Goal: Information Seeking & Learning: Learn about a topic

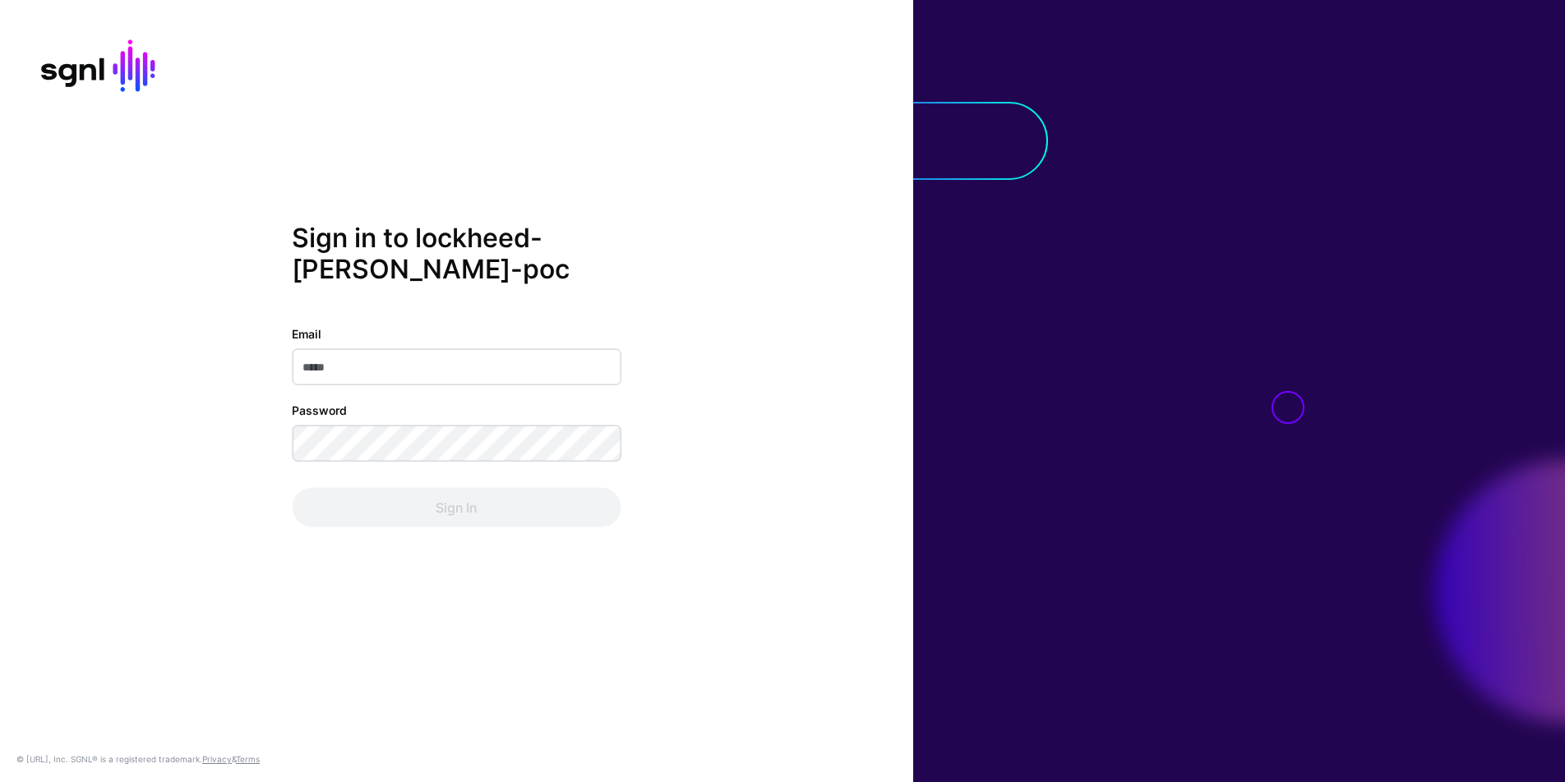
click at [449, 372] on input "Email" at bounding box center [456, 366] width 329 height 36
type input "**********"
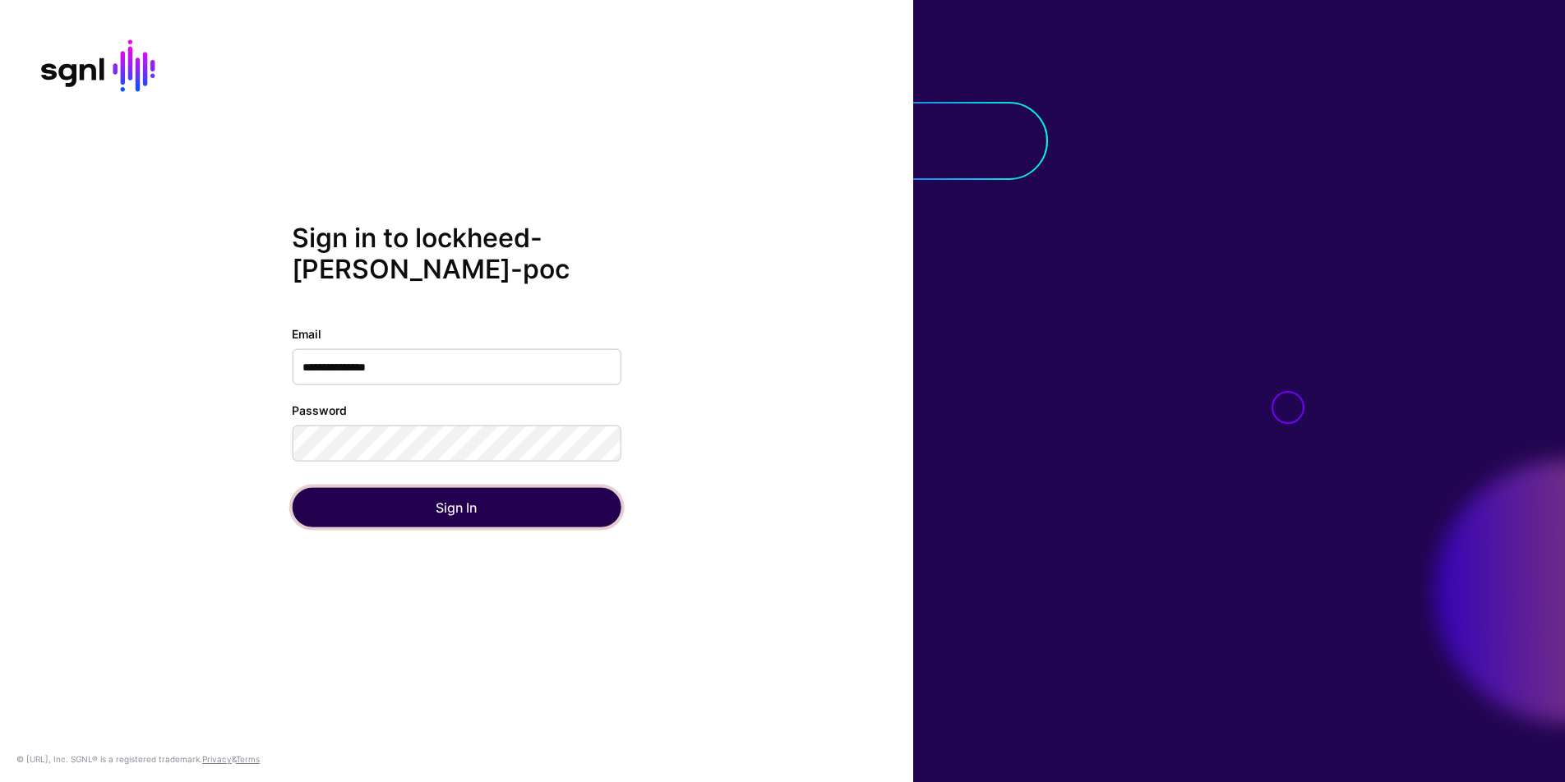
click at [325, 503] on button "Sign In" at bounding box center [456, 506] width 329 height 39
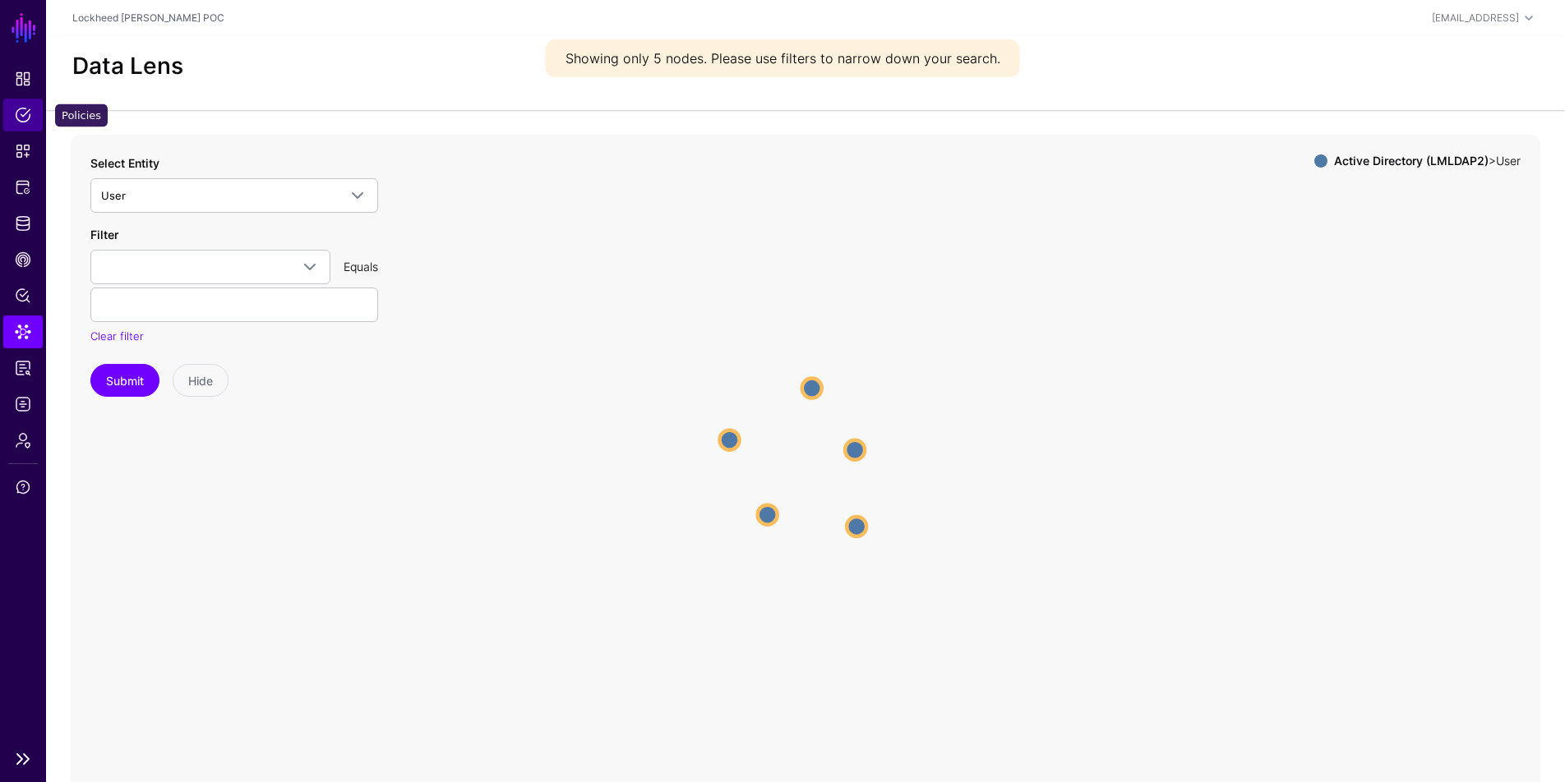
click at [24, 120] on span "Policies" at bounding box center [23, 115] width 16 height 16
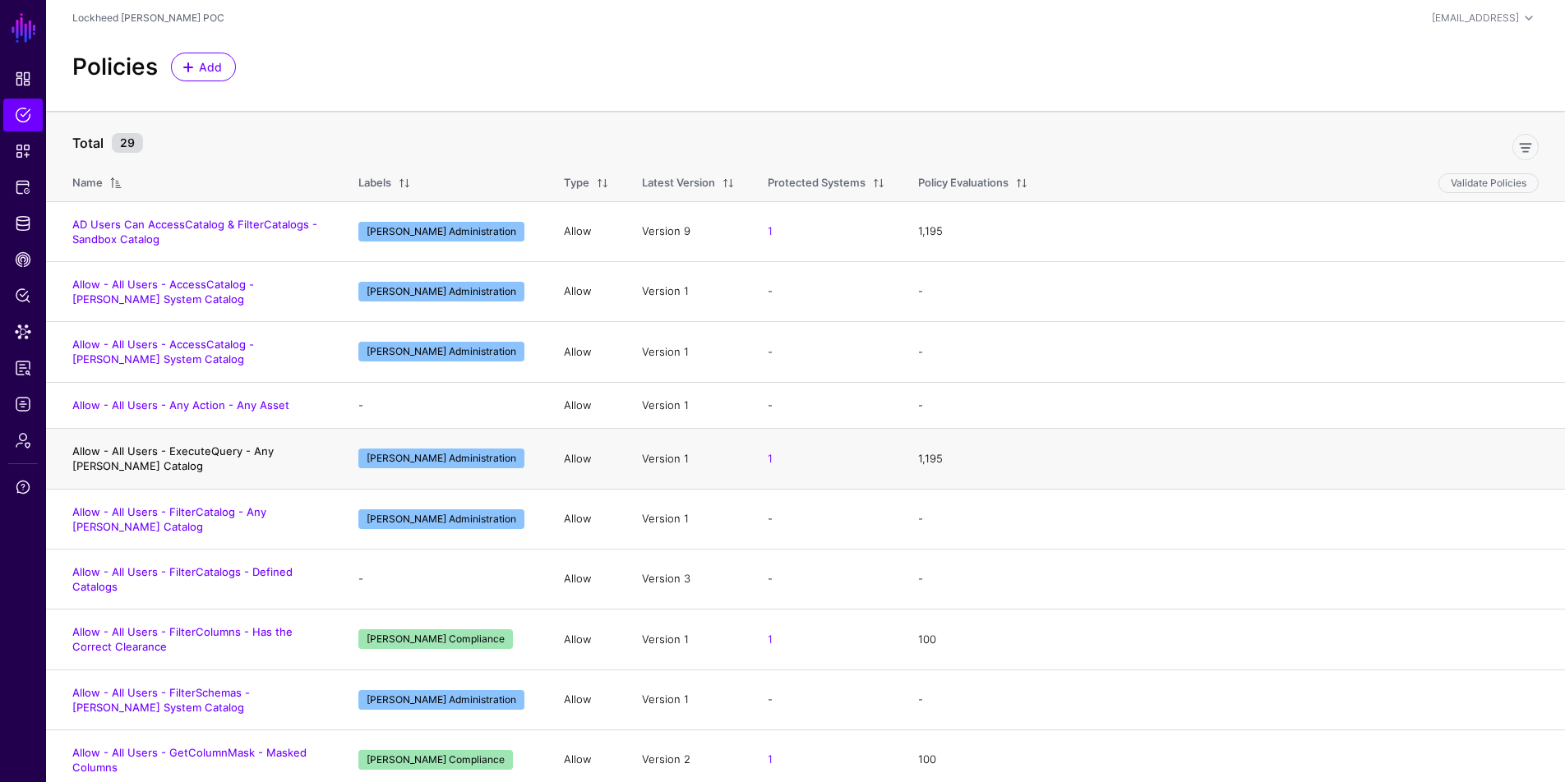
click at [250, 453] on link "Allow - All Users - ExecuteQuery - Any [PERSON_NAME] Catalog" at bounding box center [172, 459] width 201 height 28
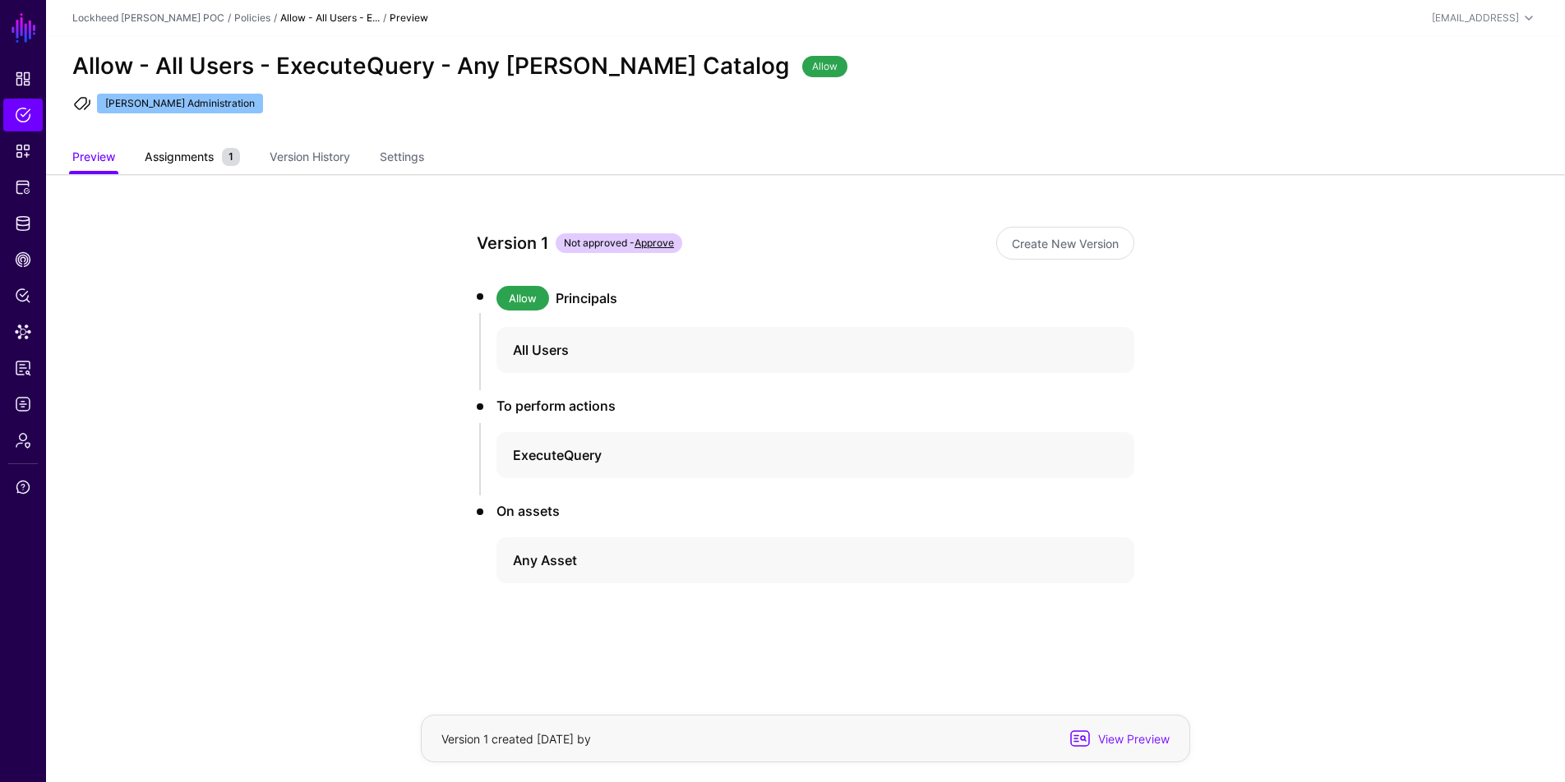
click at [210, 156] on span "Assignments" at bounding box center [179, 156] width 77 height 17
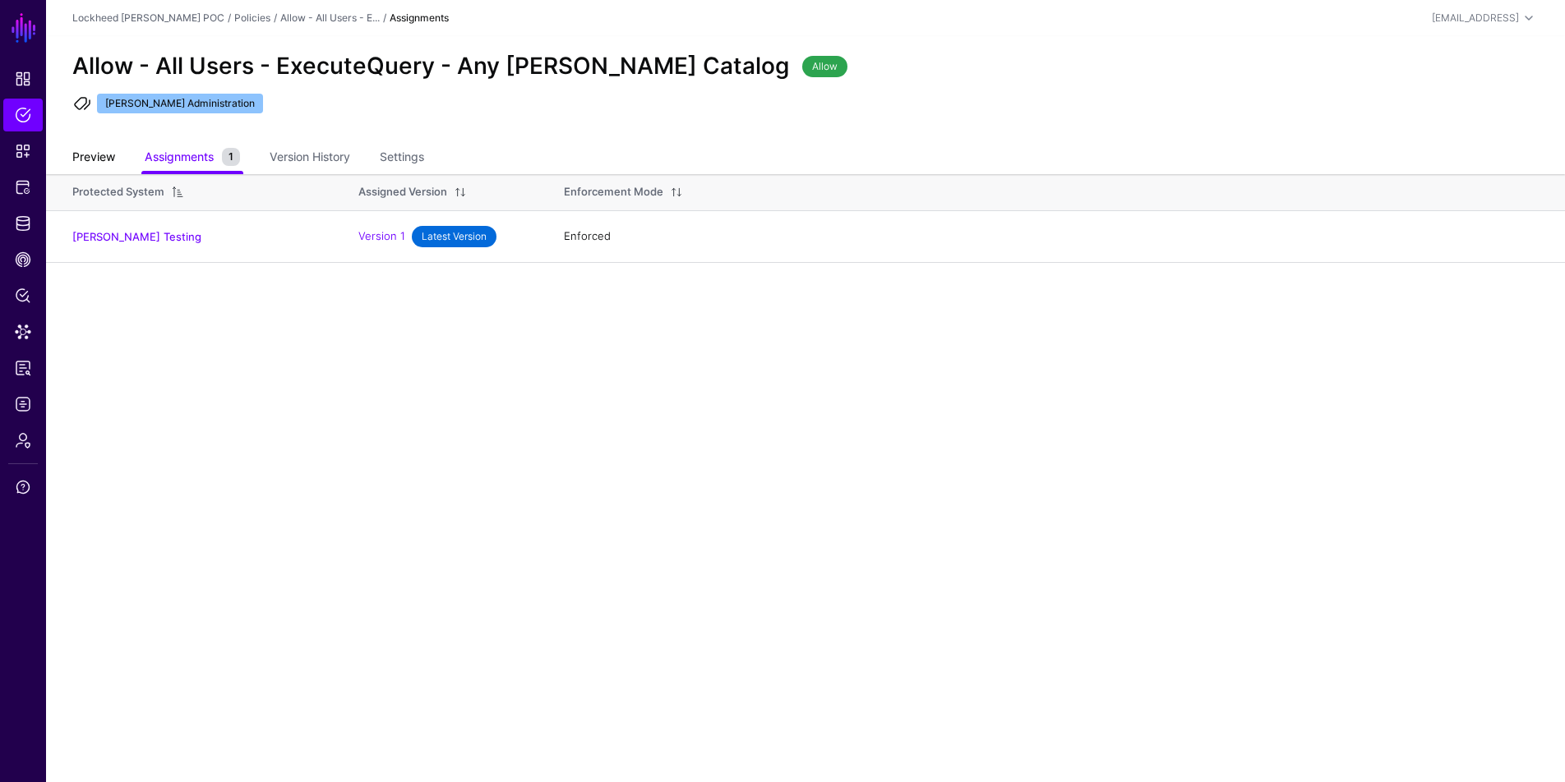
click at [76, 155] on link "Preview" at bounding box center [93, 158] width 43 height 31
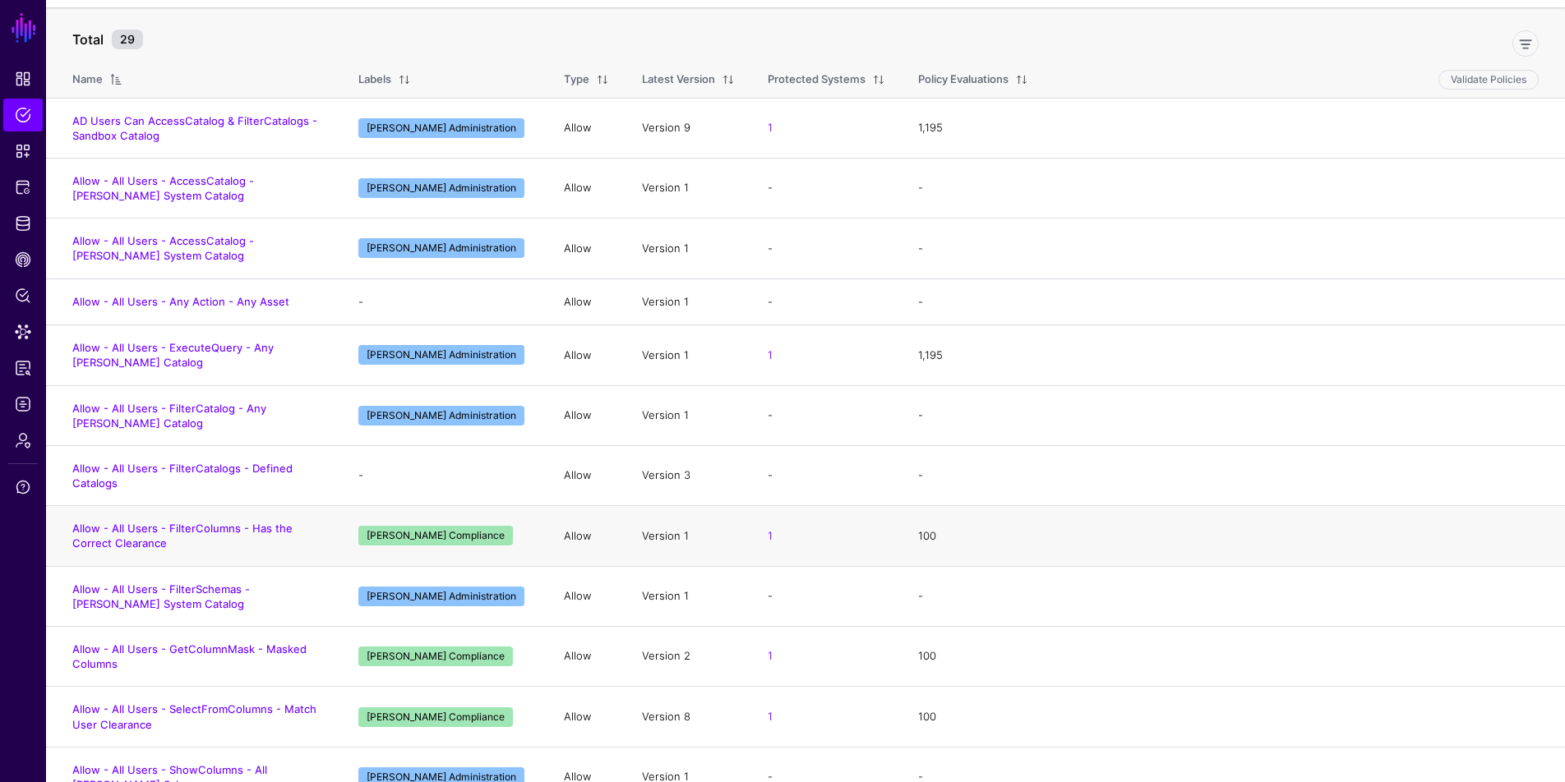
scroll to position [218, 0]
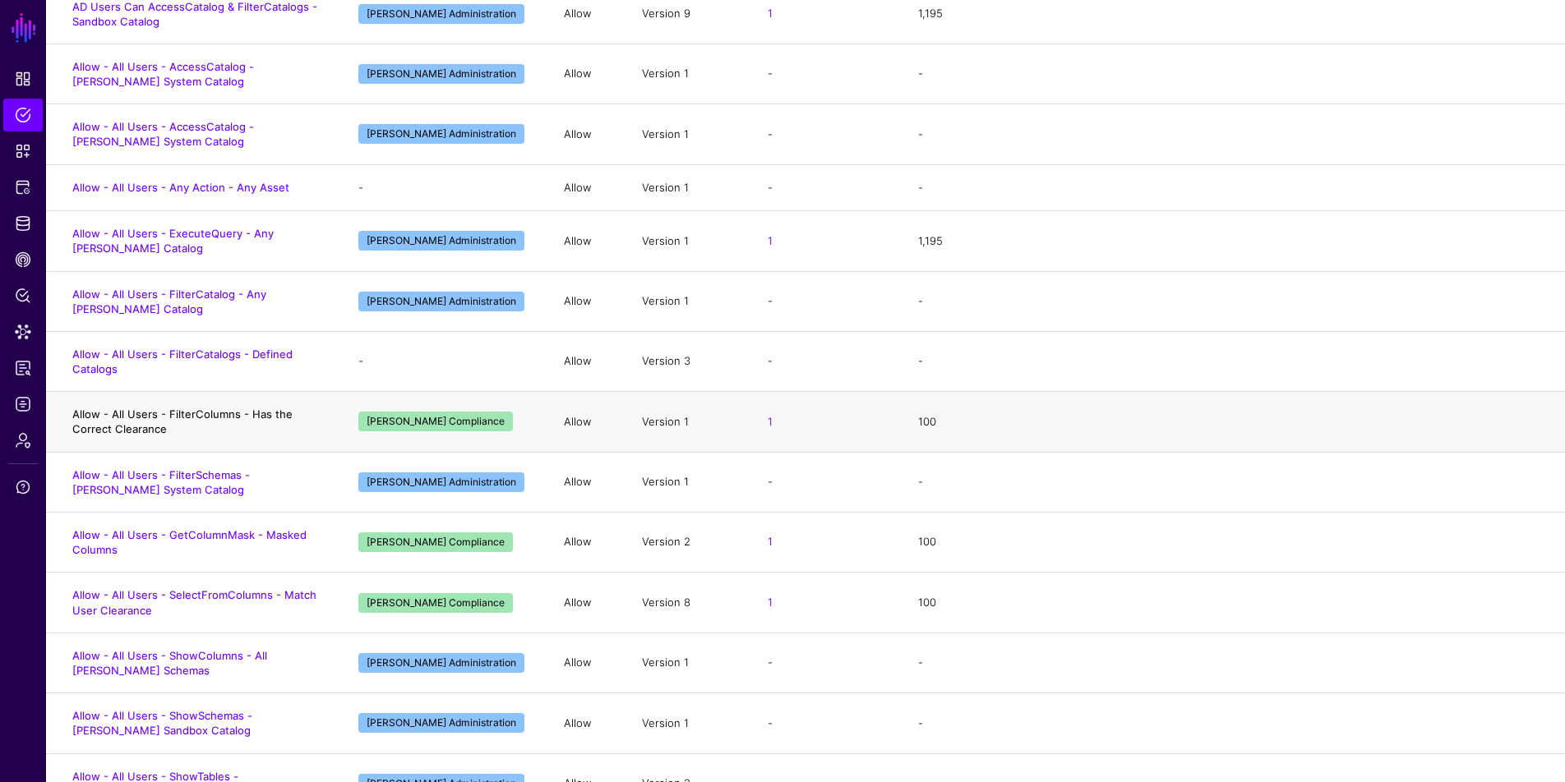
click at [249, 539] on link "Allow - All Users - GetColumnMask - Masked Columns" at bounding box center [189, 542] width 234 height 28
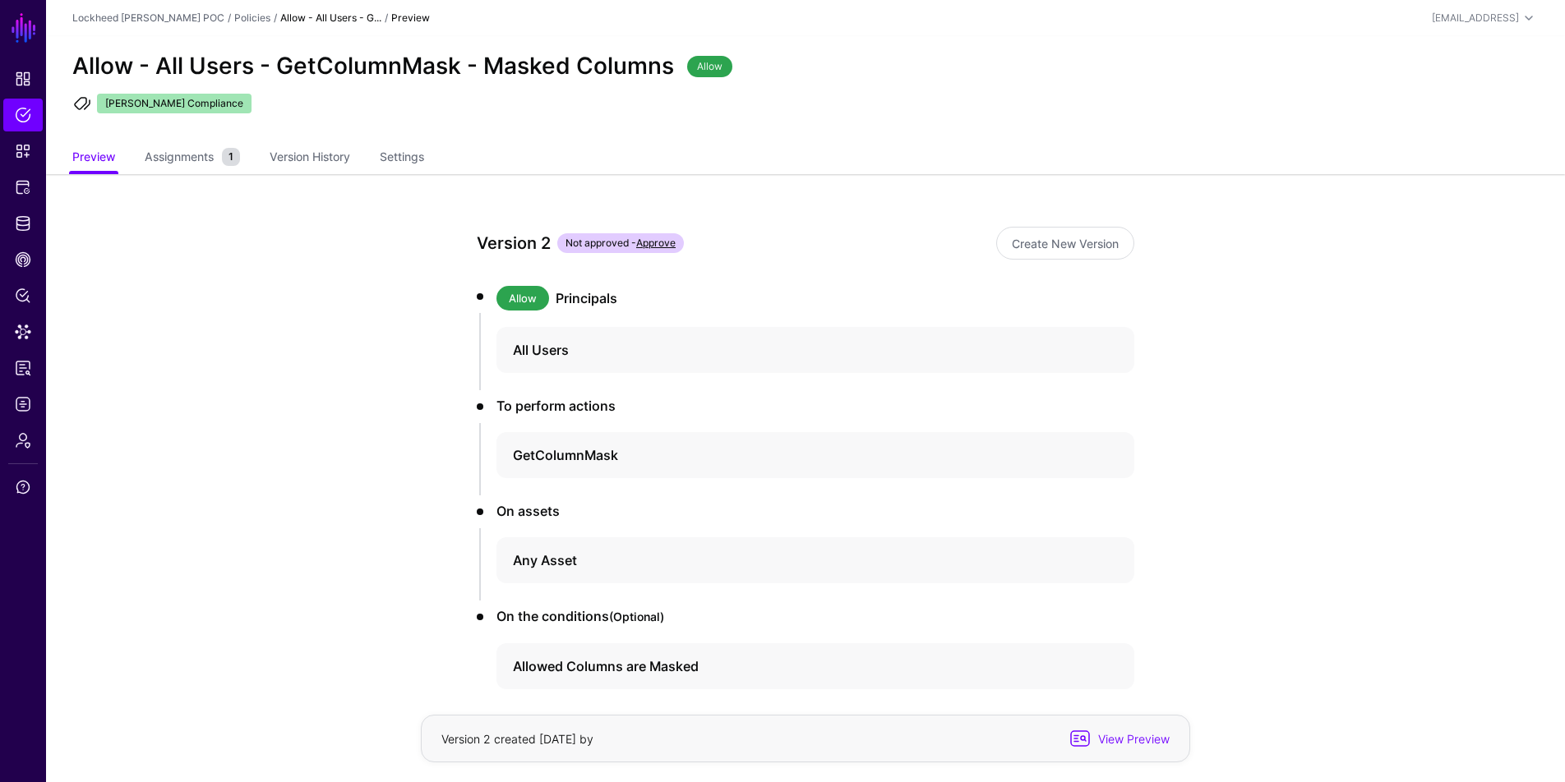
scroll to position [75, 0]
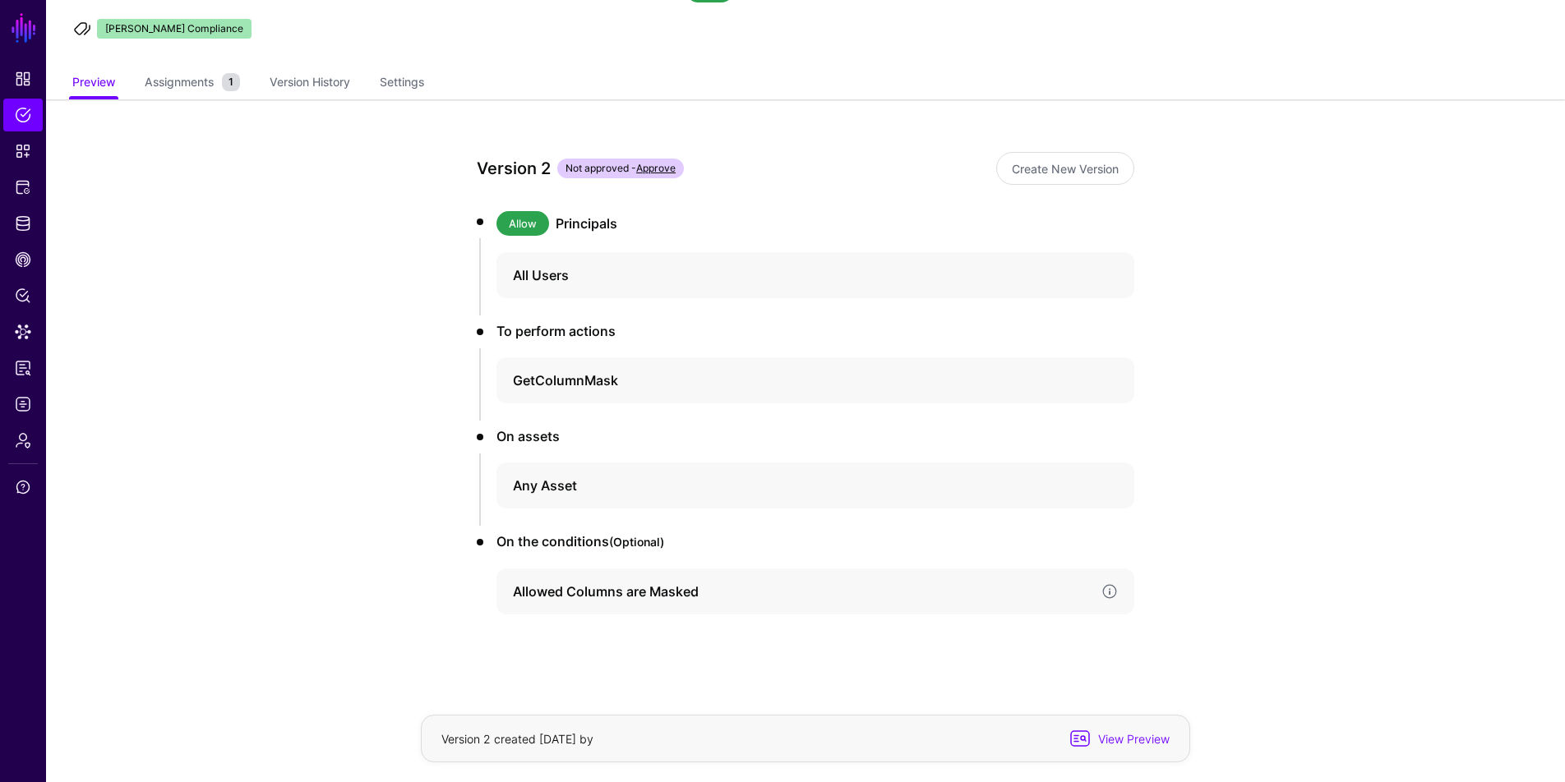
click at [729, 597] on h4 "Allowed Columns are Masked" at bounding box center [800, 592] width 575 height 20
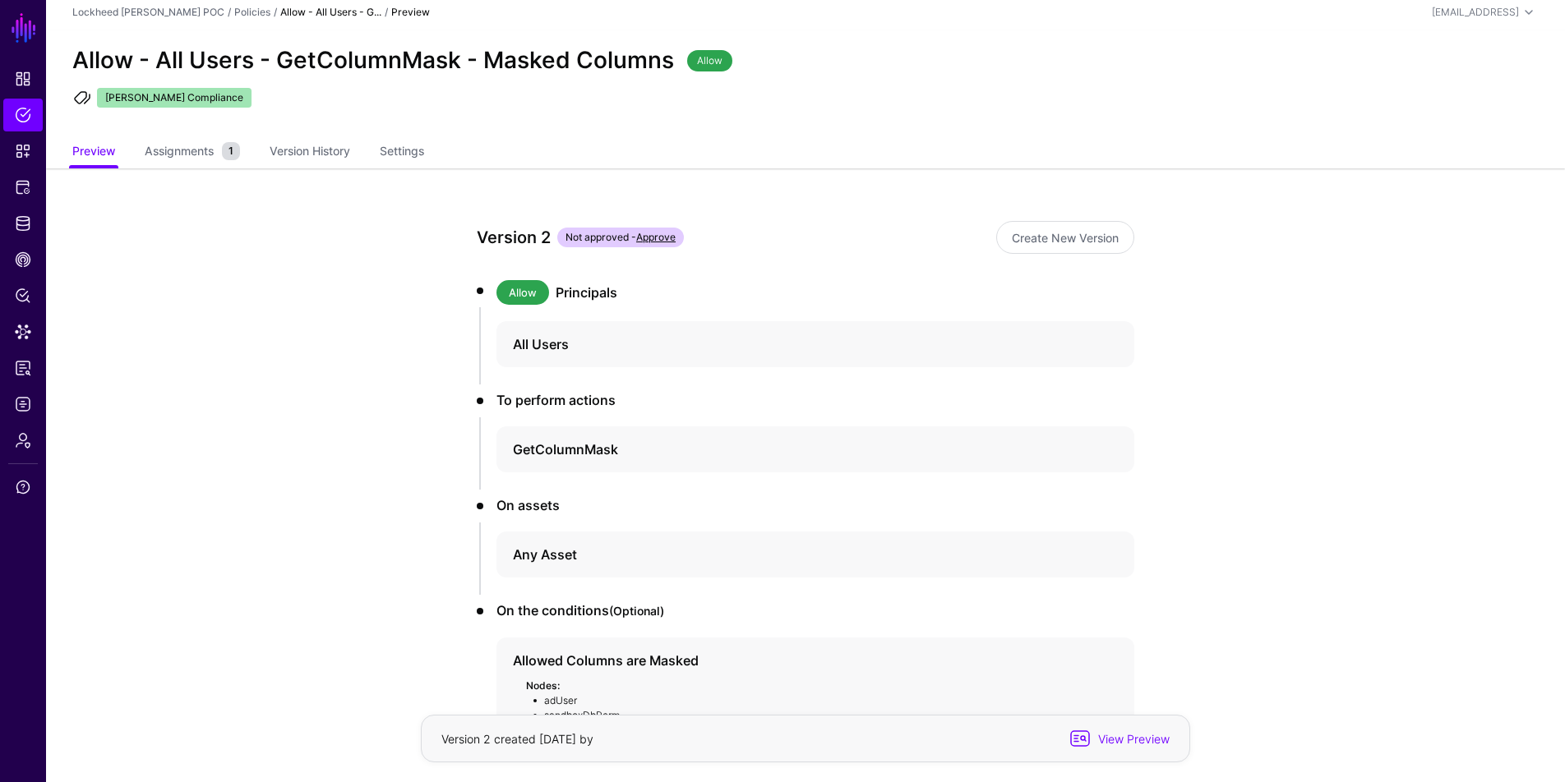
scroll to position [0, 0]
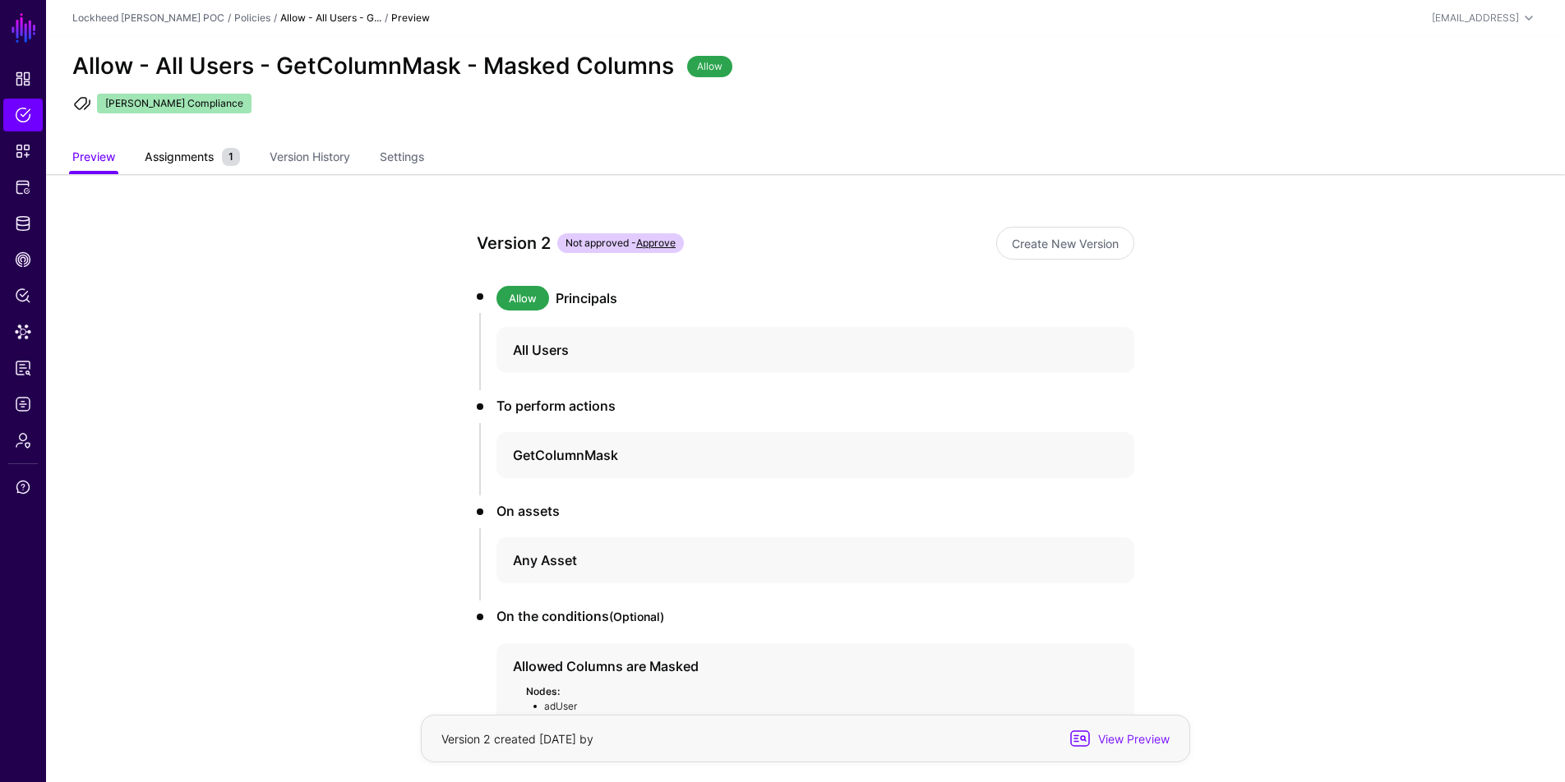
click at [229, 160] on small "1" at bounding box center [231, 157] width 18 height 18
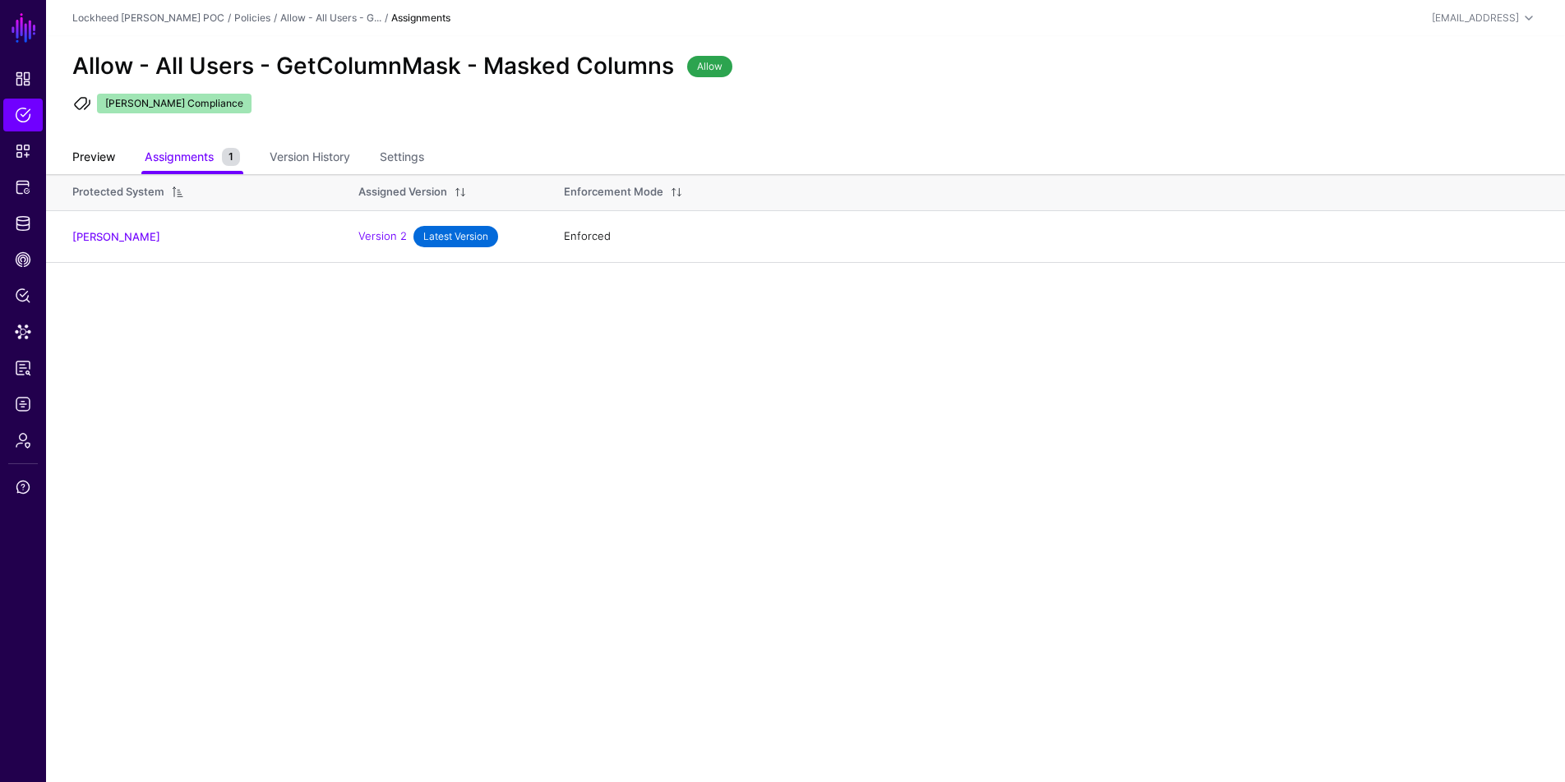
click at [93, 153] on link "Preview" at bounding box center [93, 158] width 43 height 31
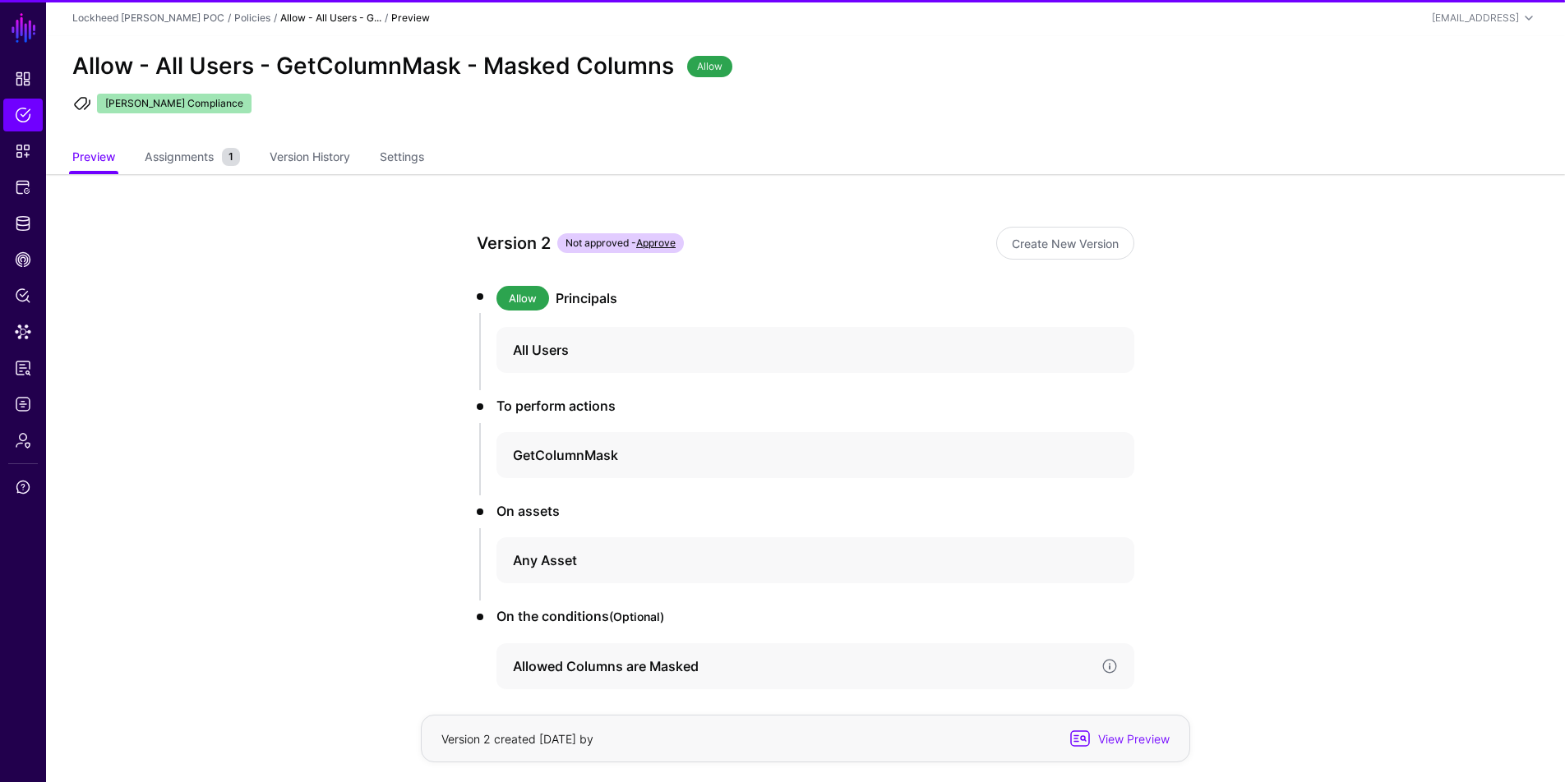
scroll to position [75, 0]
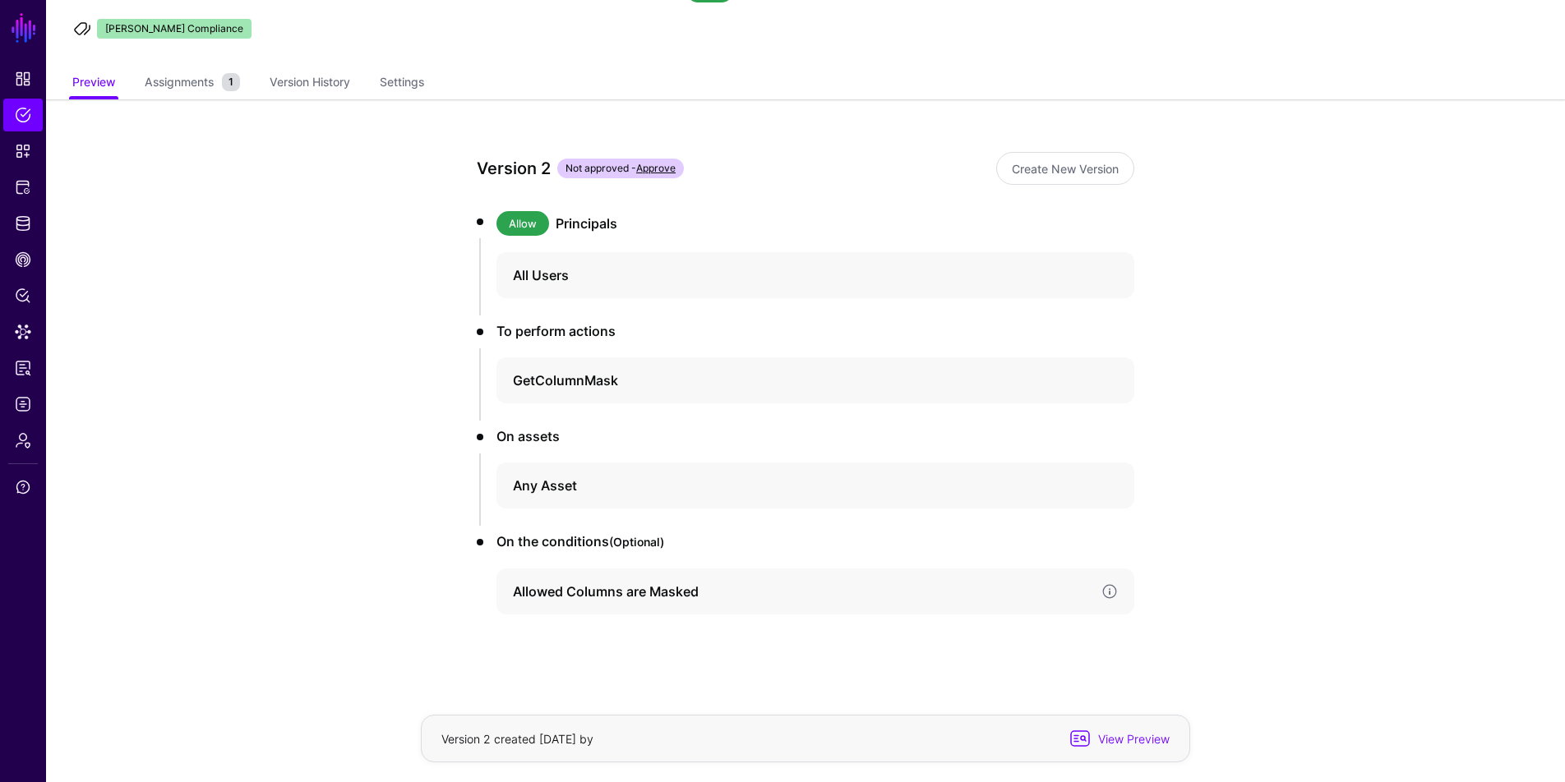
click at [796, 586] on h4 "Allowed Columns are Masked" at bounding box center [800, 592] width 575 height 20
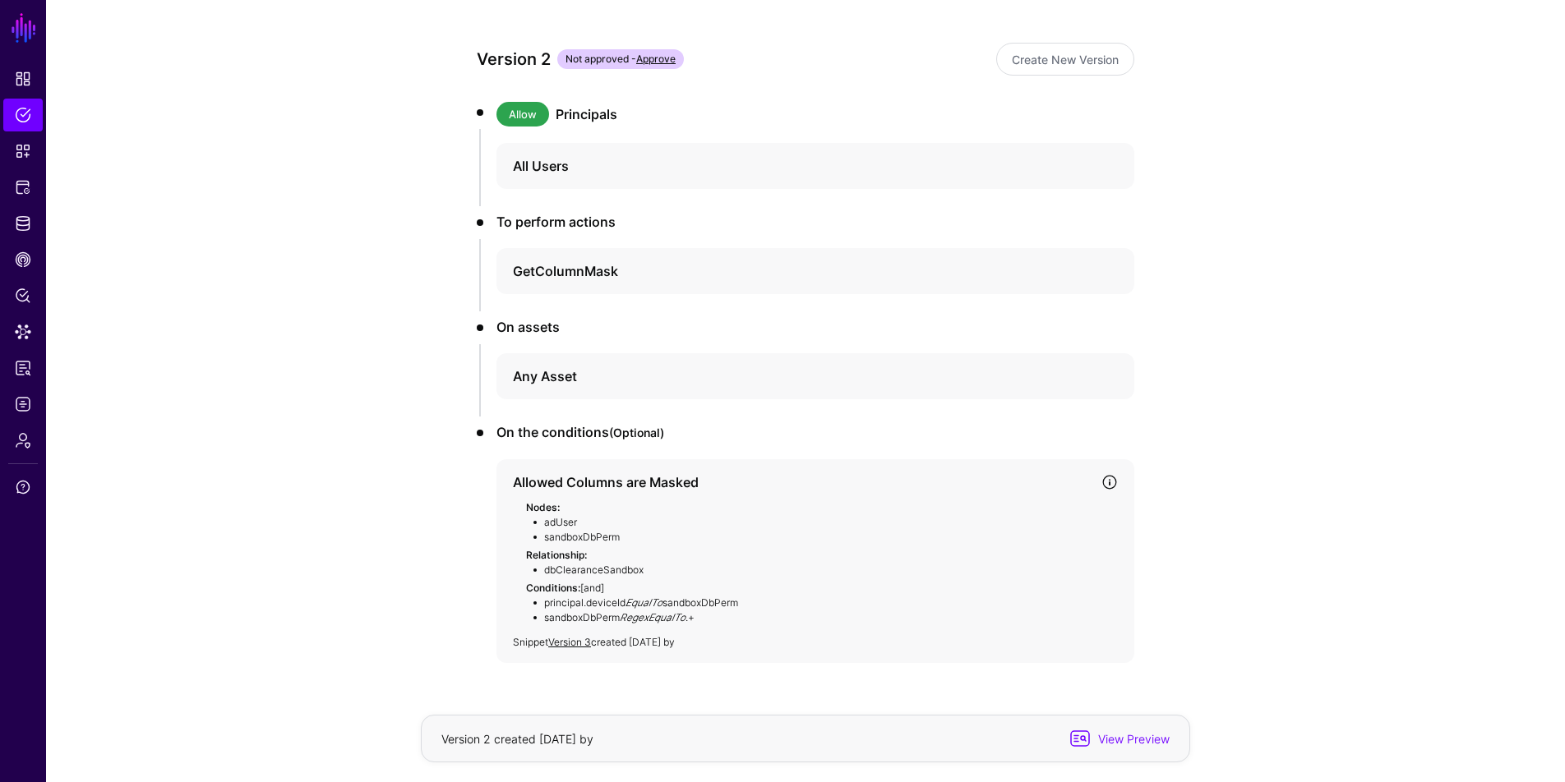
scroll to position [187, 0]
click at [1109, 478] on link at bounding box center [1109, 479] width 16 height 16
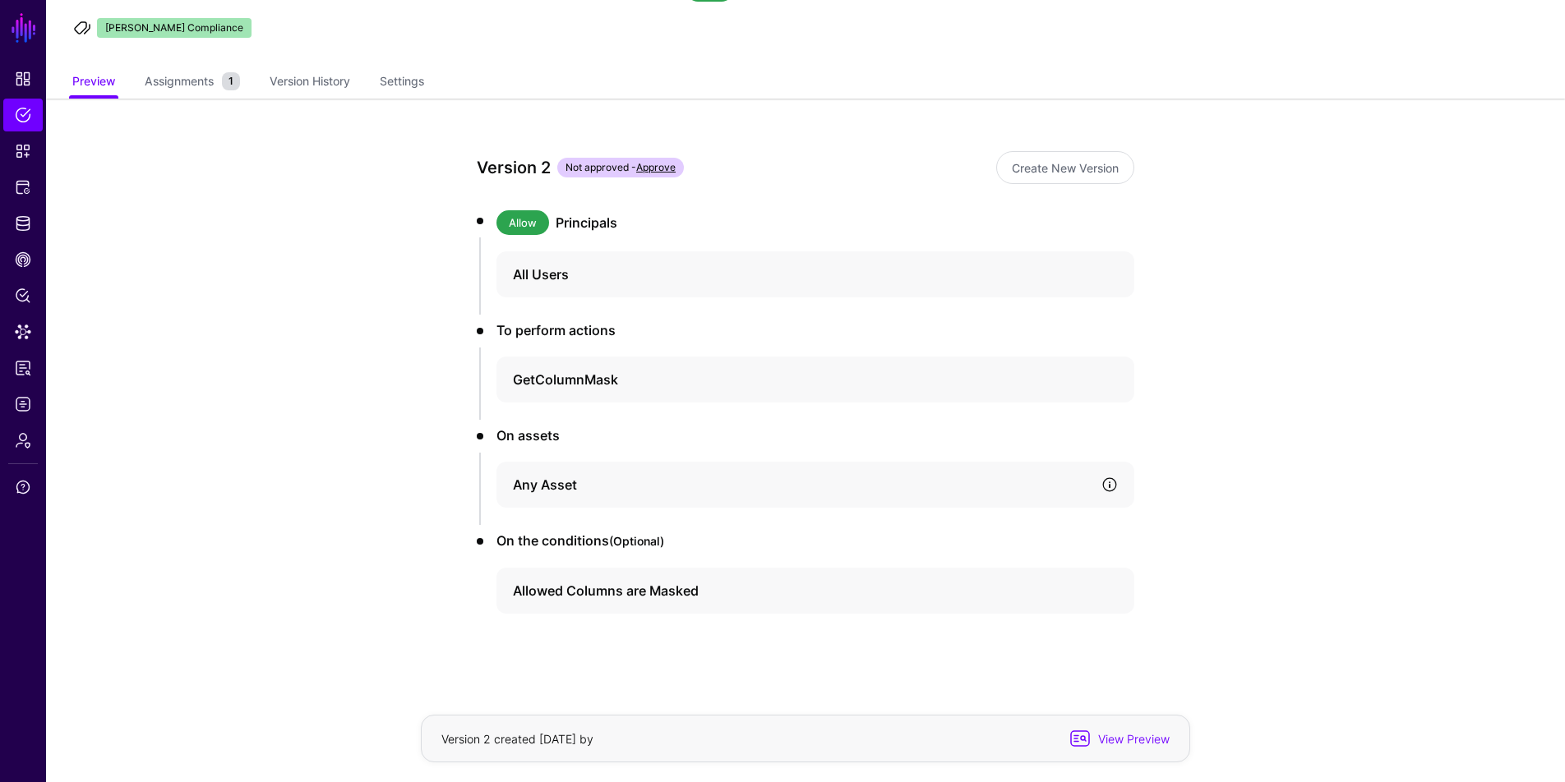
scroll to position [75, 0]
click at [1142, 738] on span "View Preview" at bounding box center [1131, 739] width 81 height 17
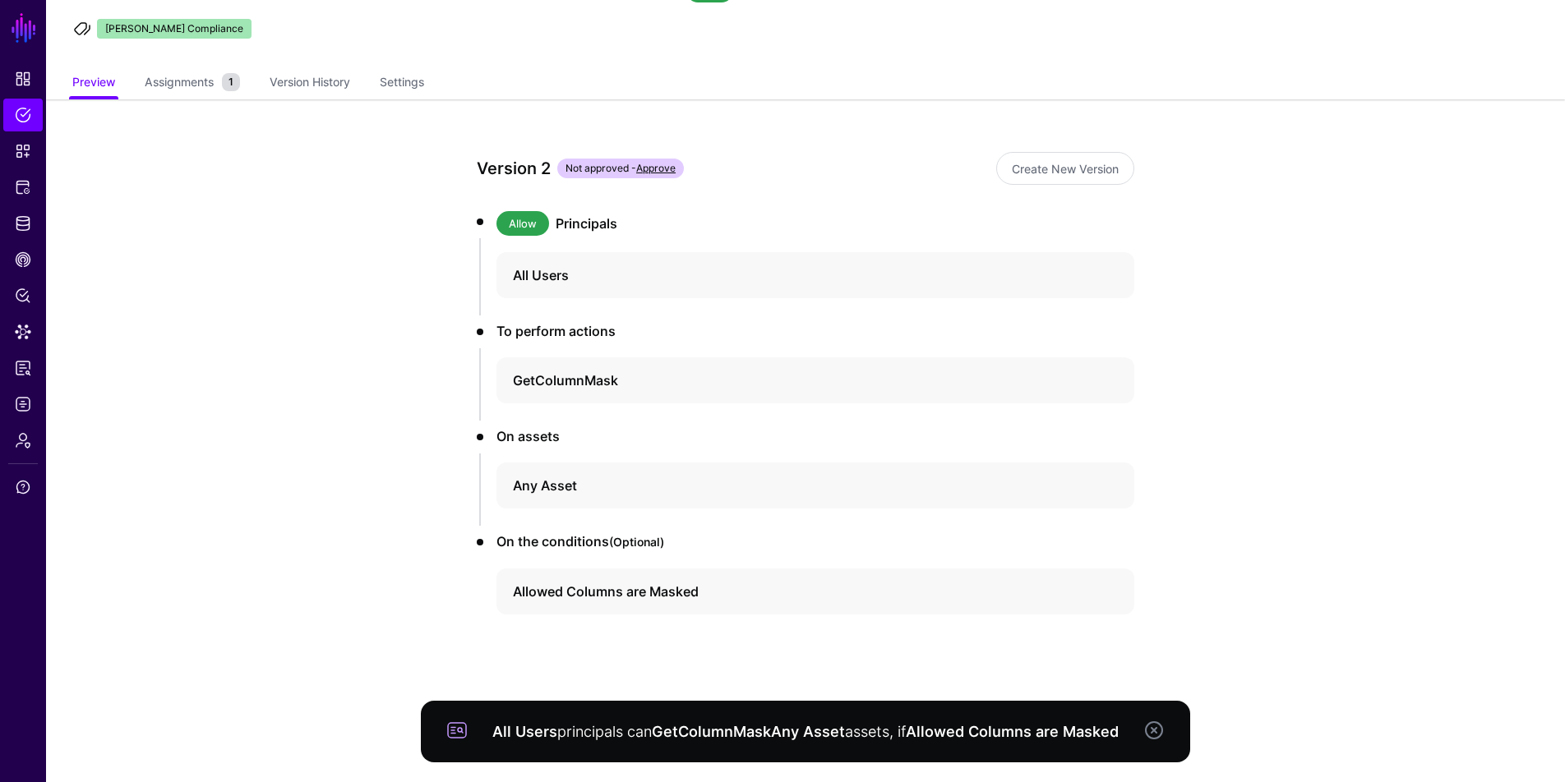
click at [1224, 593] on app-policies-v2-item-preview "Version 2 Not approved - Approve Create New Version Allow Principals All Users …" at bounding box center [805, 441] width 1519 height 684
click at [1157, 731] on link at bounding box center [1154, 731] width 20 height 20
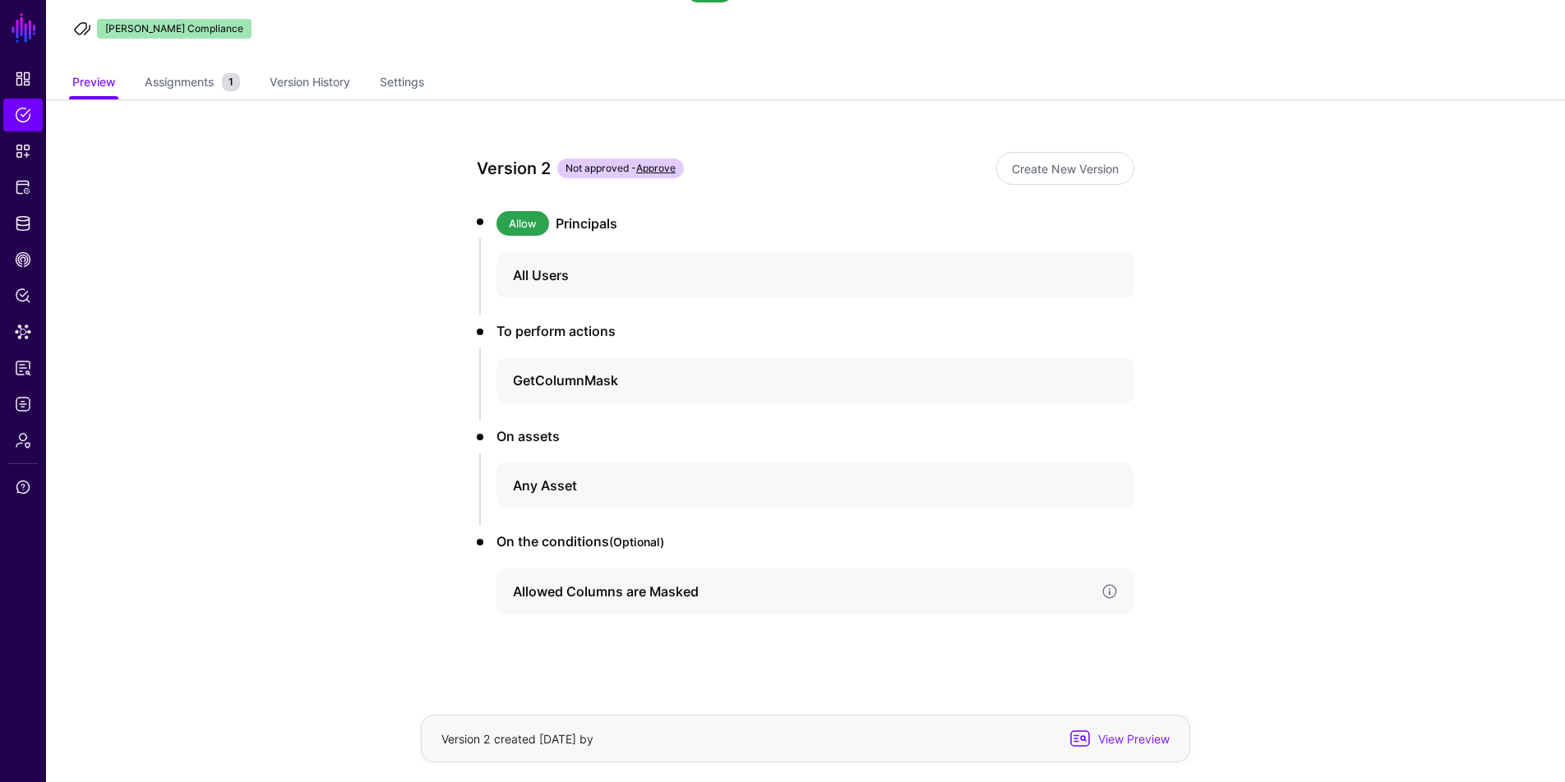
drag, startPoint x: 703, startPoint y: 588, endPoint x: 712, endPoint y: 589, distance: 9.9
click at [703, 588] on h4 "Allowed Columns are Masked" at bounding box center [800, 592] width 575 height 20
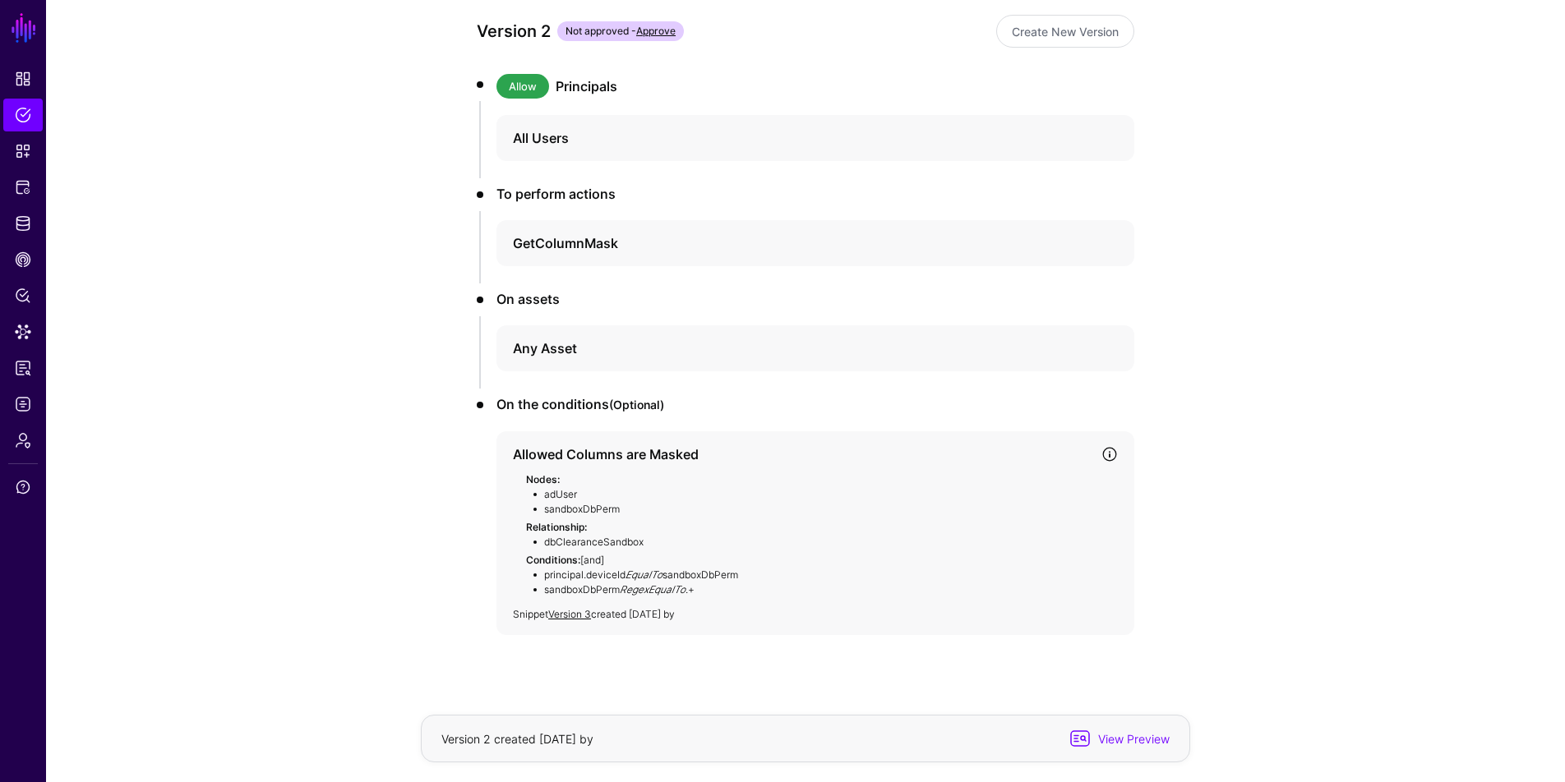
scroll to position [229, 0]
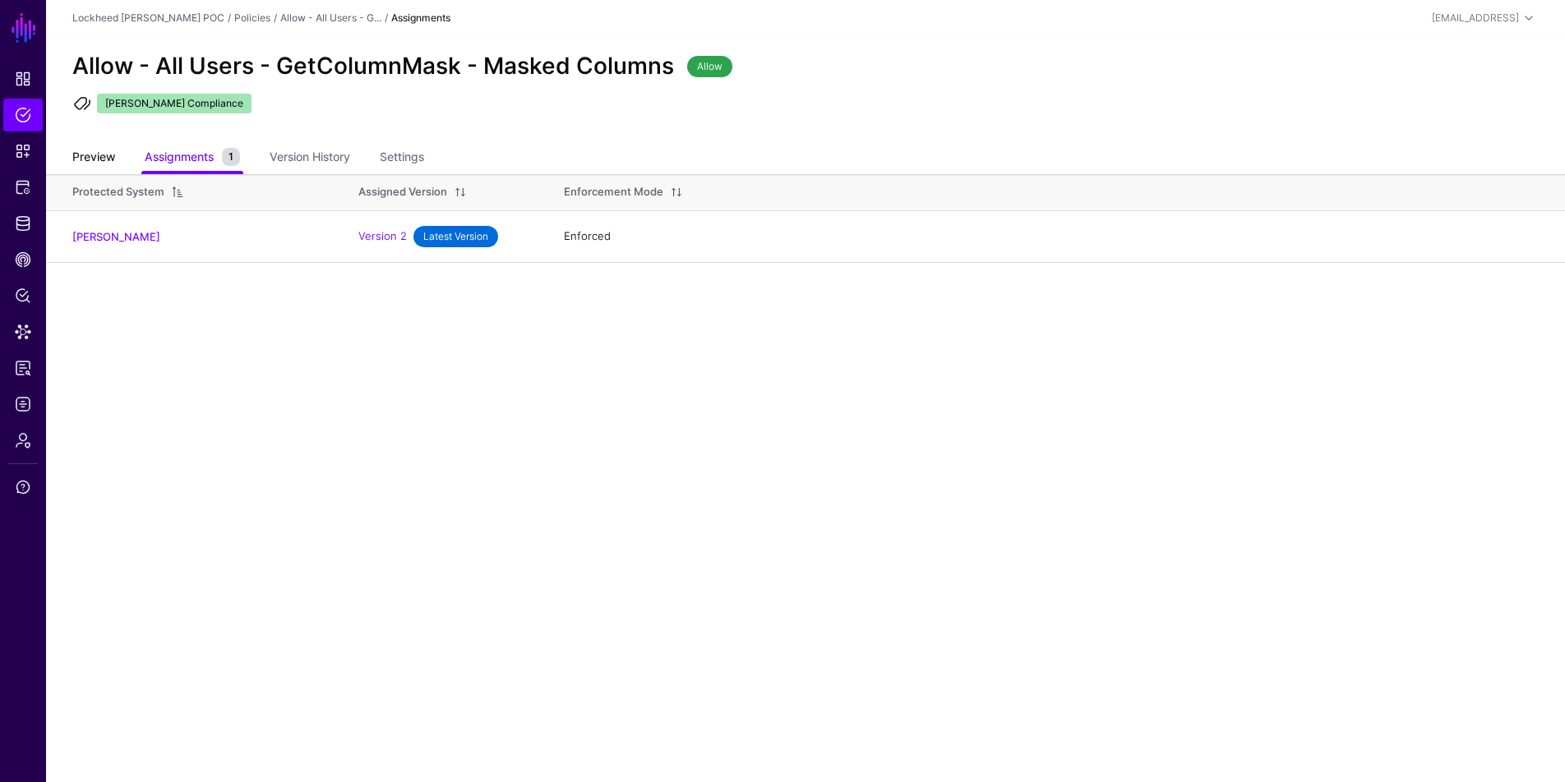
click at [95, 155] on link "Preview" at bounding box center [93, 158] width 43 height 31
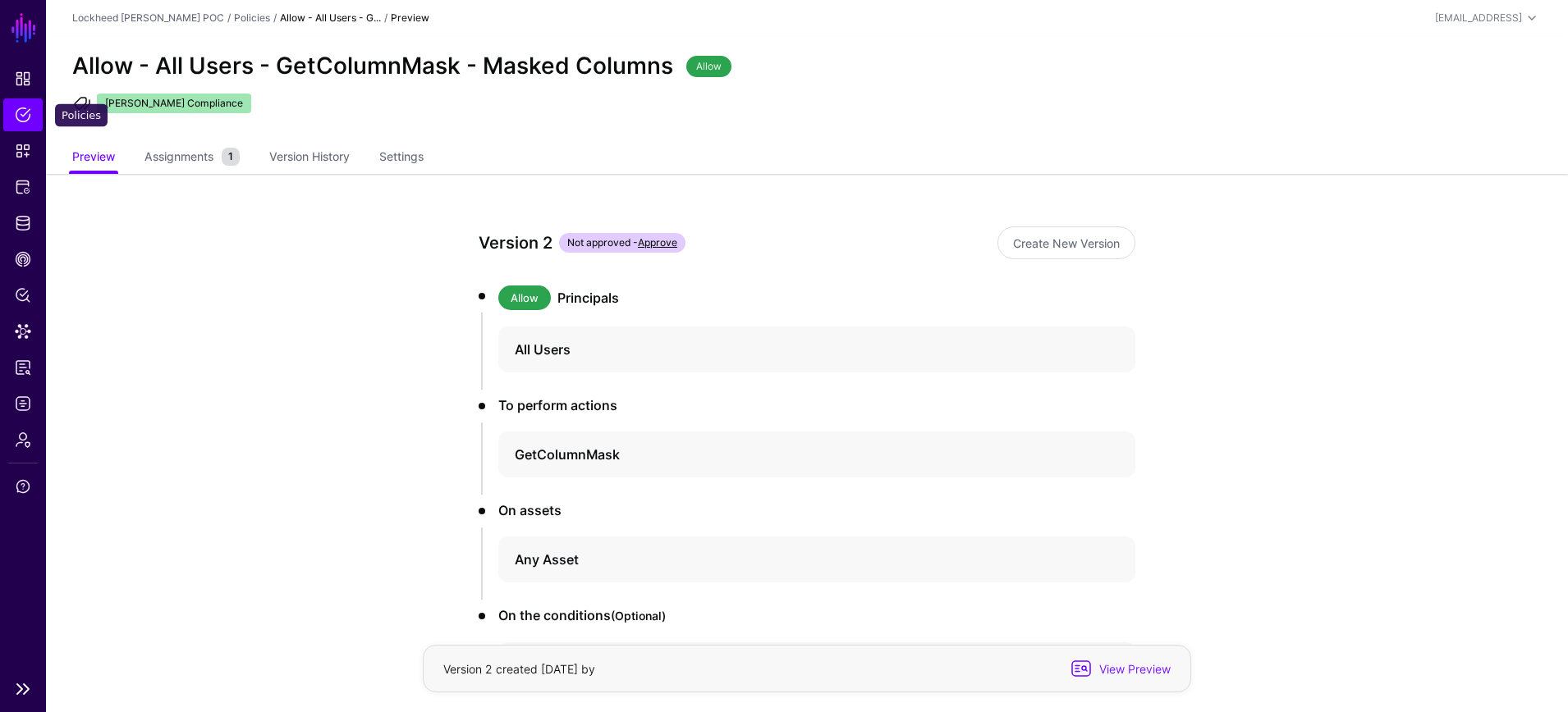
click at [30, 115] on span "Policies" at bounding box center [23, 115] width 16 height 16
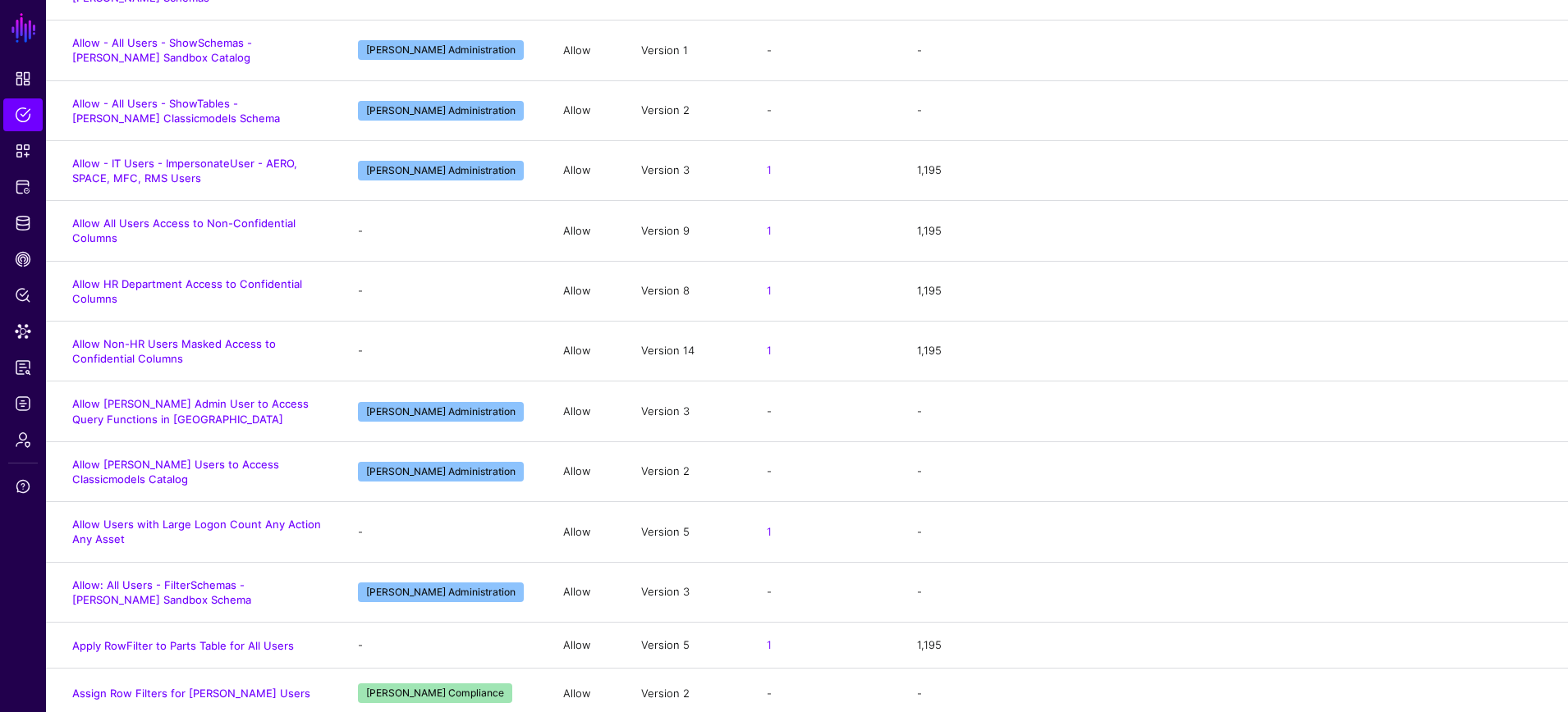
scroll to position [1082, 0]
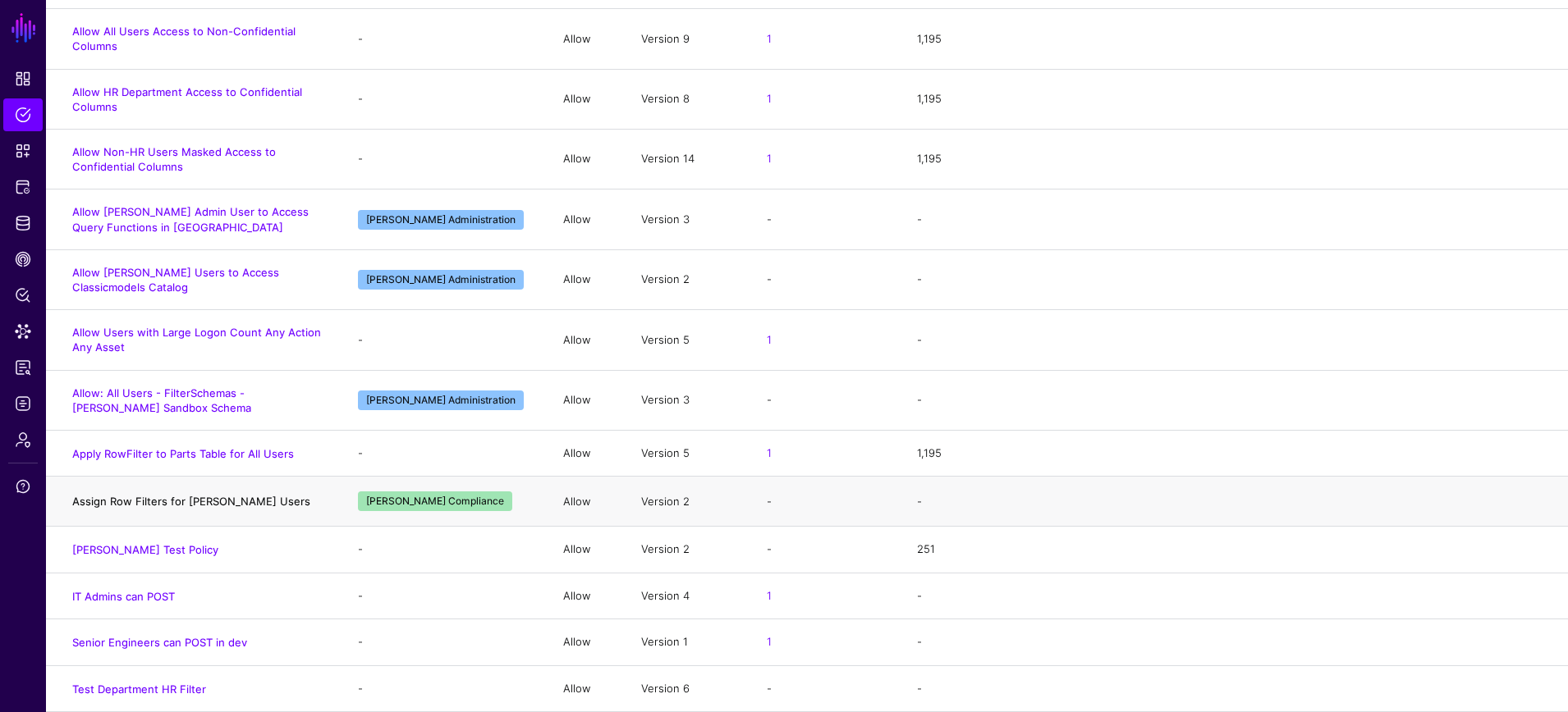
click at [197, 498] on link "Assign Row Filters for [PERSON_NAME] Users" at bounding box center [191, 501] width 238 height 13
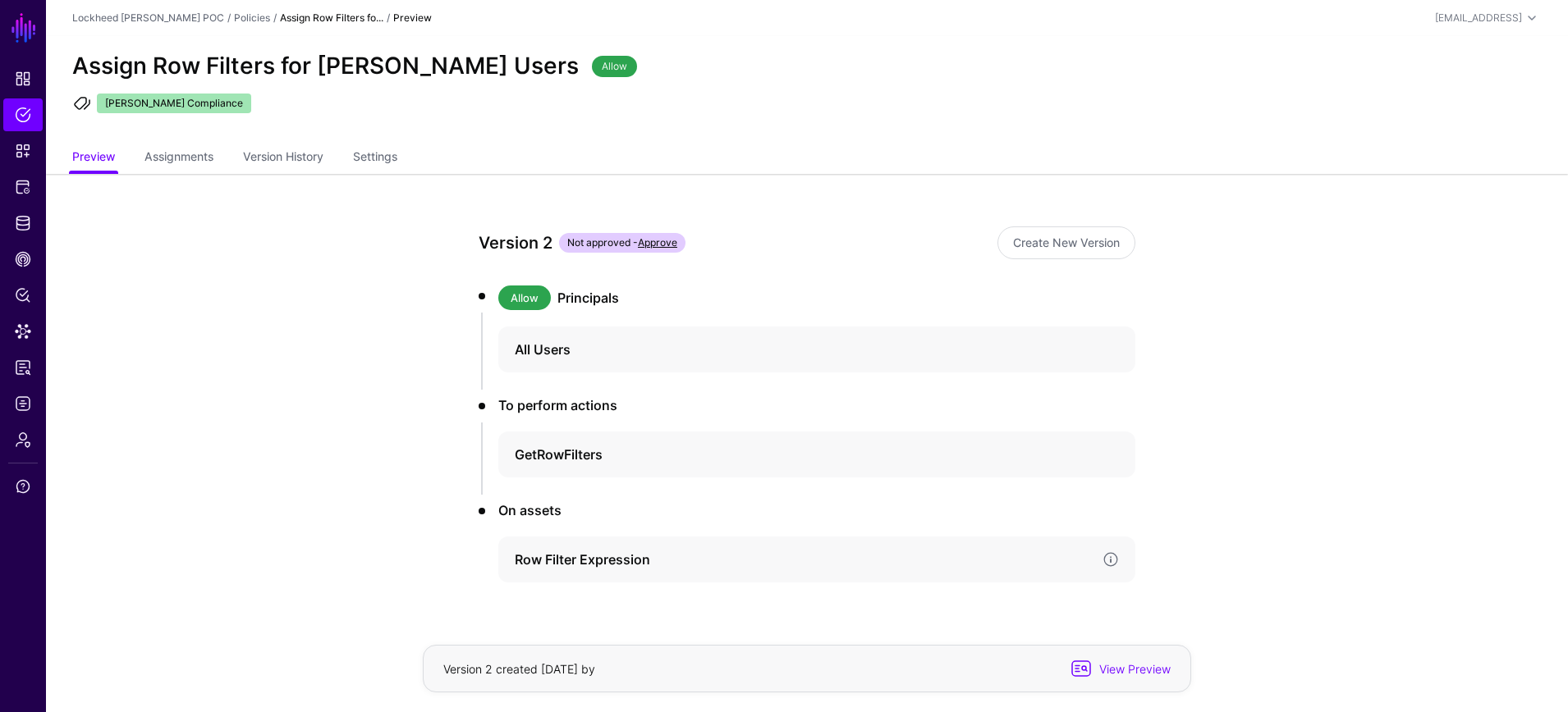
click at [818, 559] on h4 "Row Filter Expression" at bounding box center [801, 560] width 574 height 20
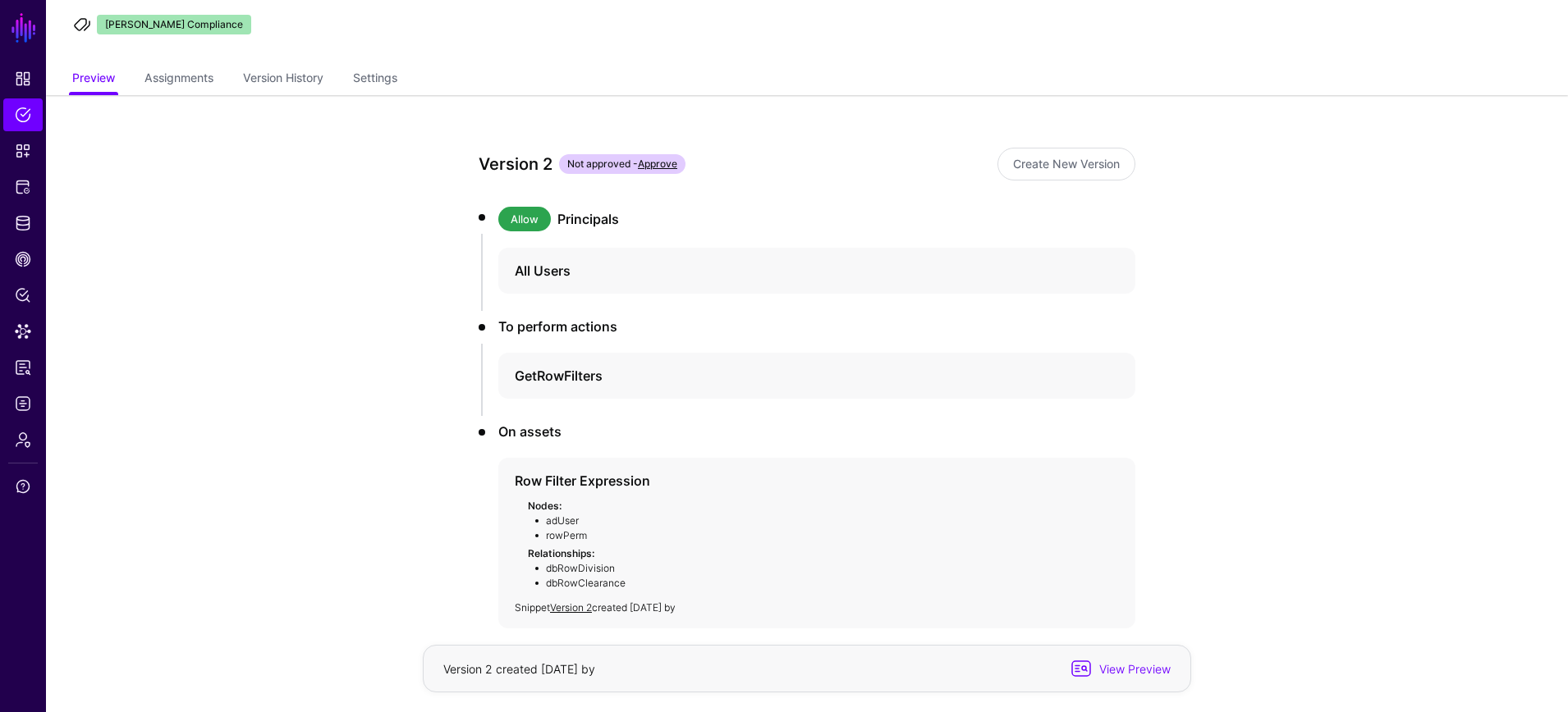
scroll to position [76, 0]
click at [15, 335] on span "Data Lens" at bounding box center [23, 332] width 16 height 16
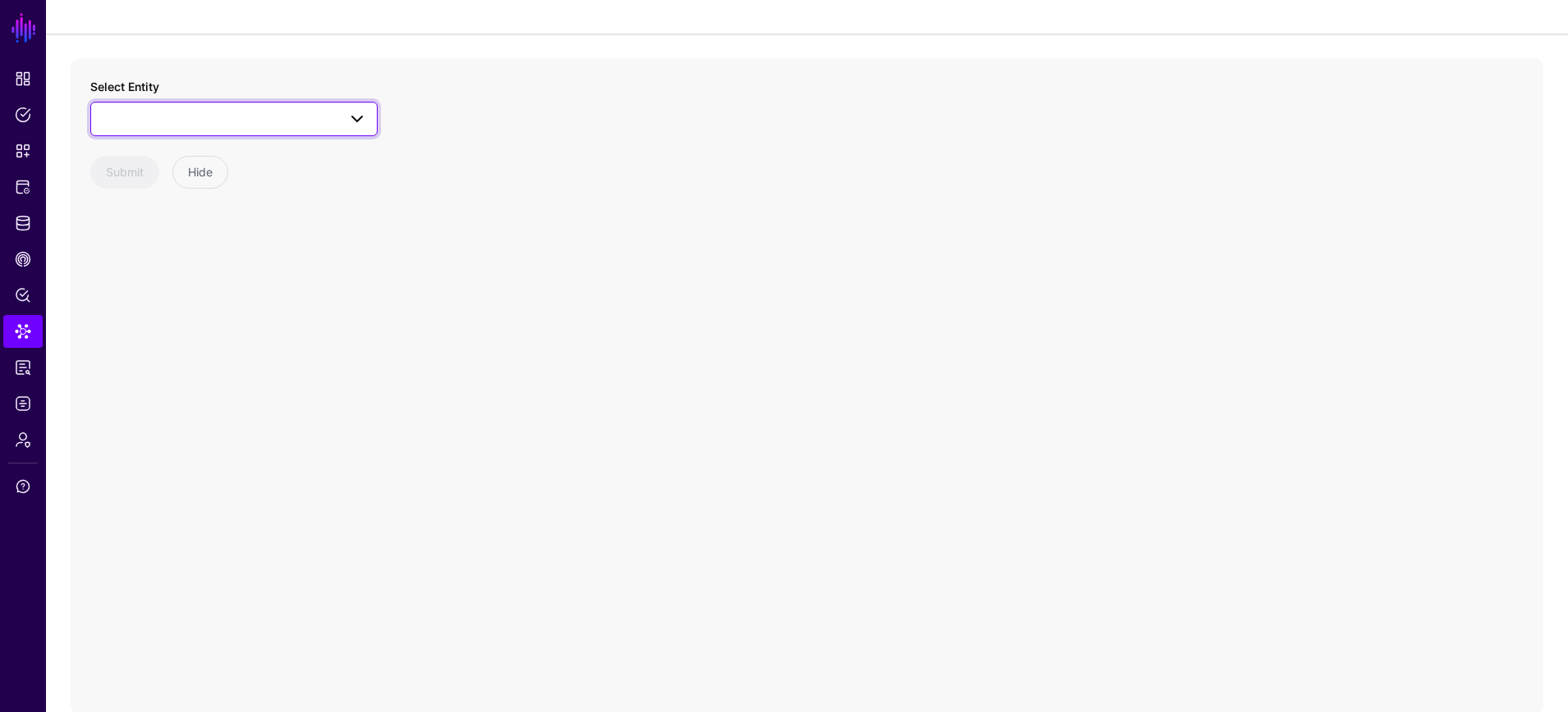
click at [221, 120] on span at bounding box center [234, 119] width 266 height 20
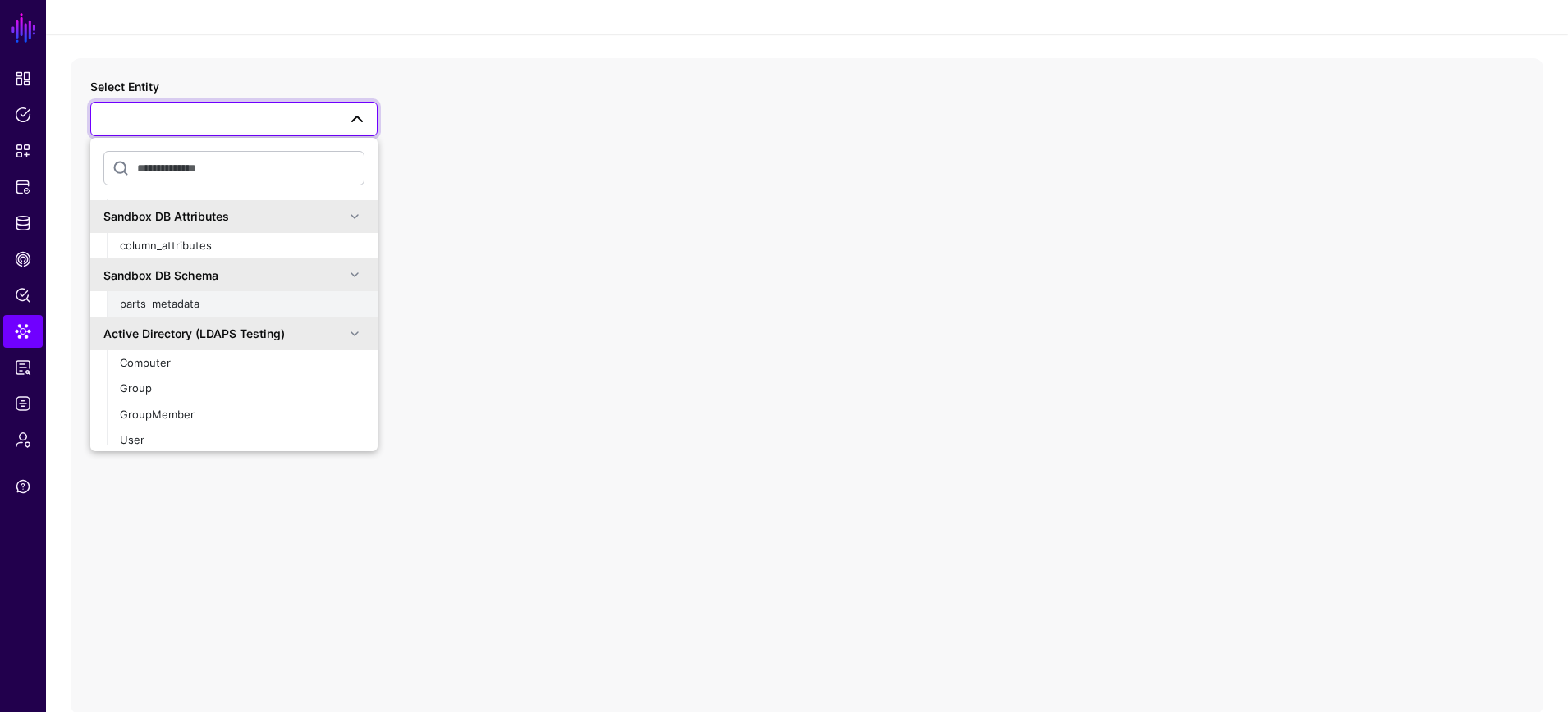
scroll to position [118, 0]
click at [251, 302] on div "parts_metadata" at bounding box center [242, 302] width 245 height 16
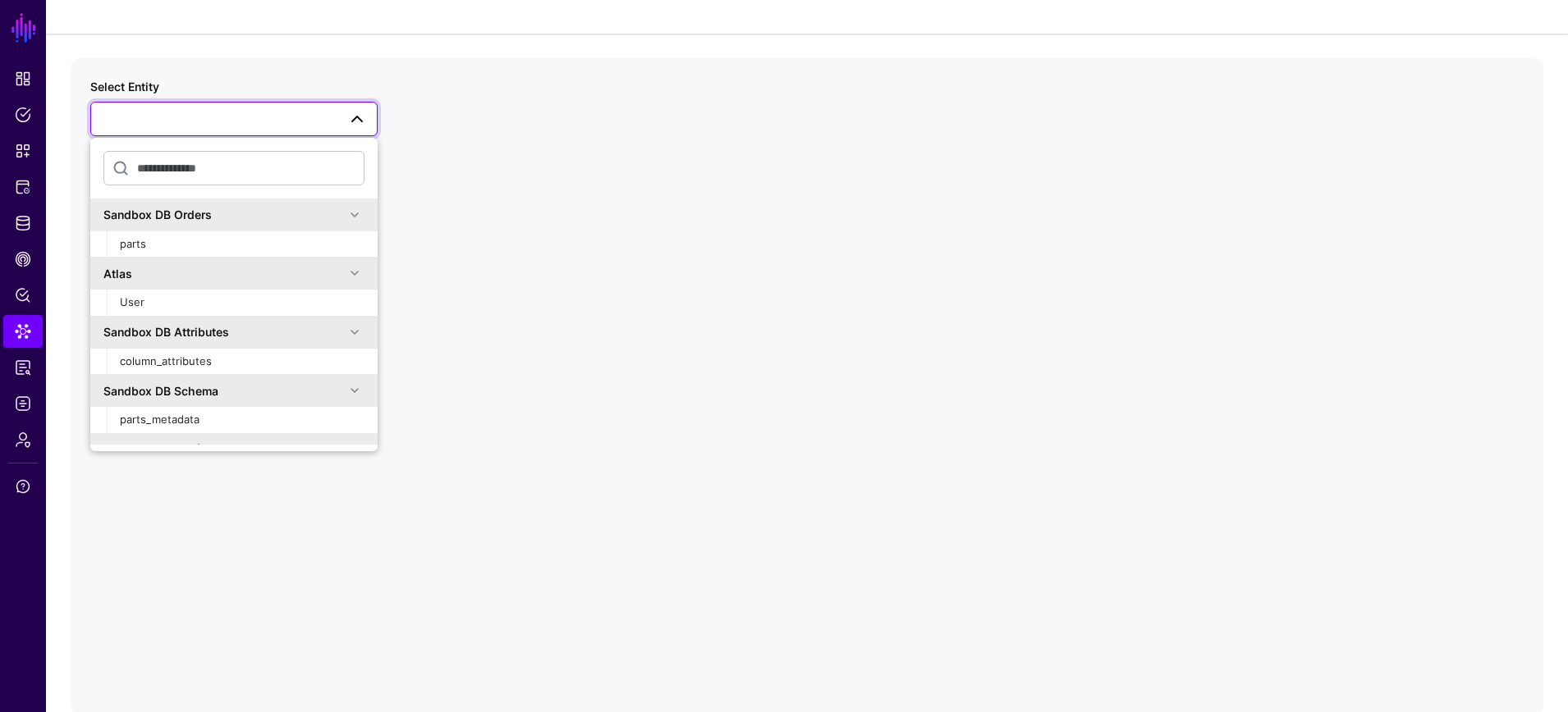
click at [251, 189] on div "Submit Hide" at bounding box center [234, 172] width 288 height 33
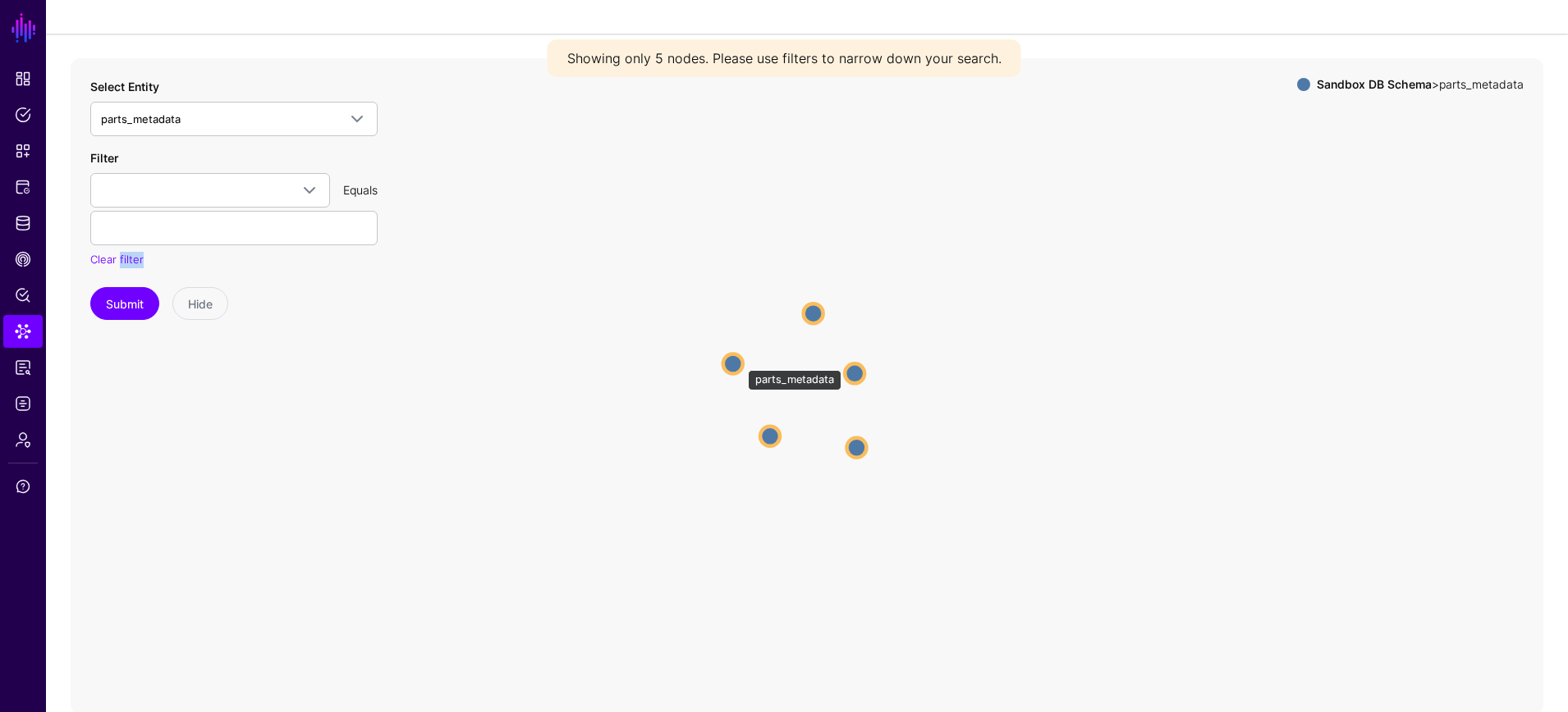
click at [739, 361] on circle at bounding box center [733, 363] width 20 height 20
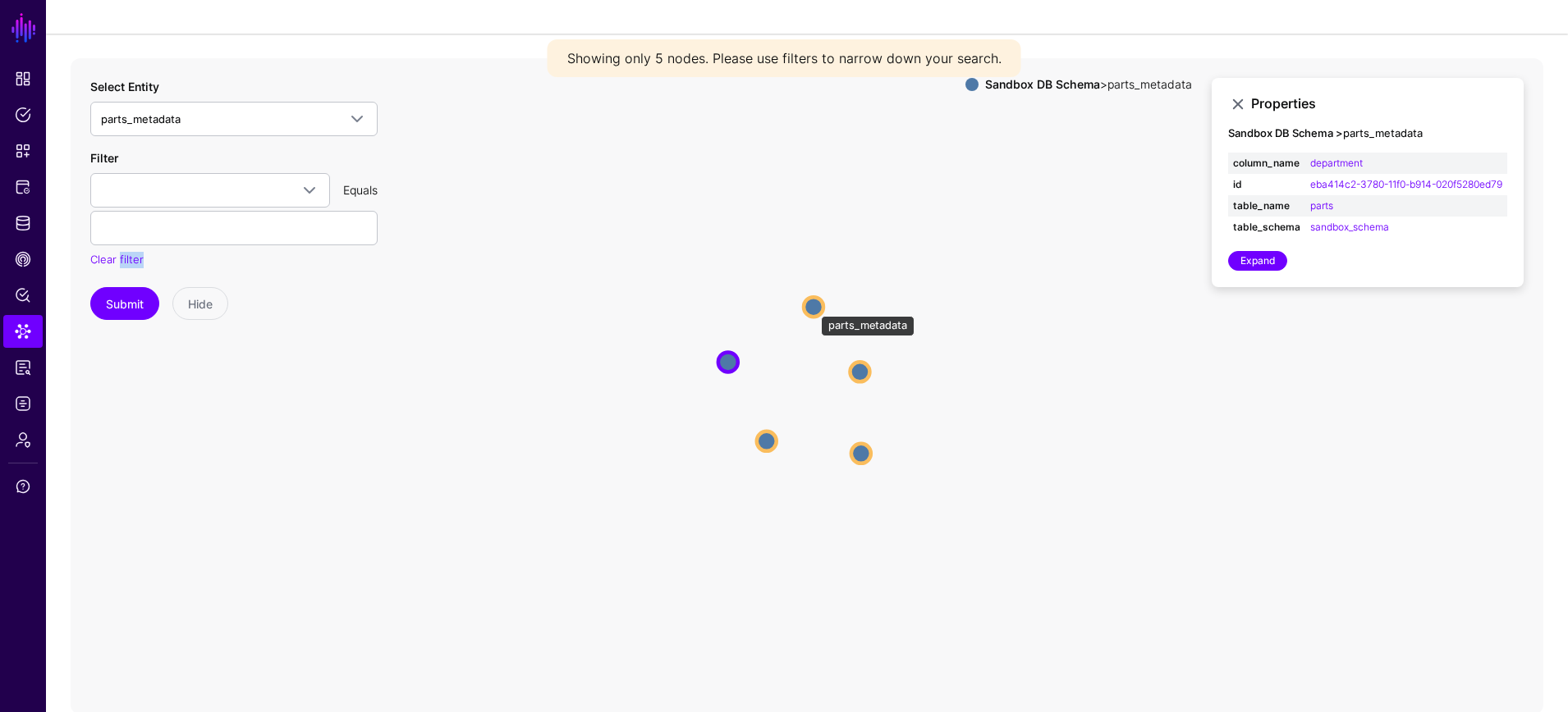
click at [813, 308] on circle at bounding box center [814, 307] width 20 height 20
click at [1286, 270] on div "Expand" at bounding box center [1366, 261] width 279 height 20
click at [1275, 271] on link "Expand" at bounding box center [1256, 261] width 59 height 20
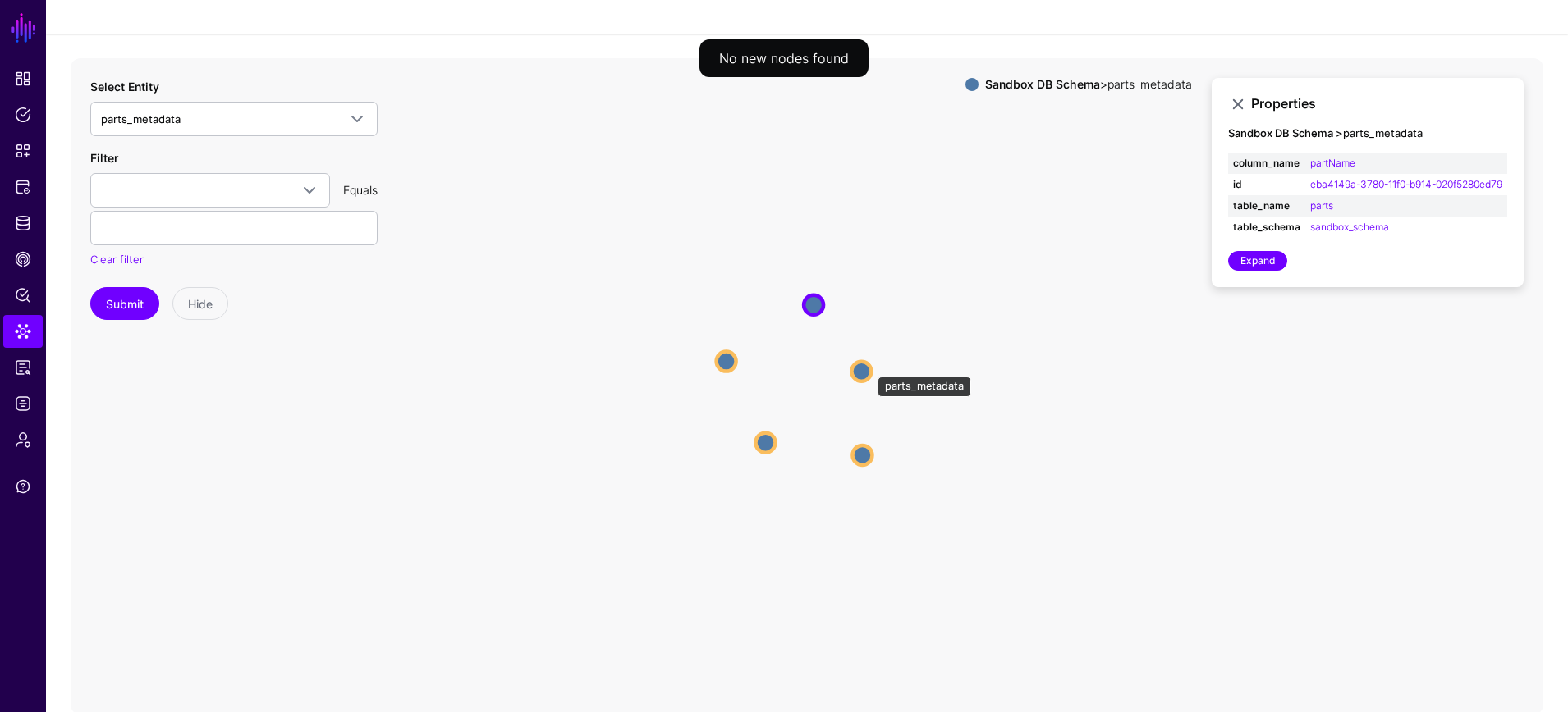
click at [868, 368] on circle at bounding box center [861, 371] width 20 height 20
click at [861, 461] on circle at bounding box center [863, 455] width 20 height 20
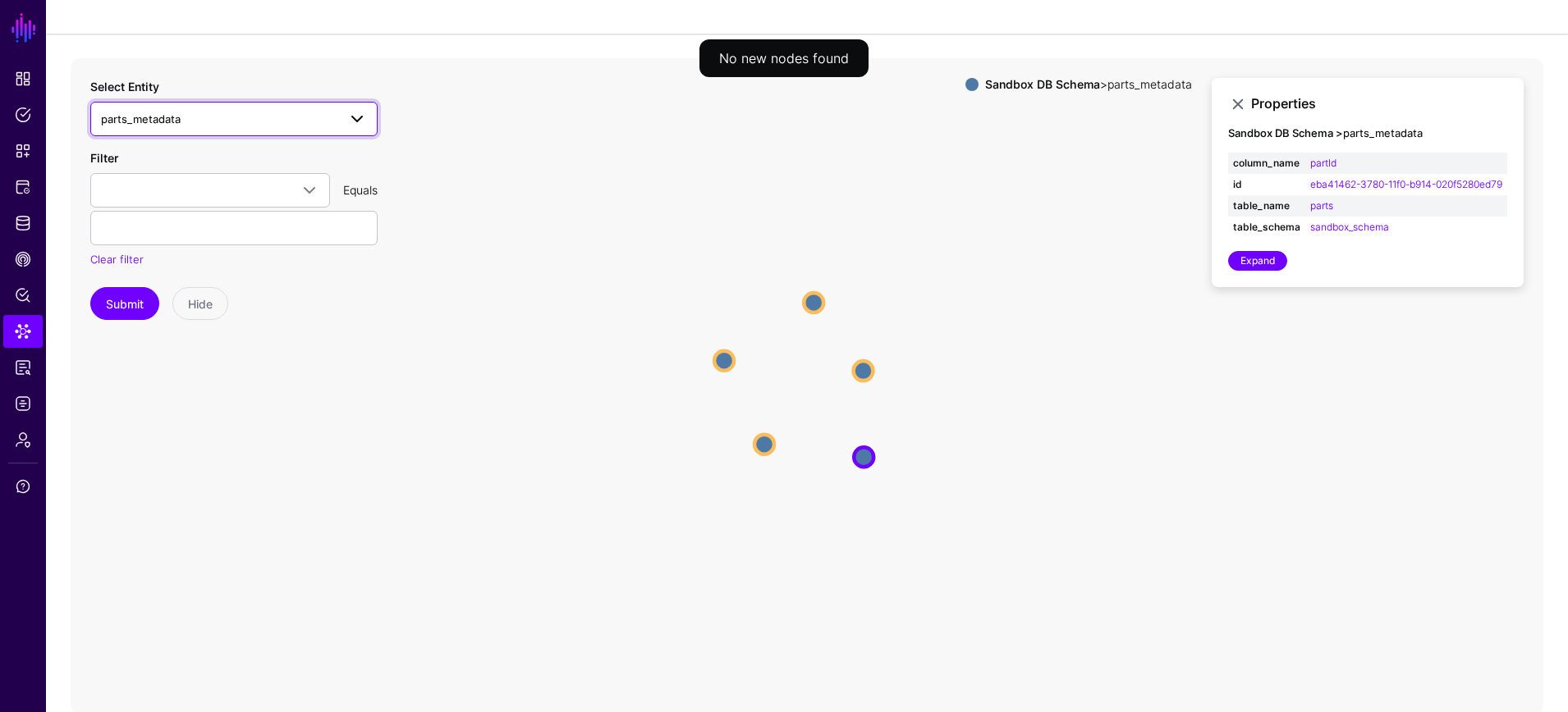
click at [264, 117] on span "parts_metadata" at bounding box center [219, 119] width 237 height 18
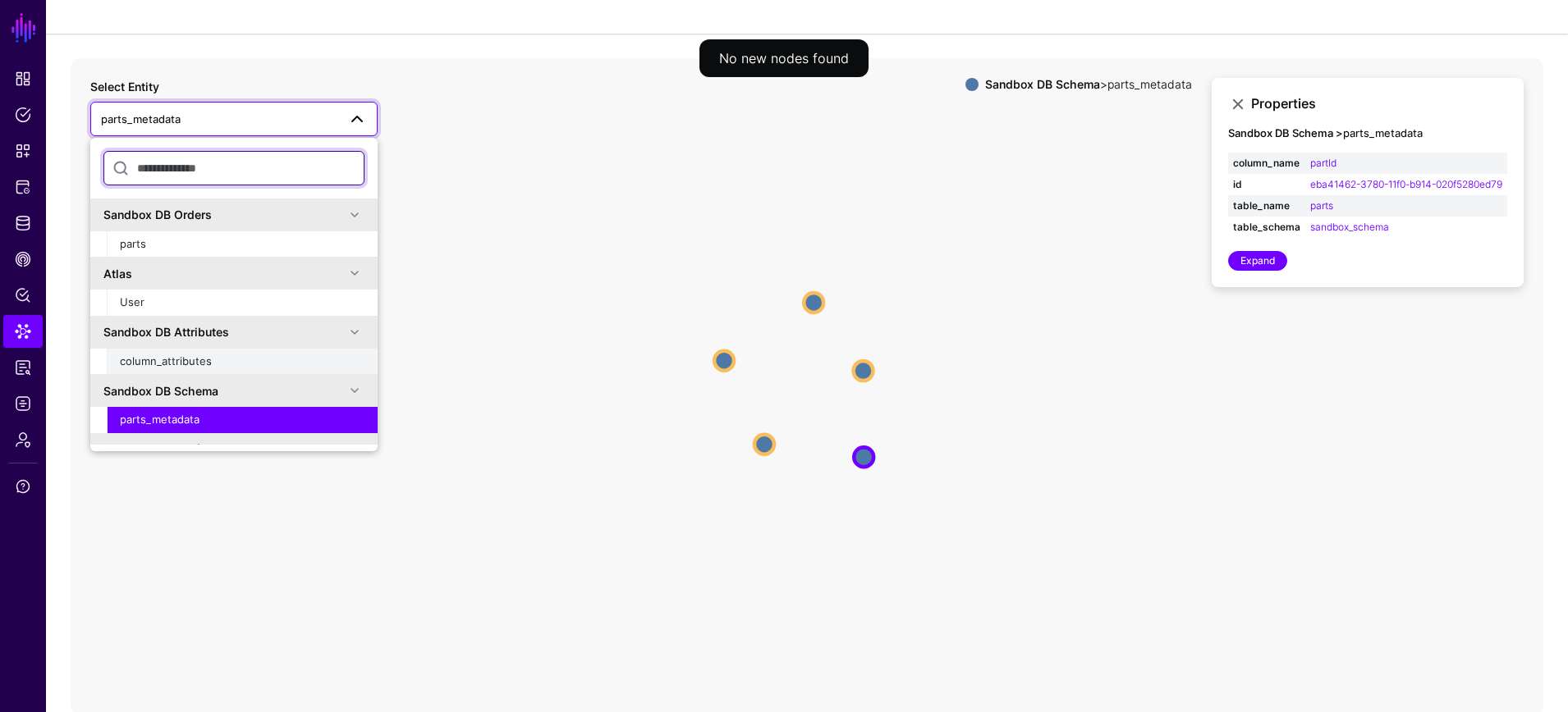
scroll to position [21, 0]
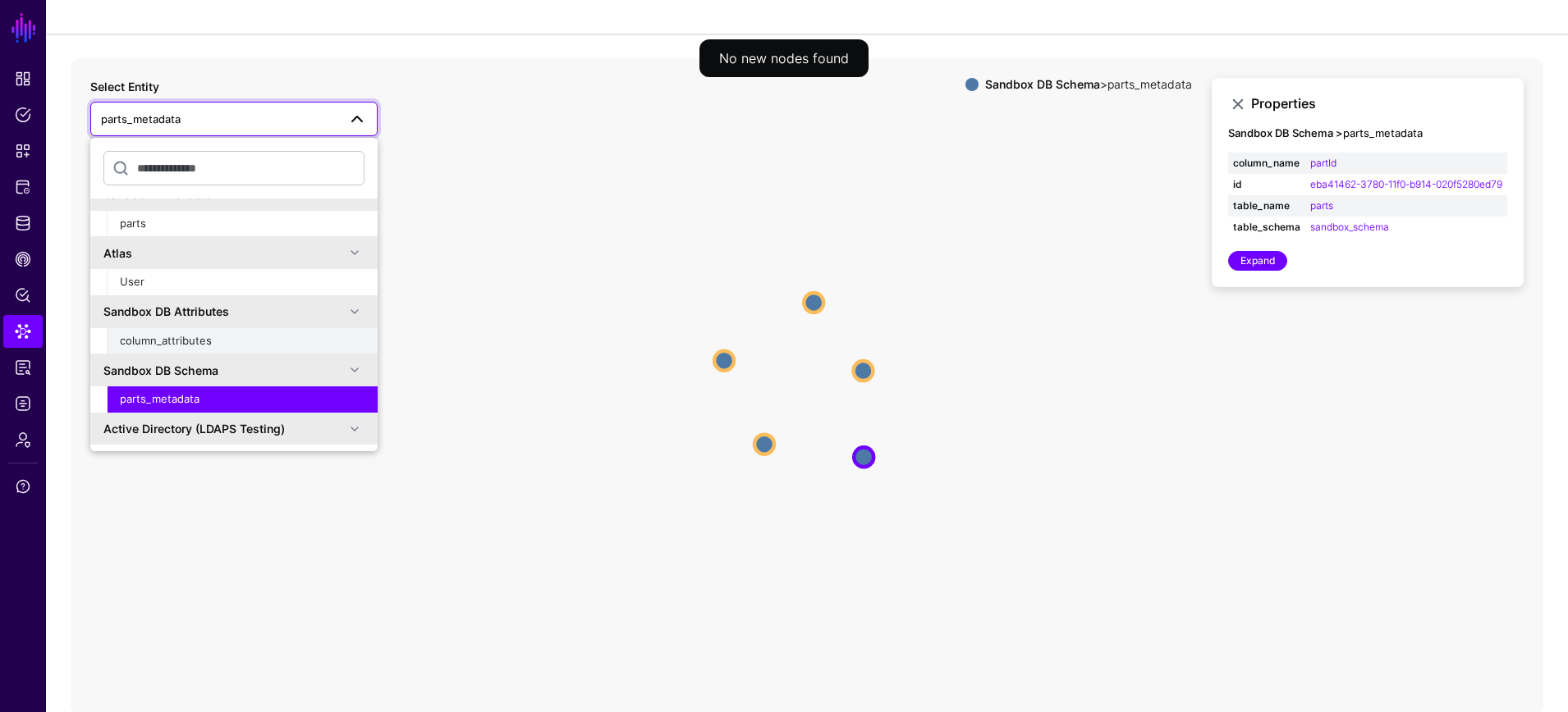
click at [261, 341] on div "column_attributes" at bounding box center [242, 342] width 245 height 16
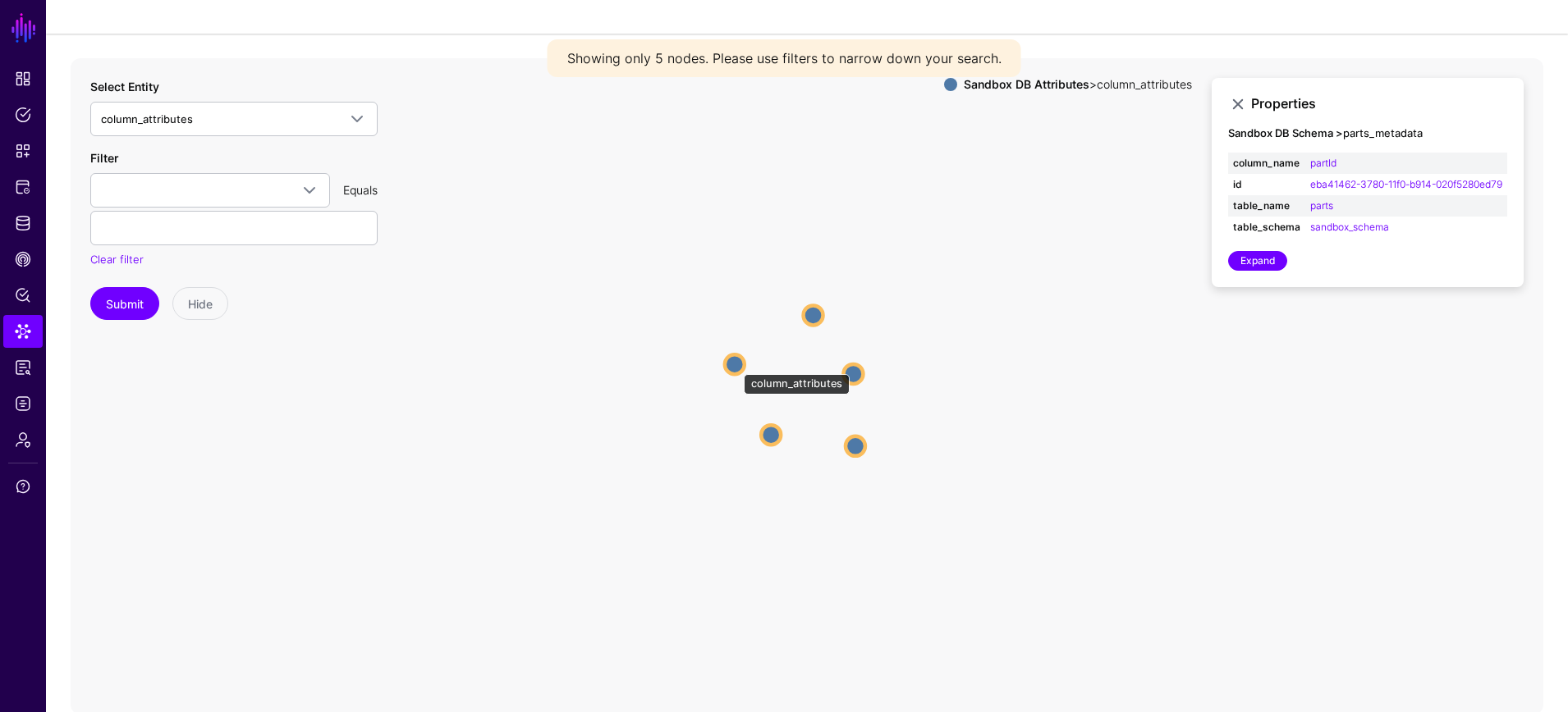
click at [735, 365] on circle at bounding box center [735, 364] width 20 height 20
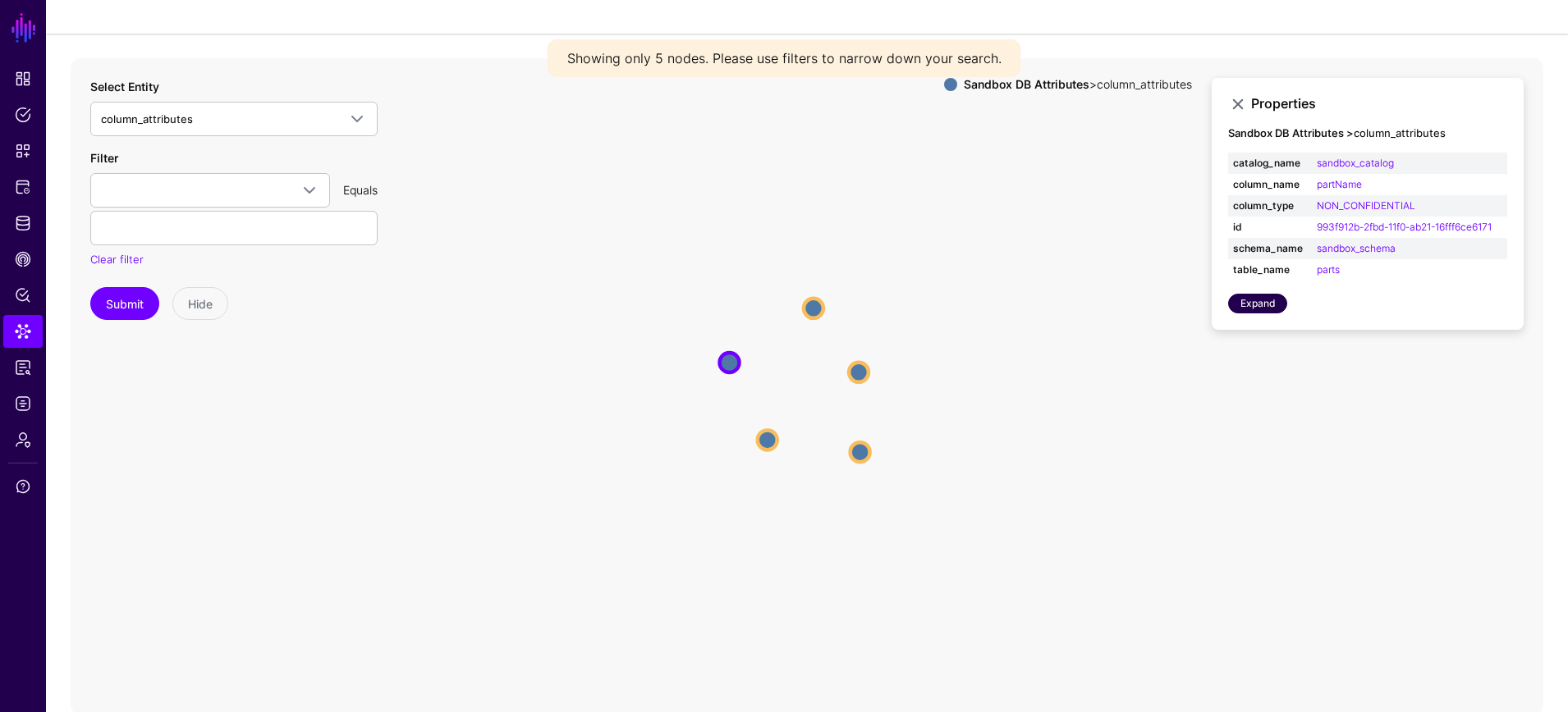
click at [1249, 299] on link "Expand" at bounding box center [1256, 304] width 59 height 20
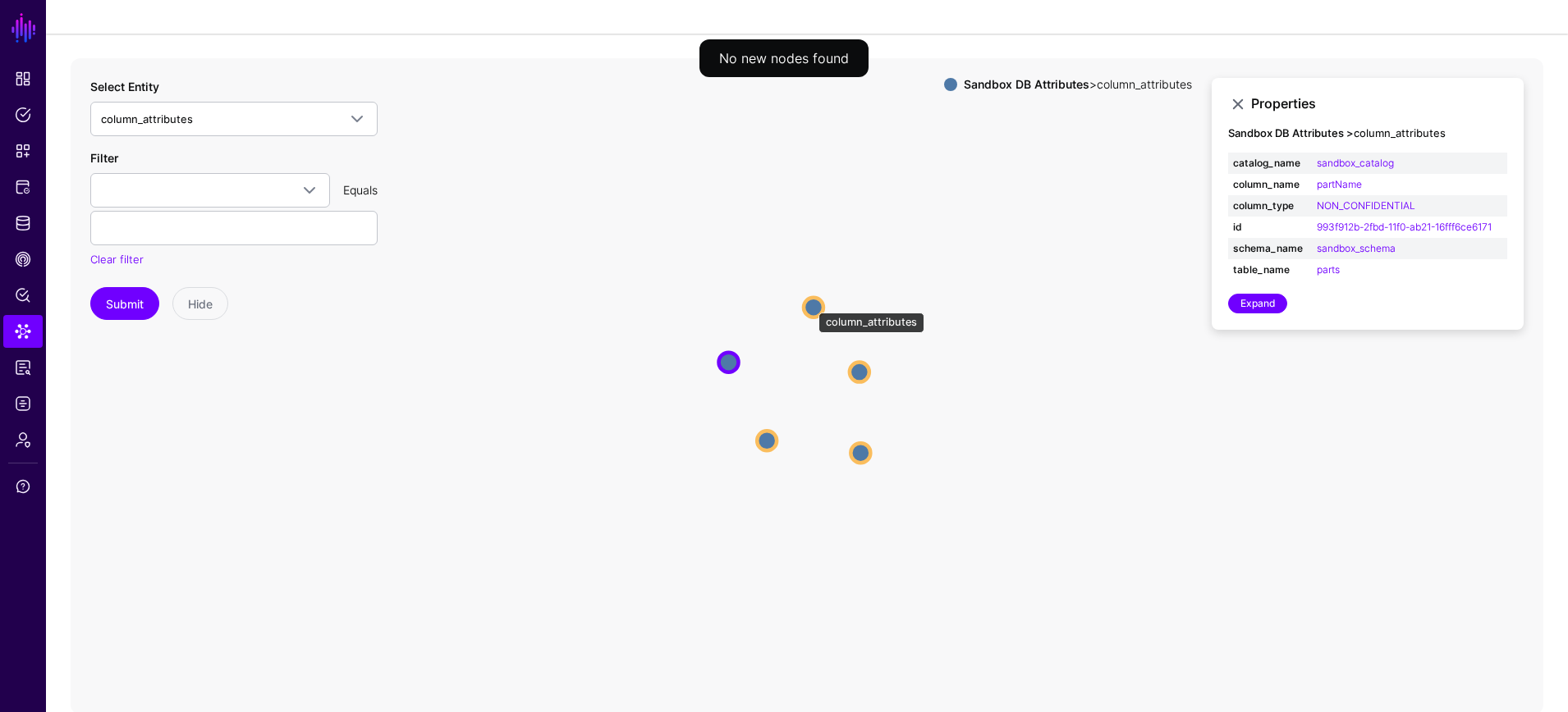
click at [810, 305] on circle at bounding box center [814, 307] width 20 height 20
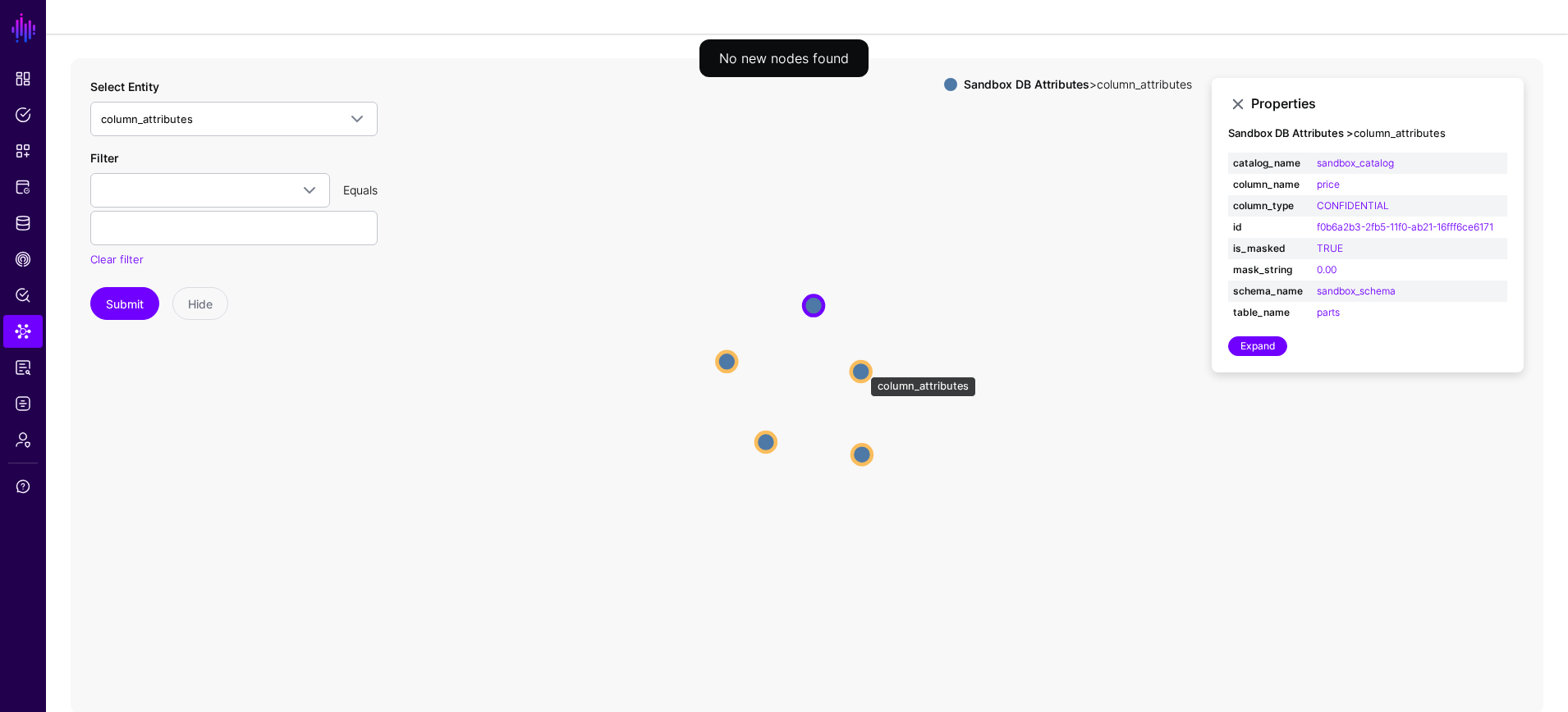
click at [862, 367] on circle at bounding box center [861, 371] width 20 height 20
click at [864, 462] on circle at bounding box center [863, 455] width 20 height 20
click at [758, 444] on circle at bounding box center [764, 444] width 20 height 20
click at [870, 367] on circle at bounding box center [863, 371] width 20 height 20
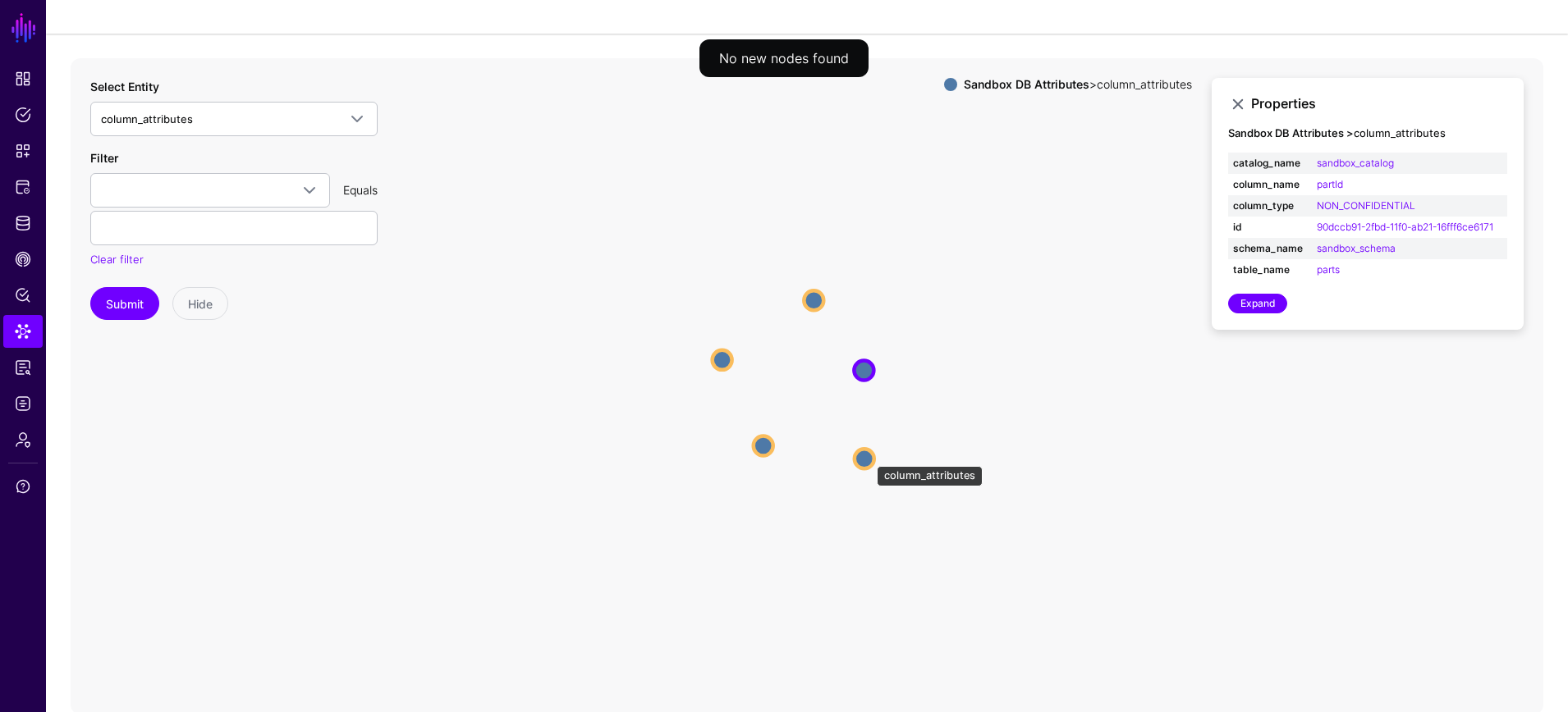
click at [868, 457] on circle at bounding box center [864, 459] width 20 height 20
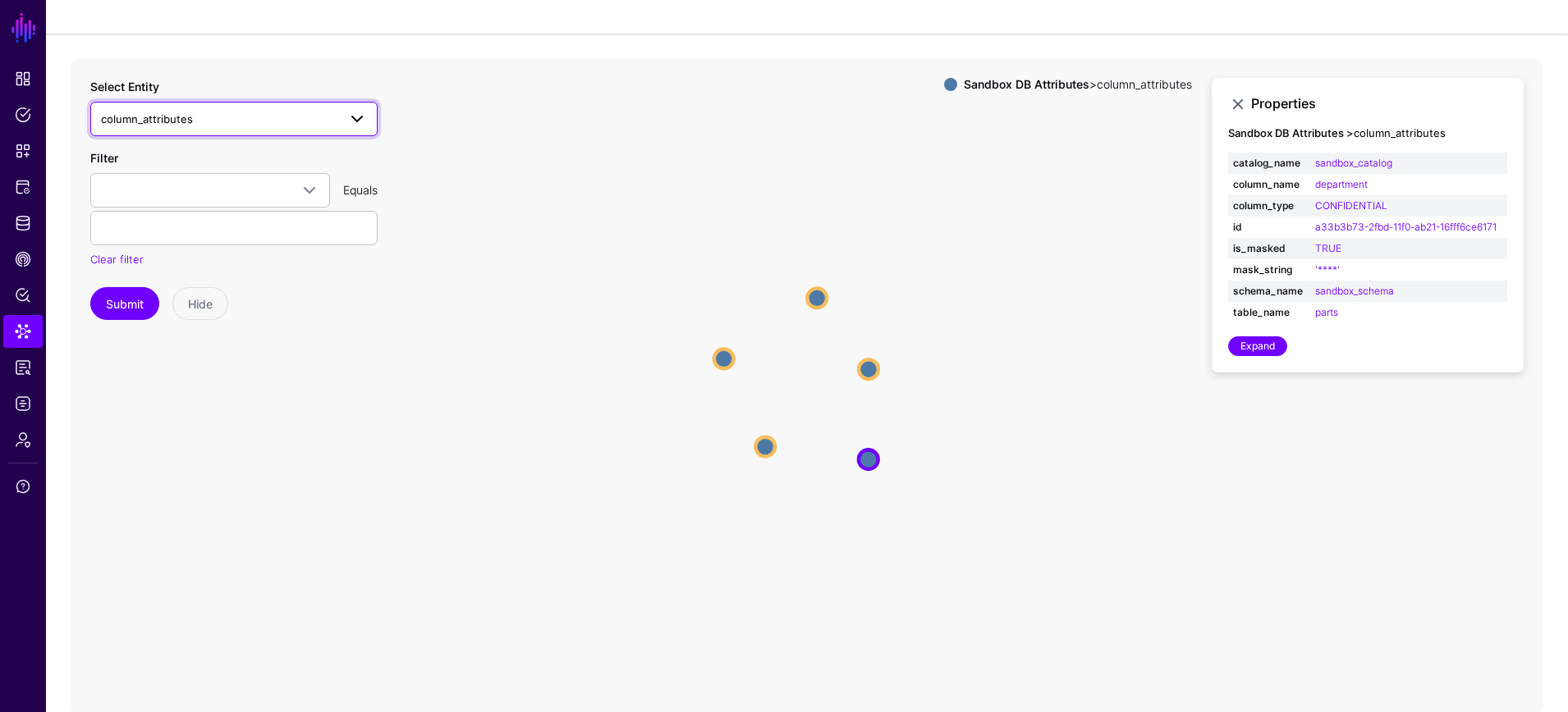
click at [300, 115] on span "column_attributes" at bounding box center [219, 119] width 237 height 18
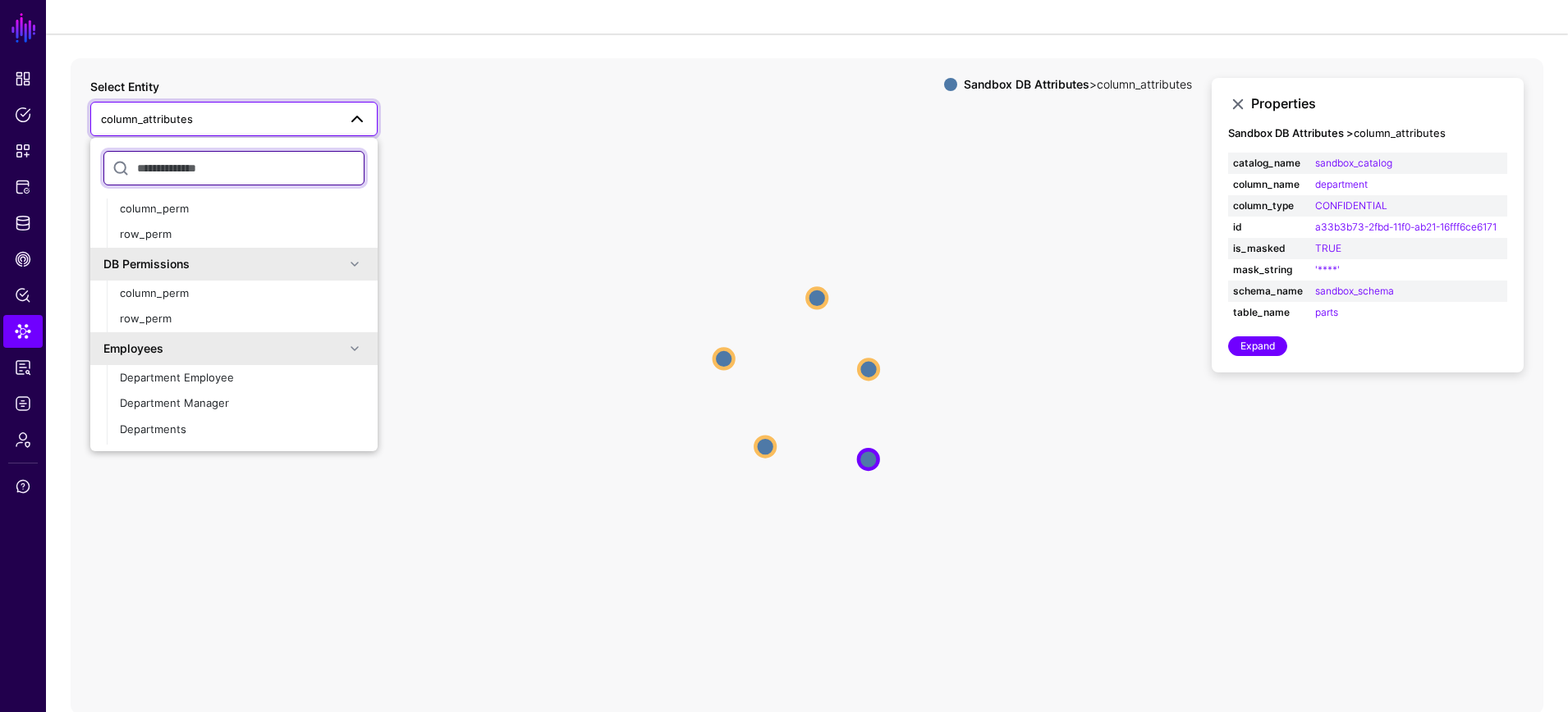
scroll to position [335, 0]
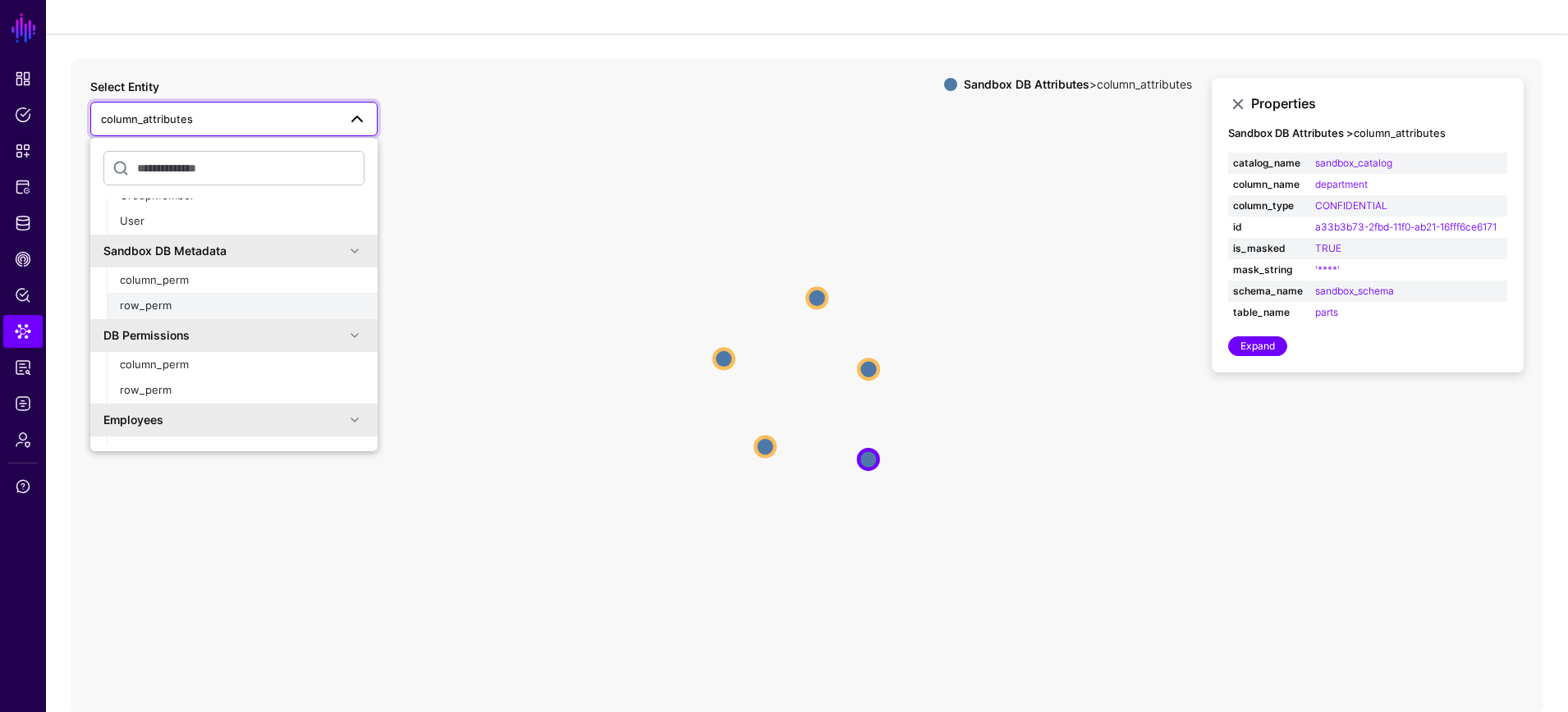
click at [284, 307] on div "row_perm" at bounding box center [242, 306] width 245 height 16
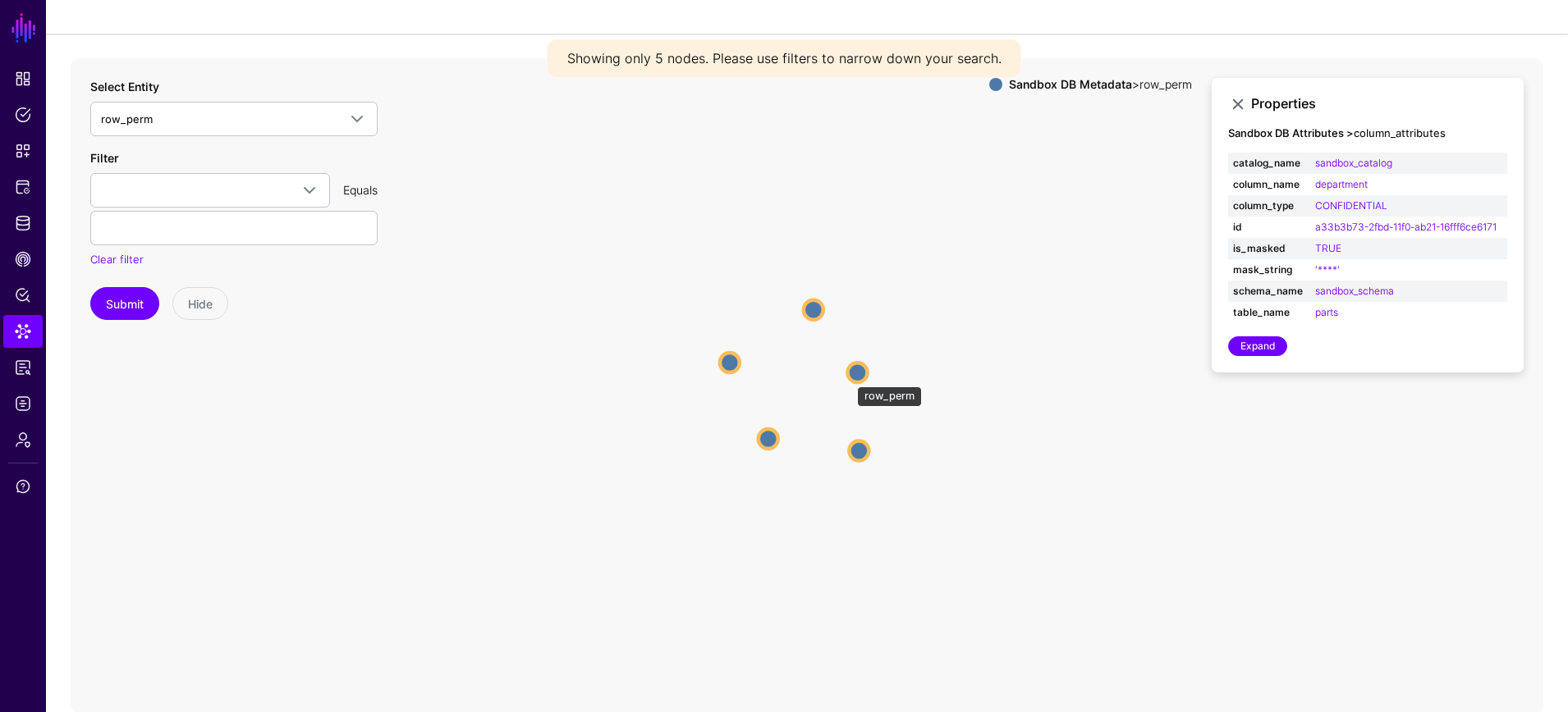
click at [849, 378] on circle at bounding box center [857, 372] width 20 height 20
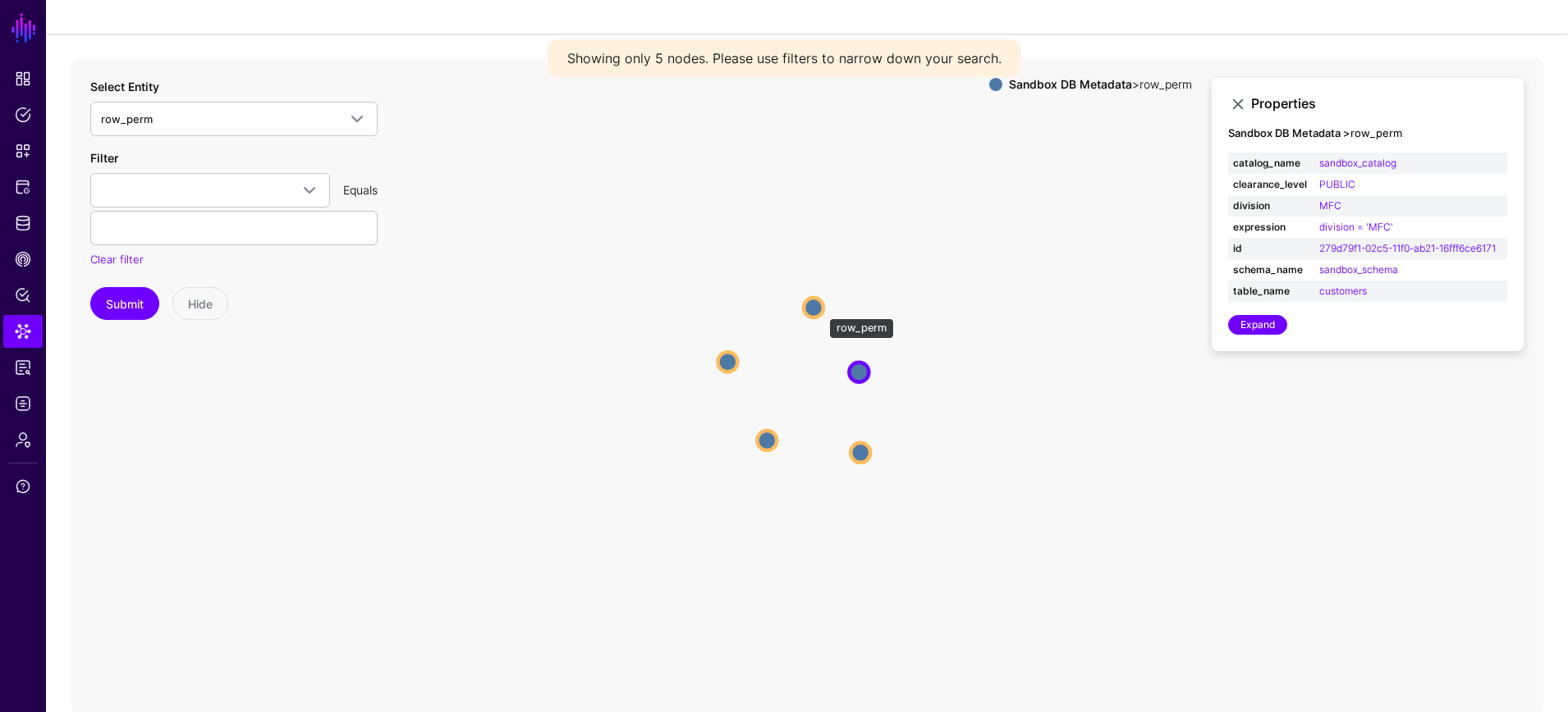
click at [821, 310] on circle at bounding box center [814, 308] width 20 height 20
click at [730, 360] on circle at bounding box center [726, 361] width 20 height 20
click at [771, 446] on circle at bounding box center [765, 442] width 20 height 20
click at [863, 453] on circle at bounding box center [864, 456] width 20 height 20
click at [868, 368] on circle at bounding box center [864, 371] width 20 height 20
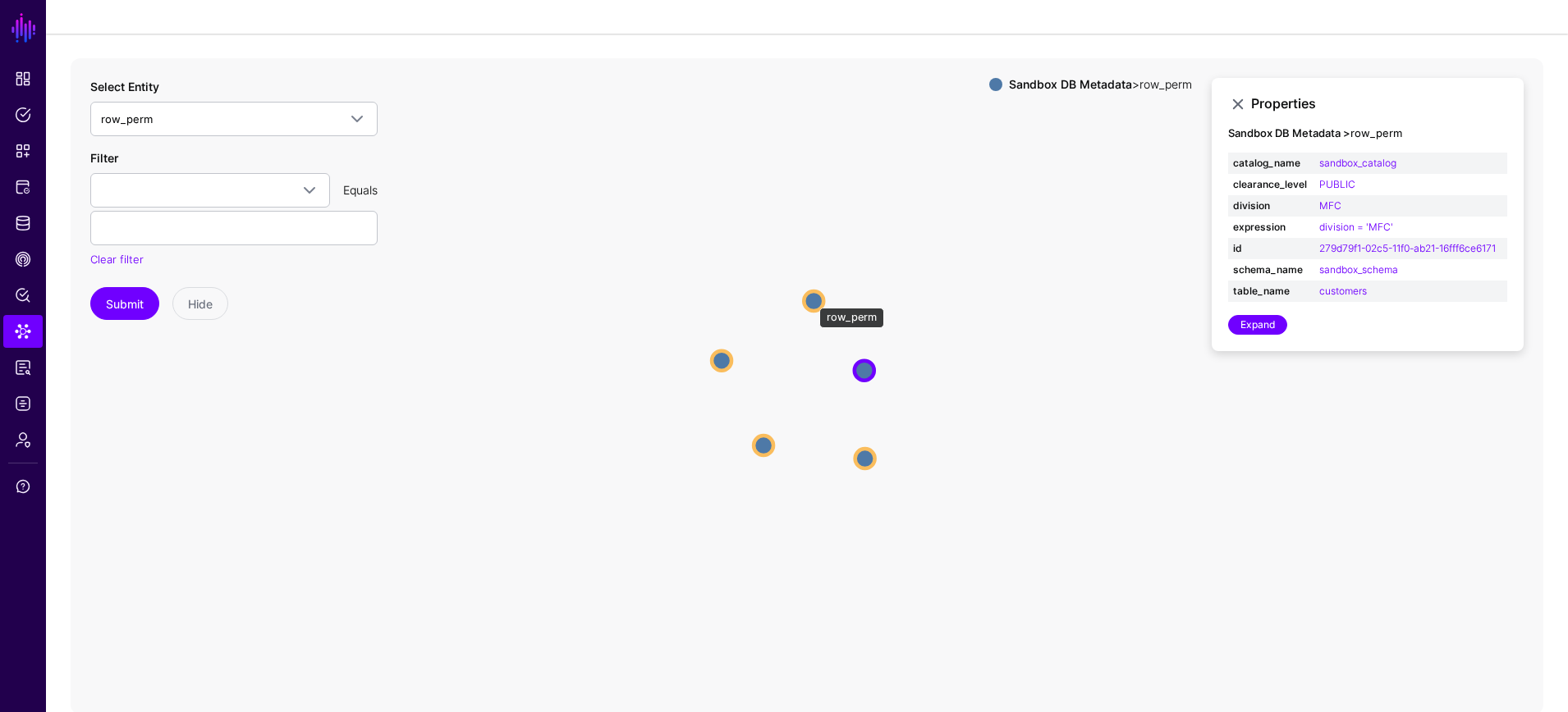
click at [811, 299] on circle at bounding box center [814, 302] width 20 height 20
click at [714, 361] on circle at bounding box center [721, 360] width 20 height 20
click at [762, 448] on circle at bounding box center [762, 447] width 20 height 20
click at [822, 293] on circle at bounding box center [814, 298] width 20 height 20
click at [875, 370] on circle at bounding box center [869, 369] width 20 height 20
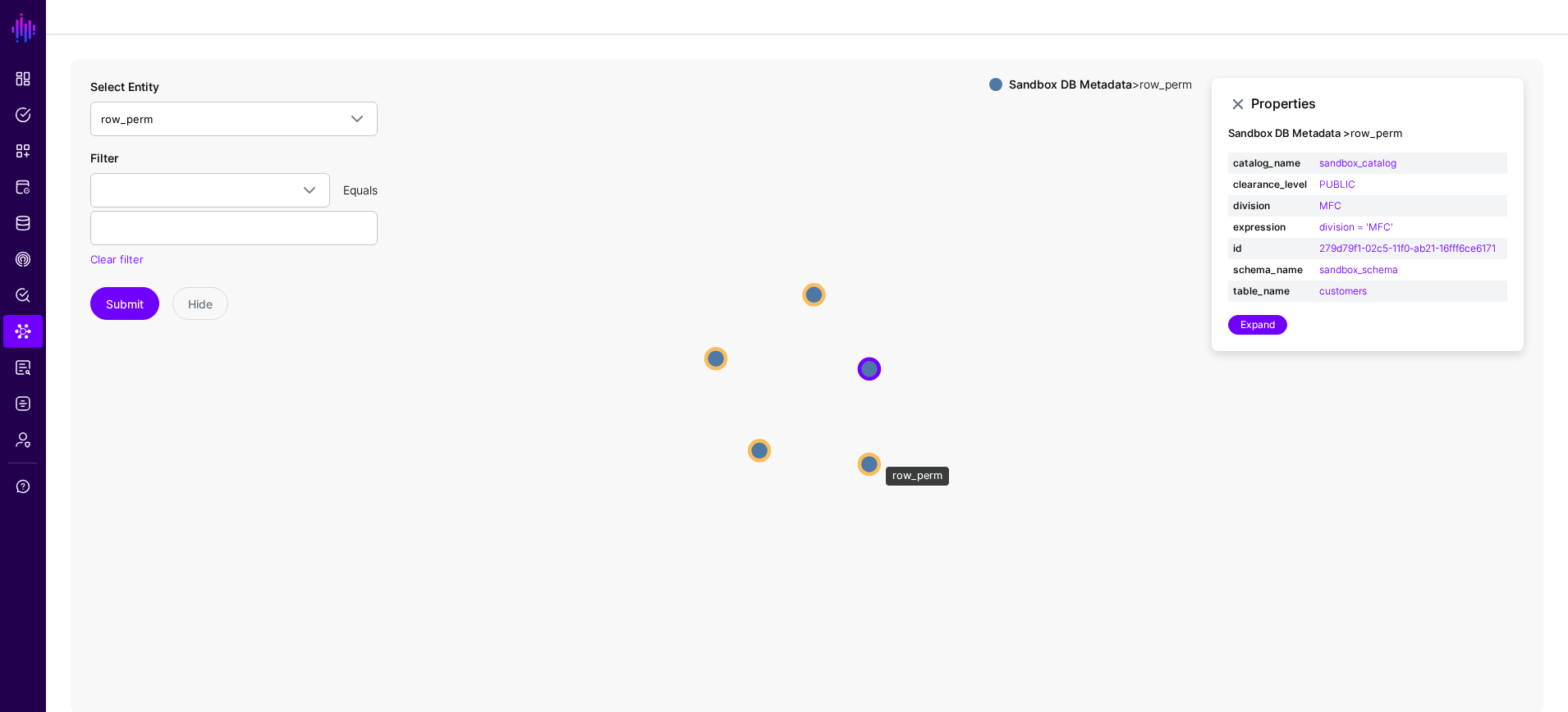
drag, startPoint x: 877, startPoint y: 457, endPoint x: 873, endPoint y: 418, distance: 39.2
click at [877, 456] on circle at bounding box center [869, 463] width 20 height 20
click at [873, 360] on circle at bounding box center [870, 368] width 20 height 20
click at [805, 291] on circle at bounding box center [814, 294] width 20 height 20
click at [721, 364] on circle at bounding box center [713, 357] width 20 height 20
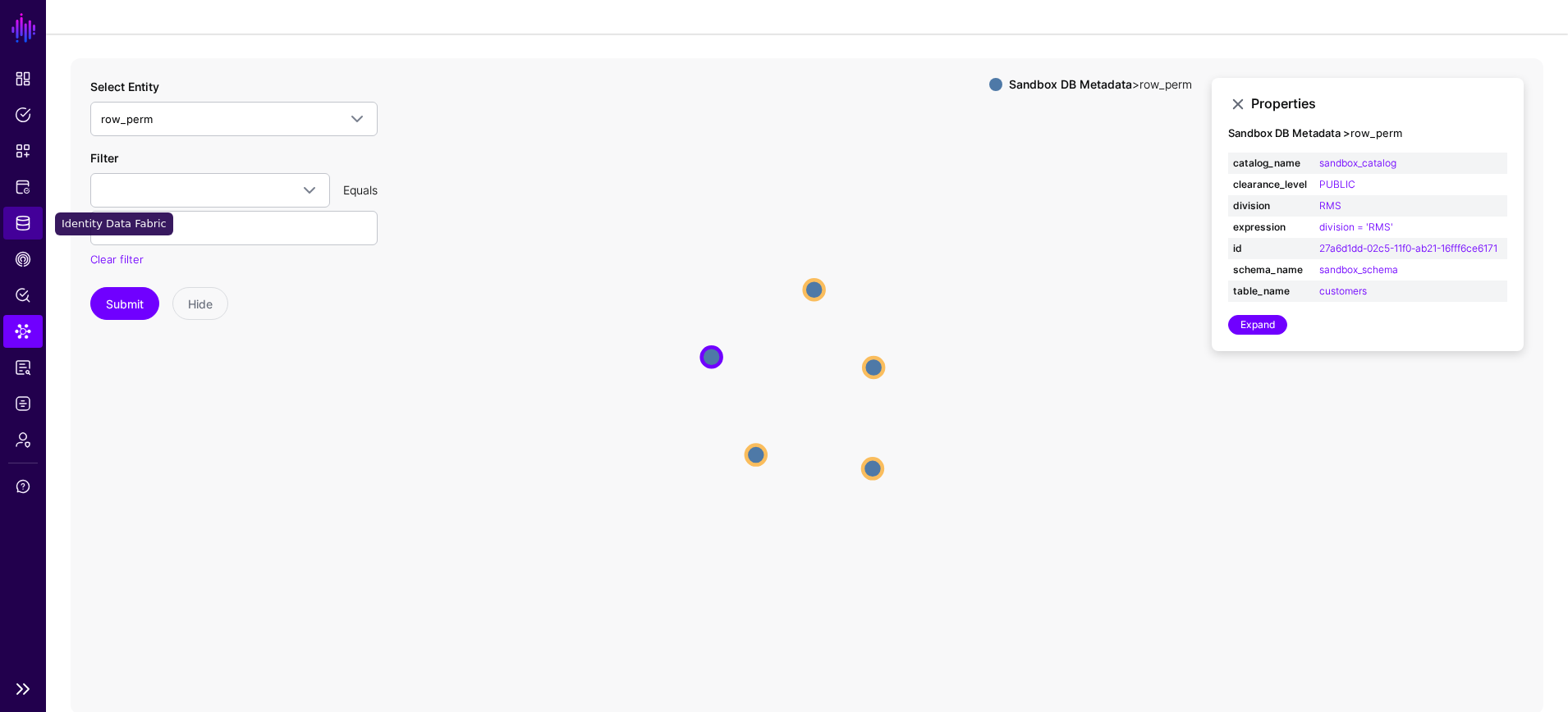
click at [17, 232] on link "Identity Data Fabric" at bounding box center [22, 223] width 39 height 33
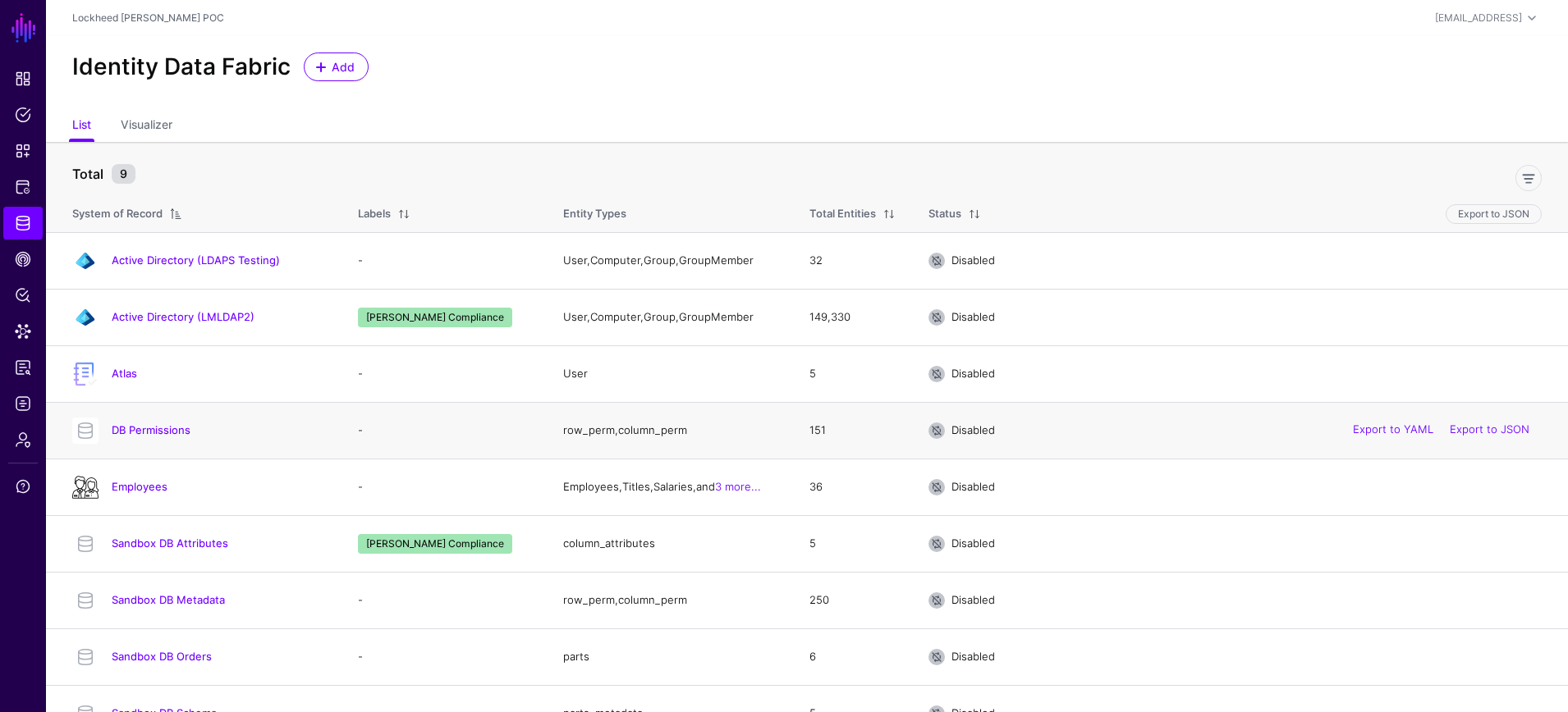
scroll to position [30, 0]
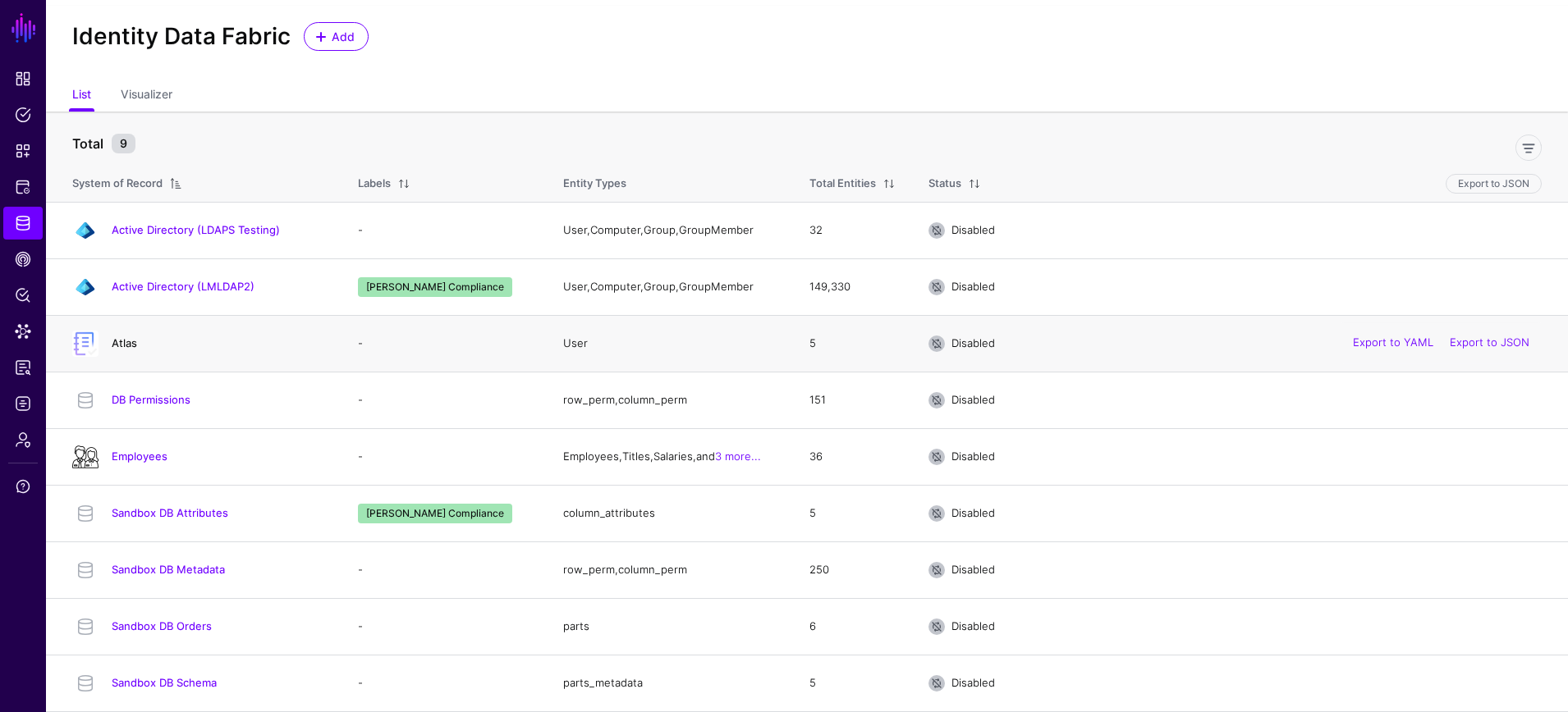
click at [116, 343] on link "Atlas" at bounding box center [124, 343] width 25 height 13
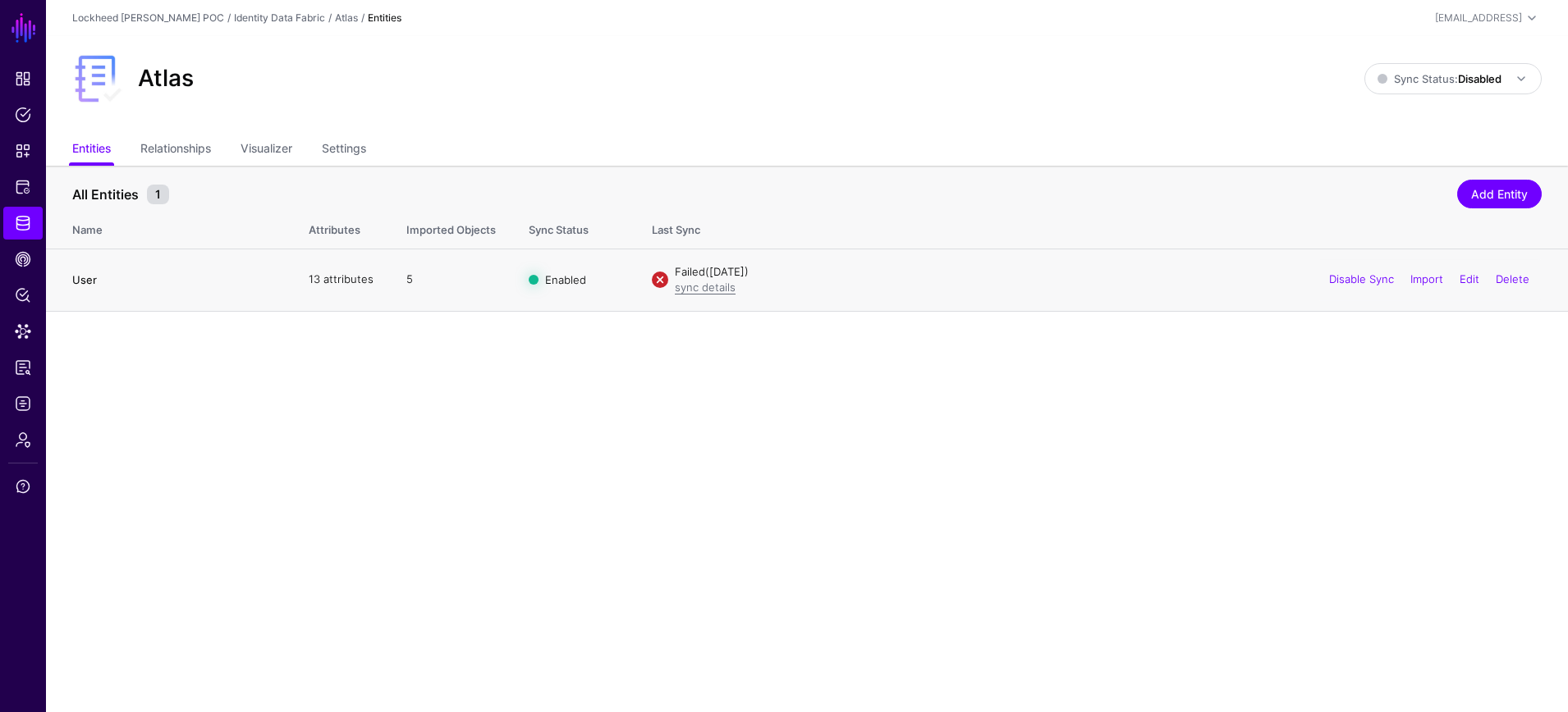
click at [86, 282] on link "User" at bounding box center [84, 280] width 25 height 13
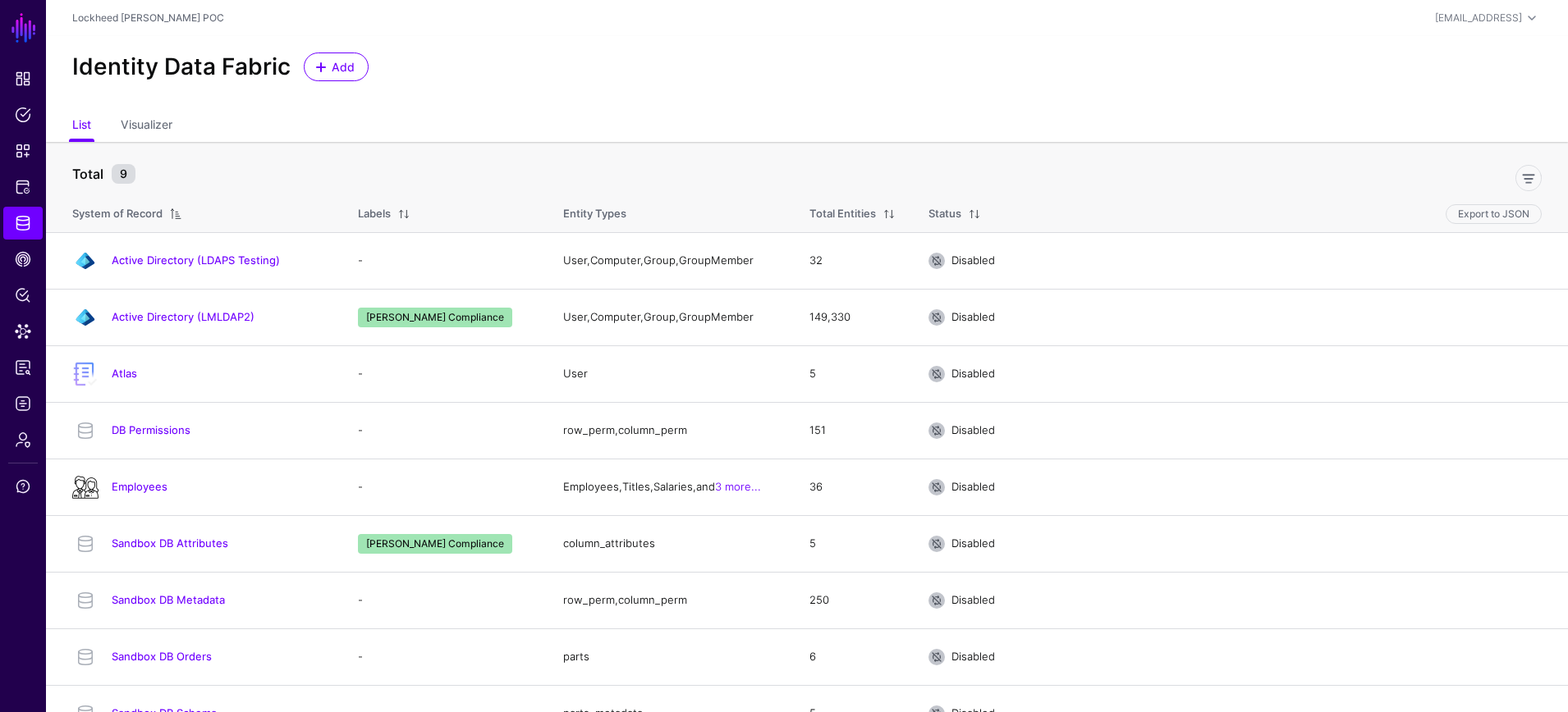
click at [159, 434] on link "DB Permissions" at bounding box center [151, 429] width 79 height 13
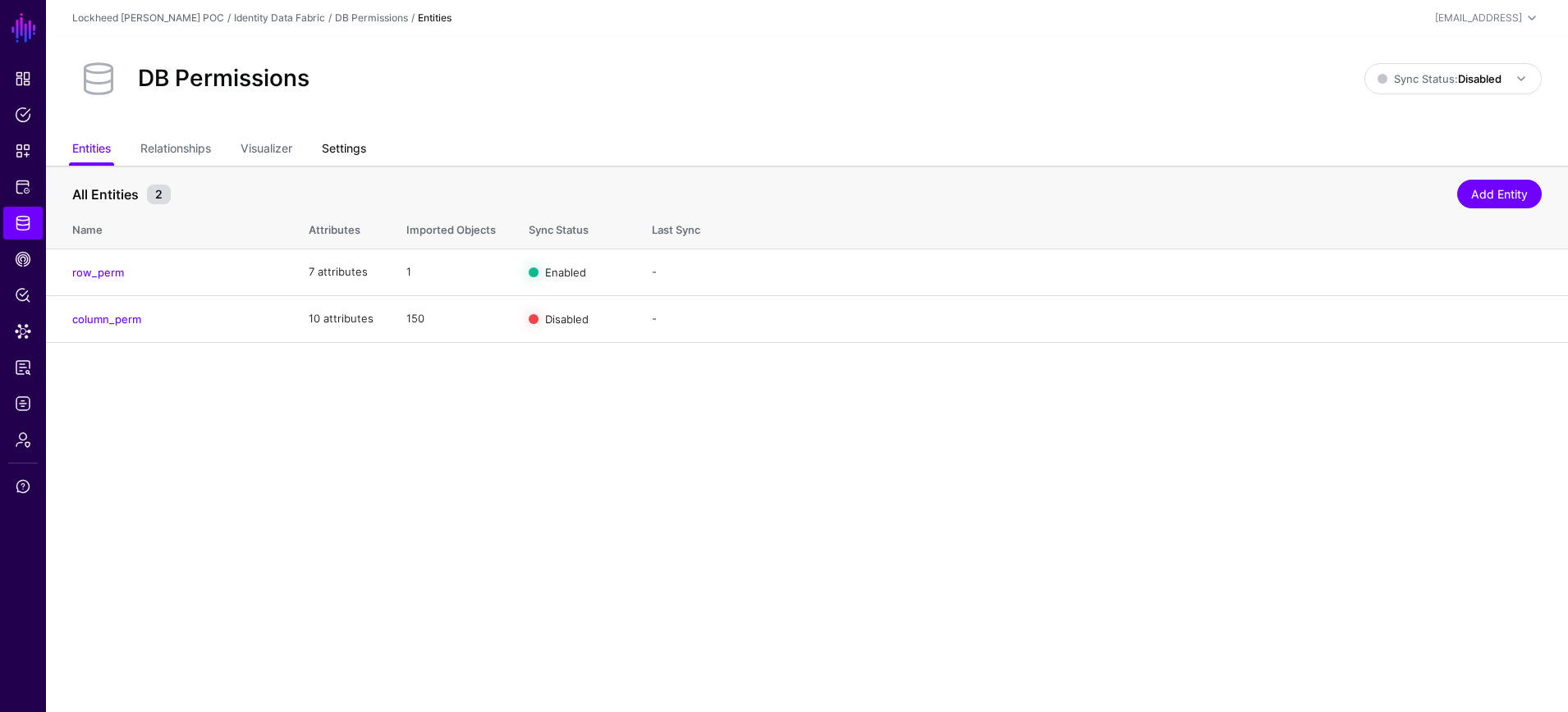
click at [339, 142] on link "Settings" at bounding box center [344, 150] width 44 height 31
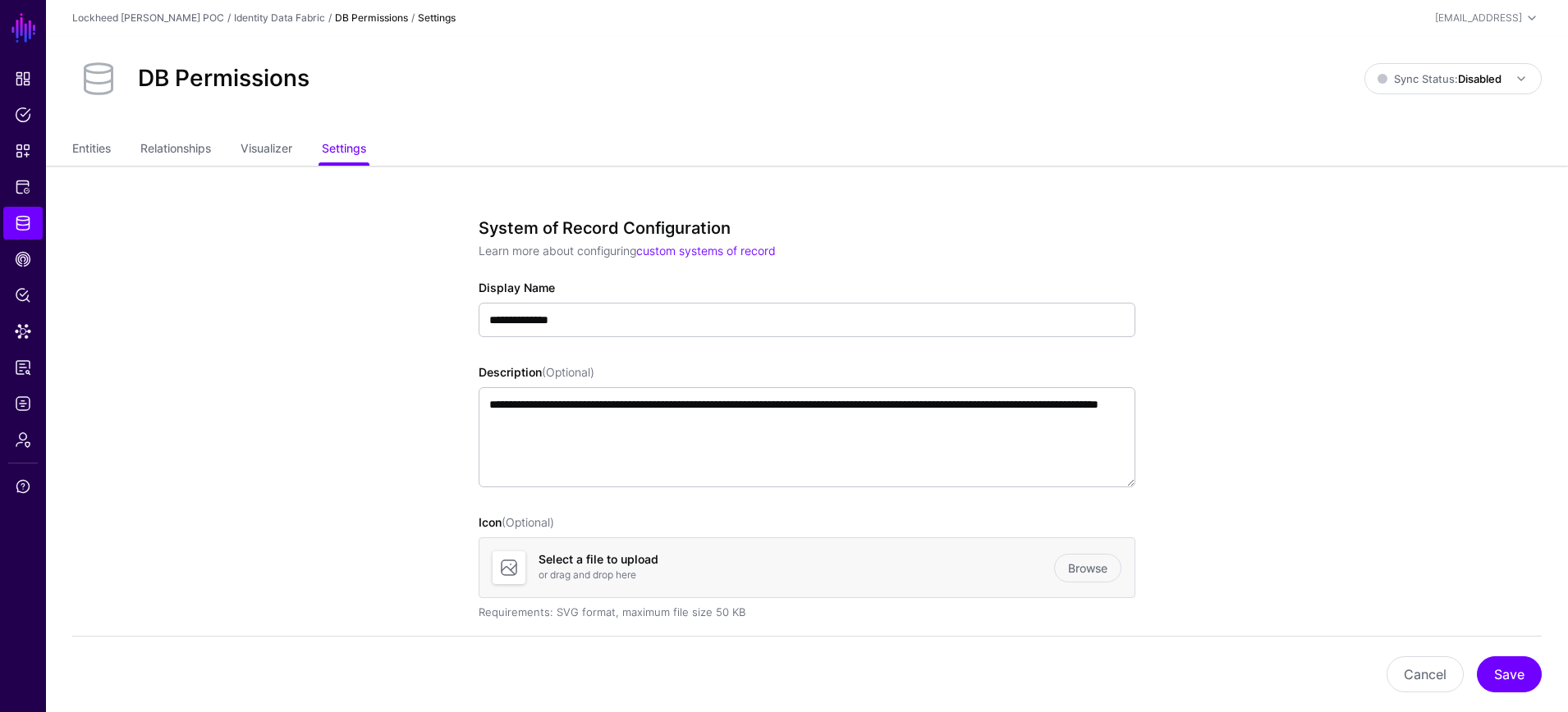
drag, startPoint x: 163, startPoint y: 154, endPoint x: 127, endPoint y: 154, distance: 36.0
click at [163, 154] on link "Relationships" at bounding box center [176, 150] width 71 height 31
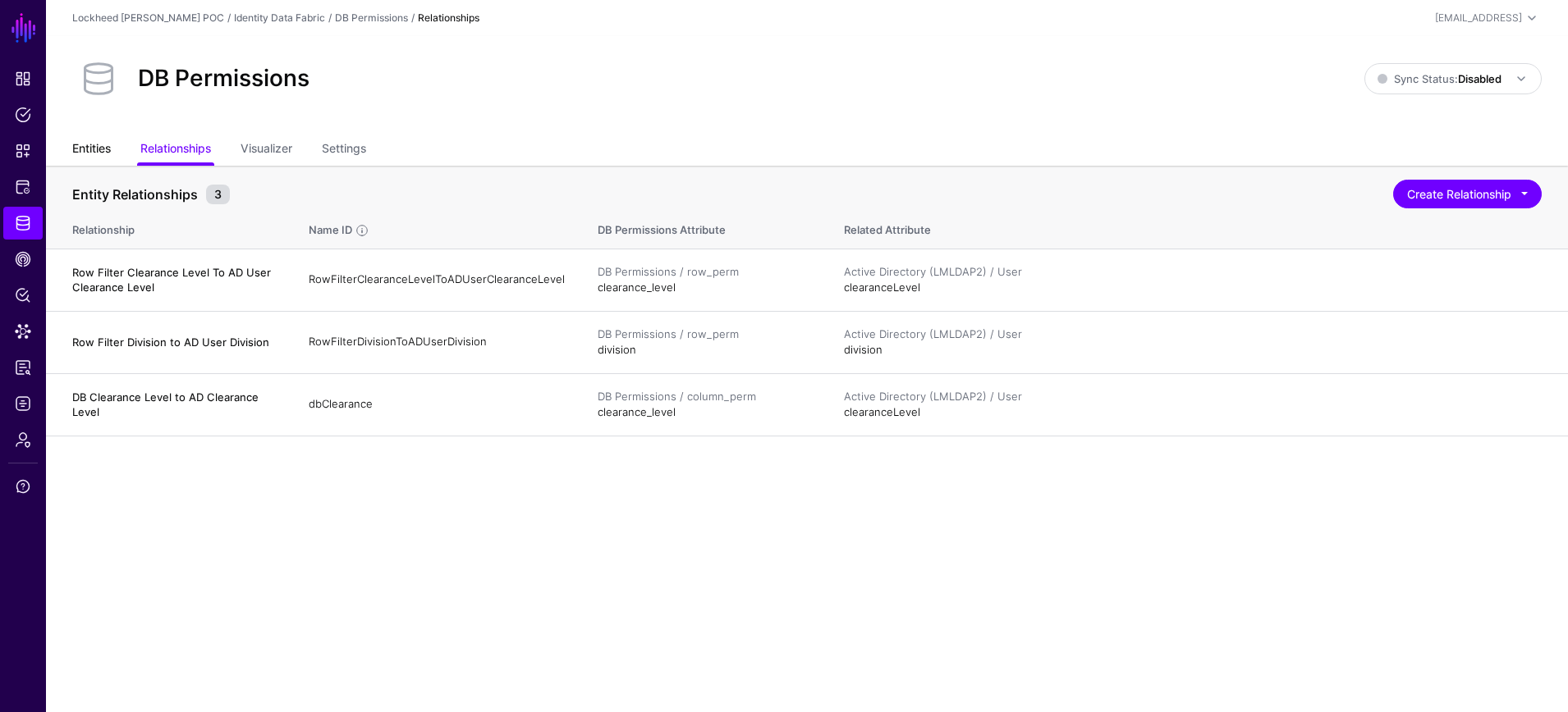
click at [92, 153] on link "Entities" at bounding box center [91, 150] width 39 height 31
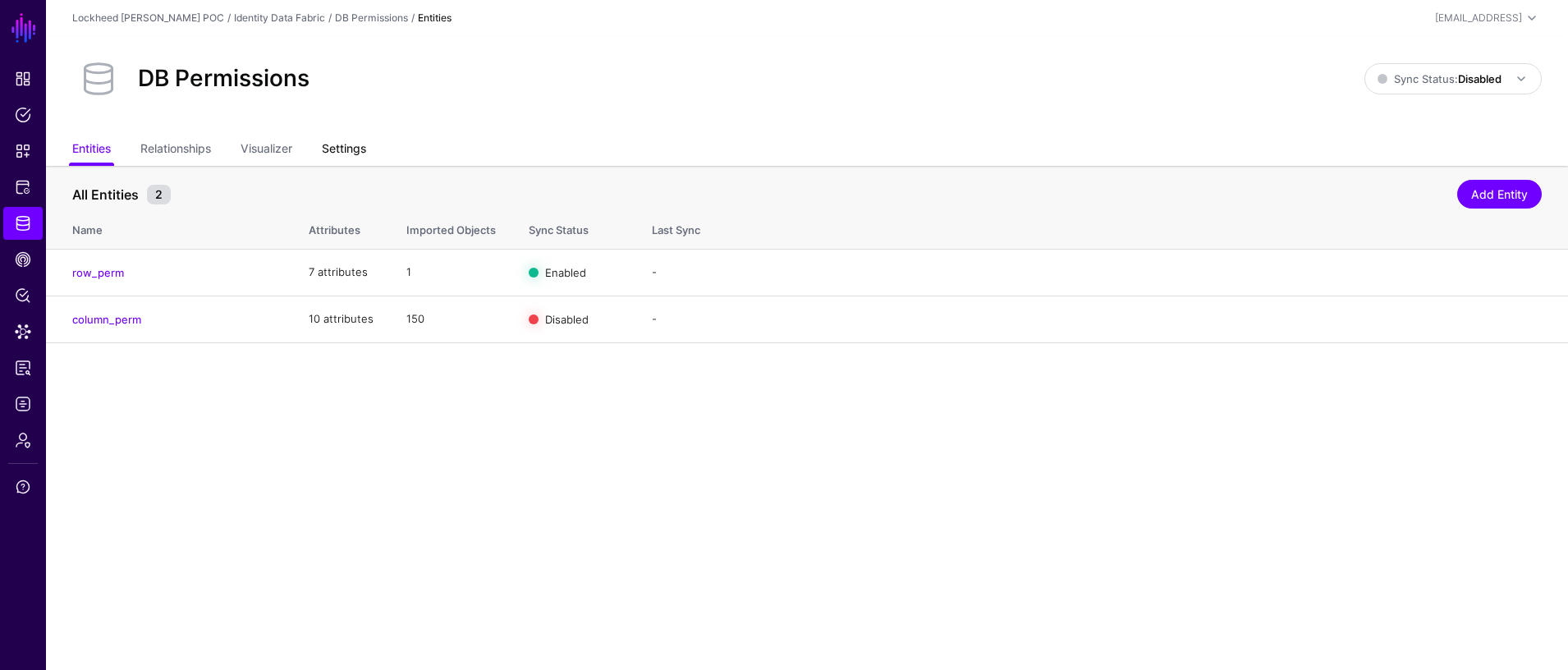
click at [333, 143] on link "Settings" at bounding box center [344, 150] width 44 height 31
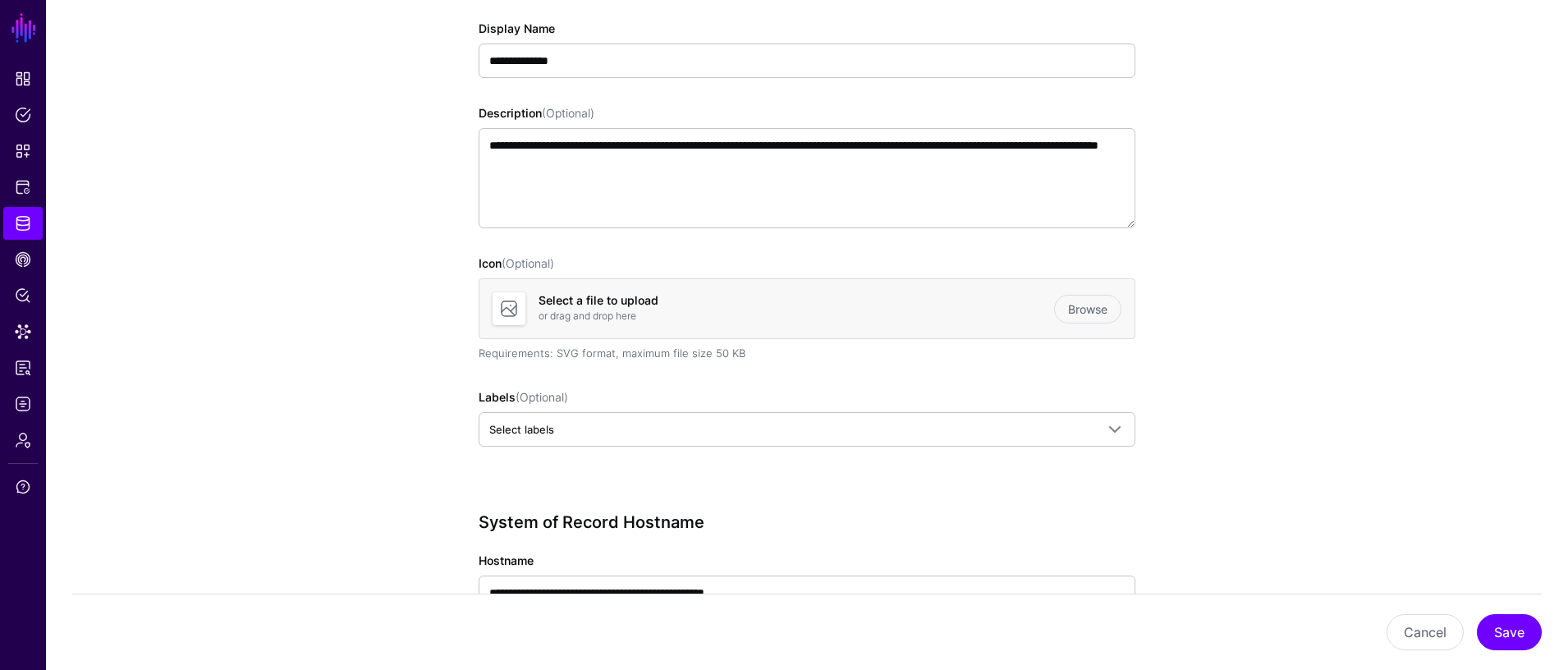
scroll to position [547, 0]
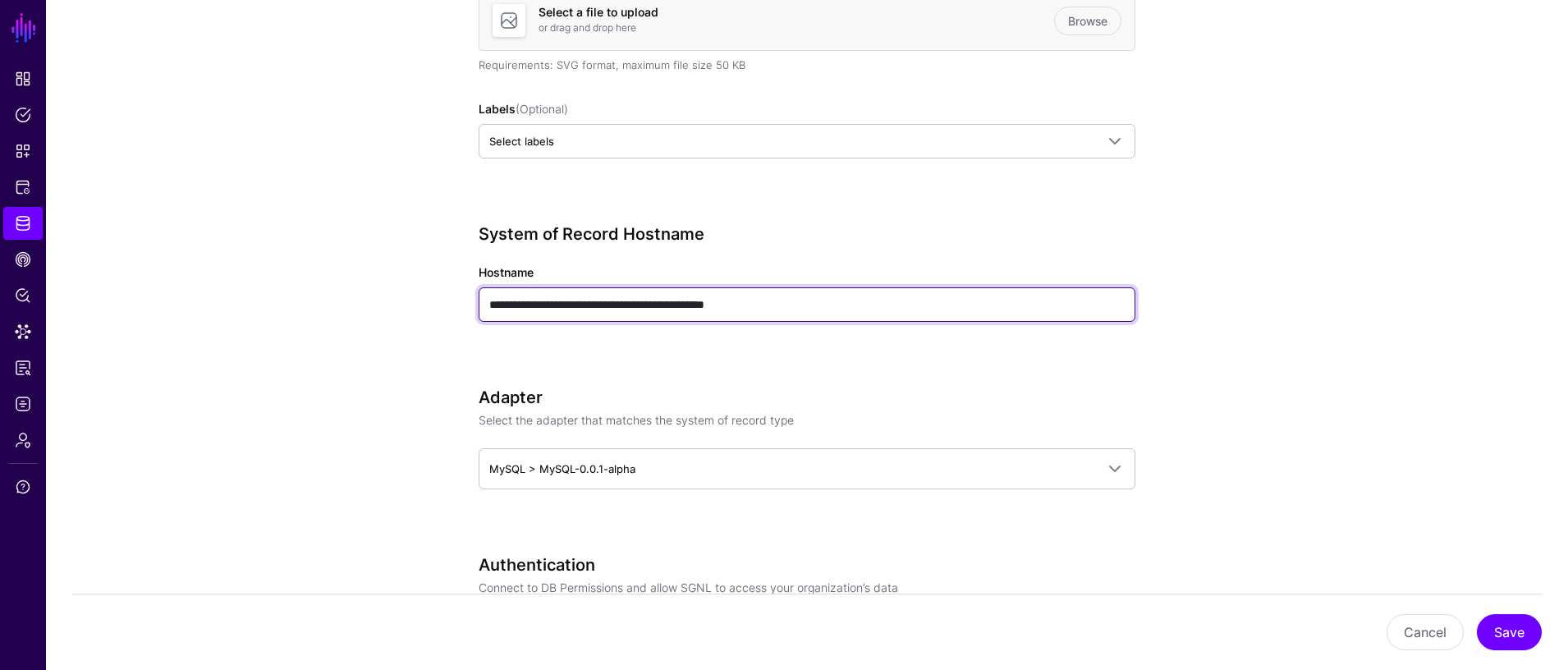
drag, startPoint x: 693, startPoint y: 301, endPoint x: 426, endPoint y: 293, distance: 267.1
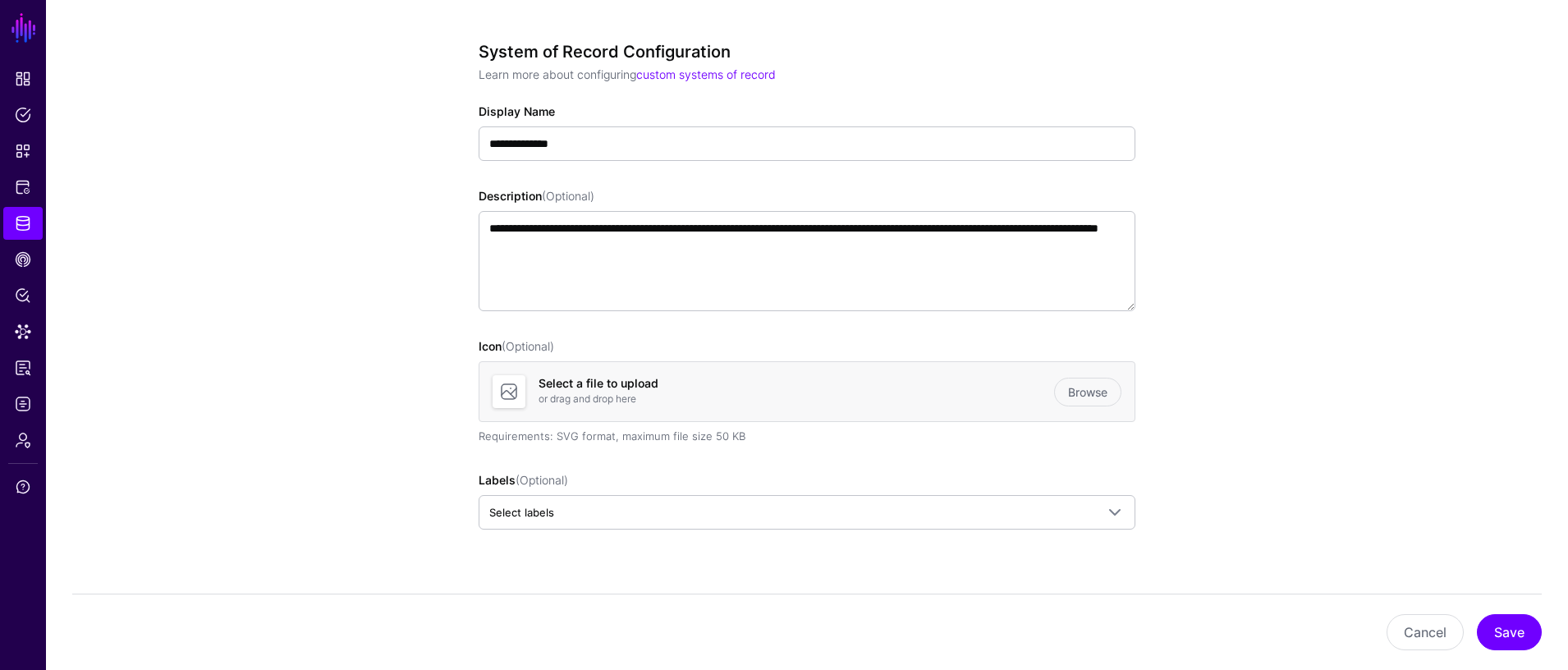
scroll to position [0, 0]
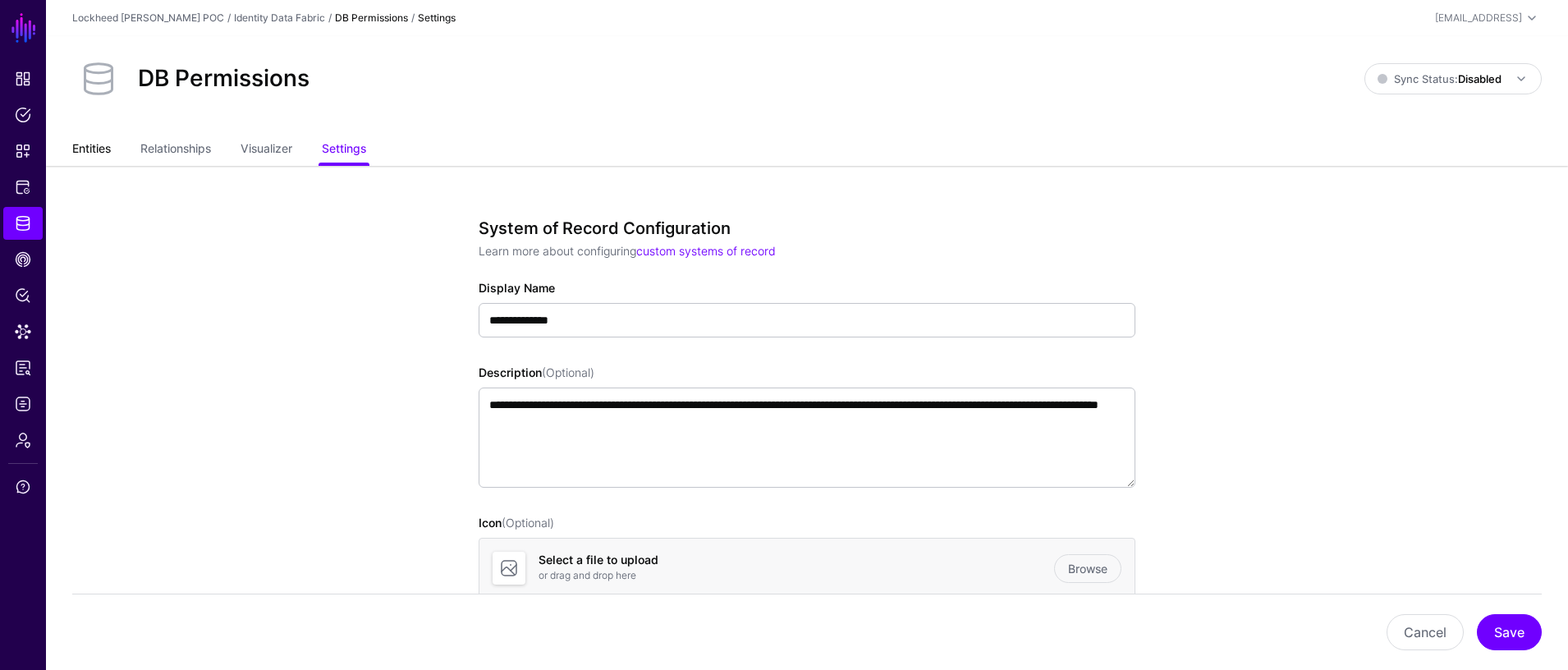
click at [110, 153] on link "Entities" at bounding box center [91, 150] width 39 height 31
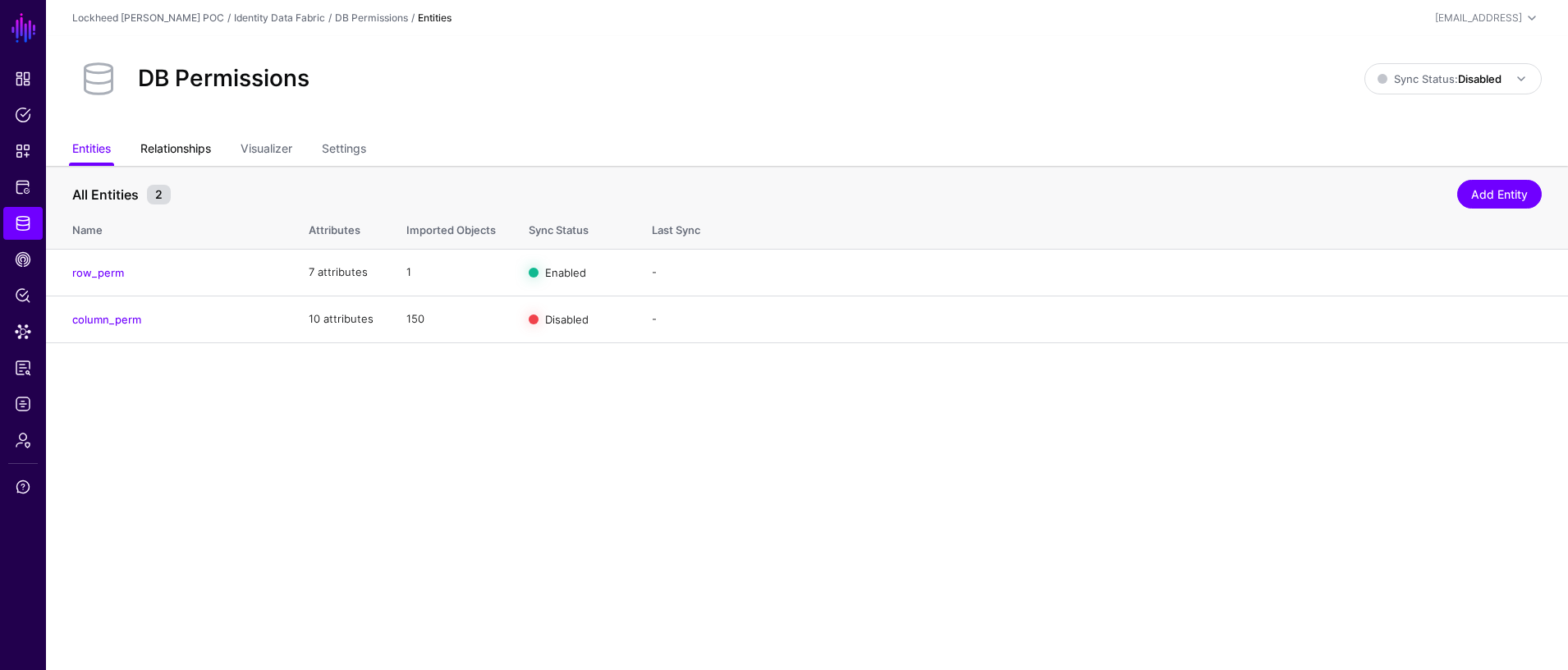
click at [156, 151] on link "Relationships" at bounding box center [176, 150] width 71 height 31
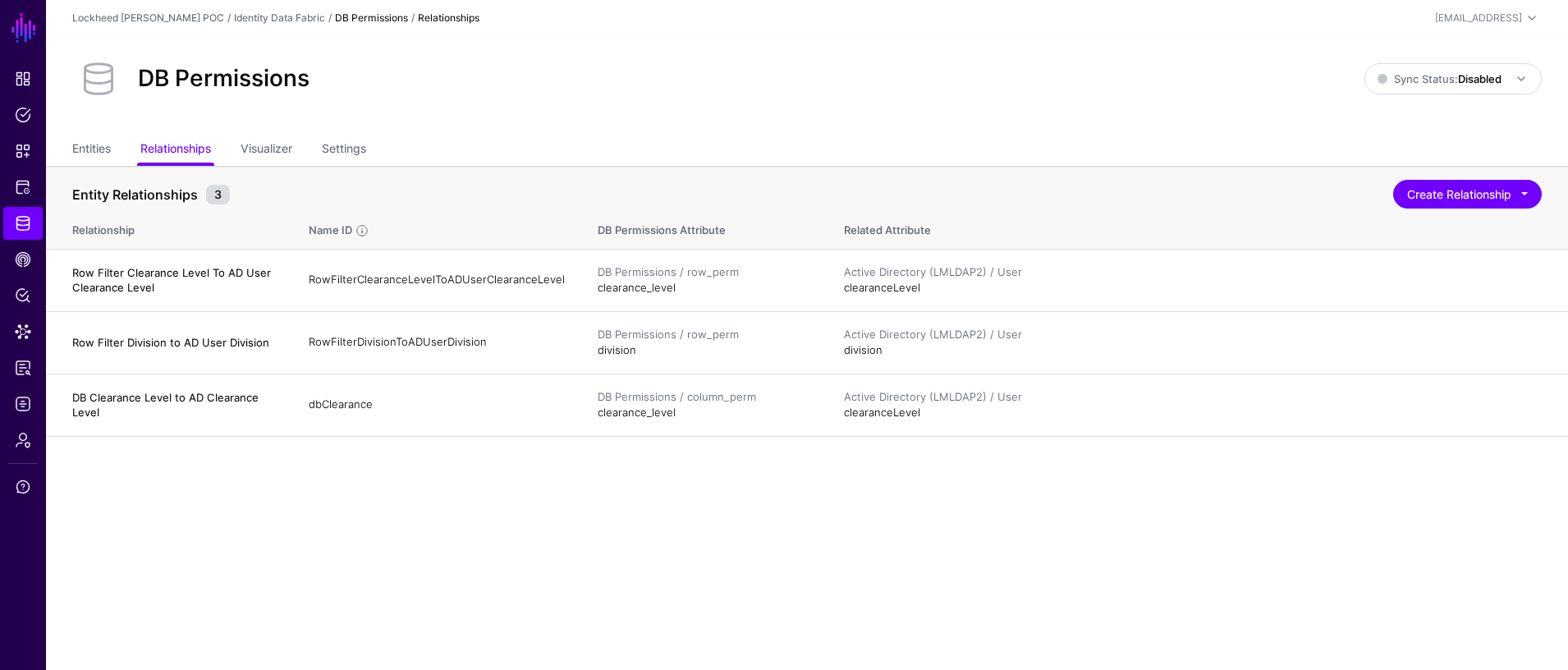
click at [335, 20] on link "DB Permissions" at bounding box center [371, 18] width 73 height 12
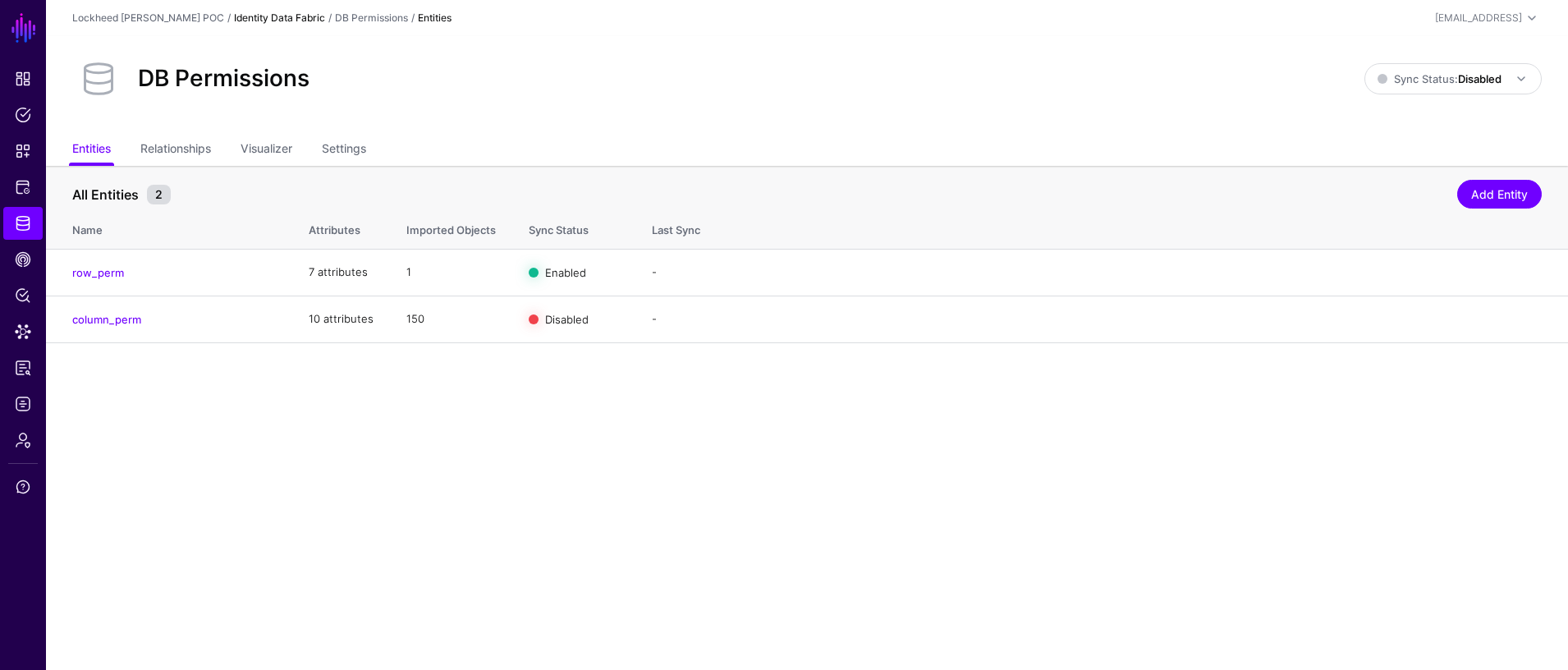
click at [234, 17] on link "Identity Data Fabric" at bounding box center [279, 18] width 91 height 12
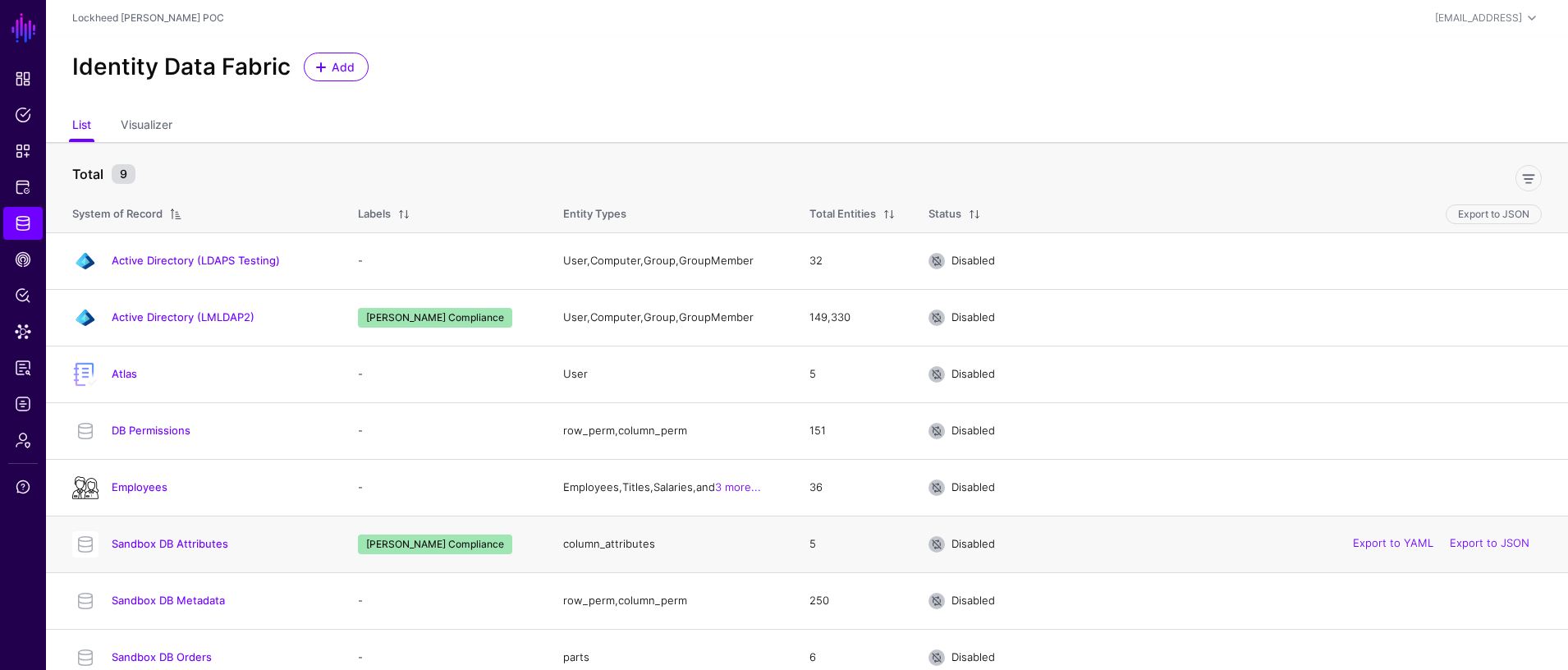
scroll to position [73, 0]
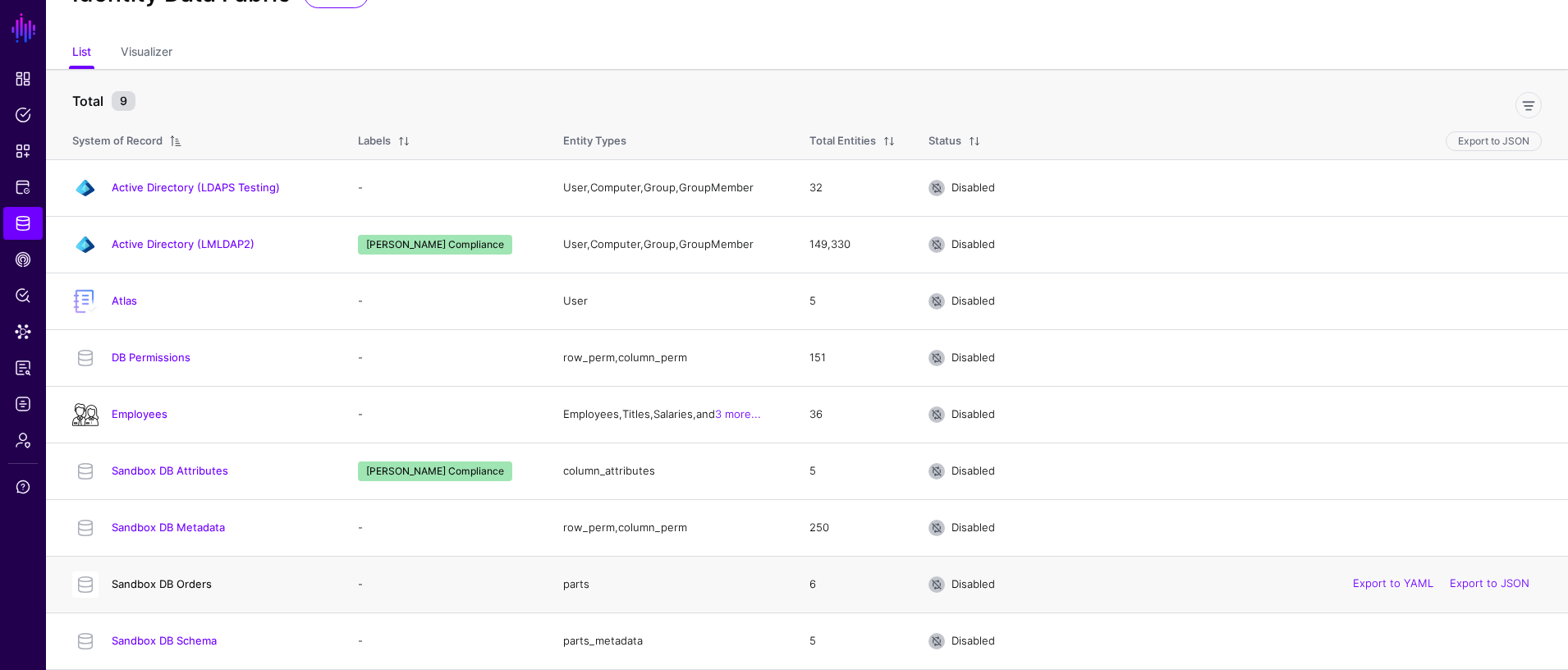
click at [192, 586] on link "Sandbox DB Orders" at bounding box center [162, 583] width 100 height 13
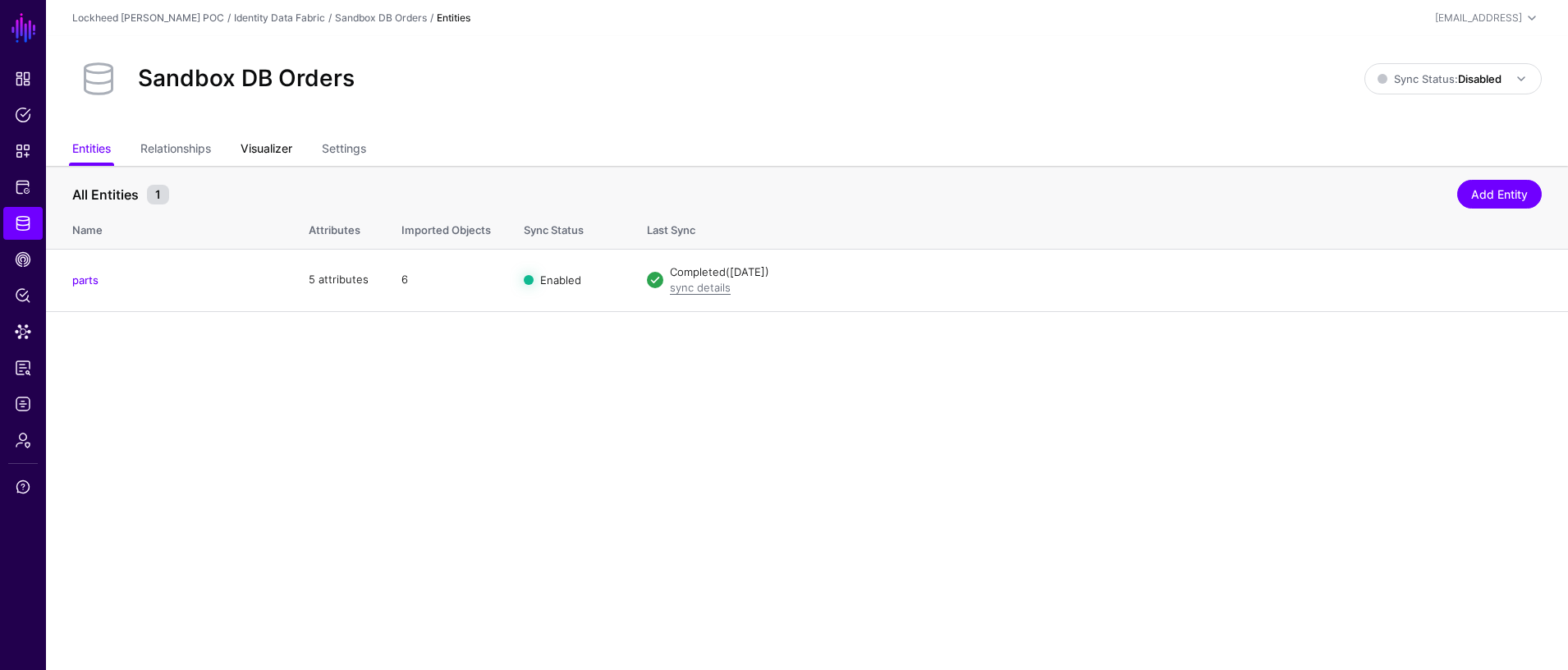
click at [274, 142] on link "Visualizer" at bounding box center [267, 150] width 52 height 31
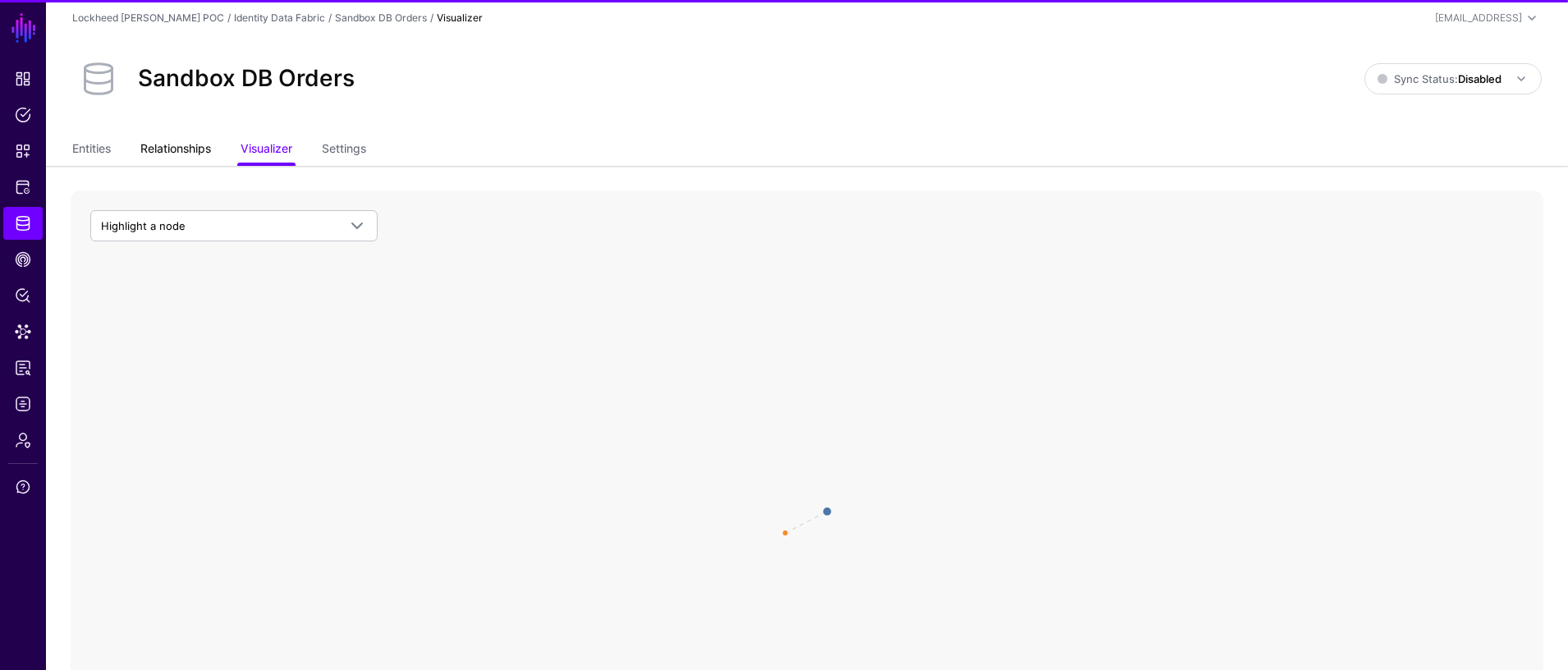
click at [199, 146] on link "Relationships" at bounding box center [176, 150] width 71 height 31
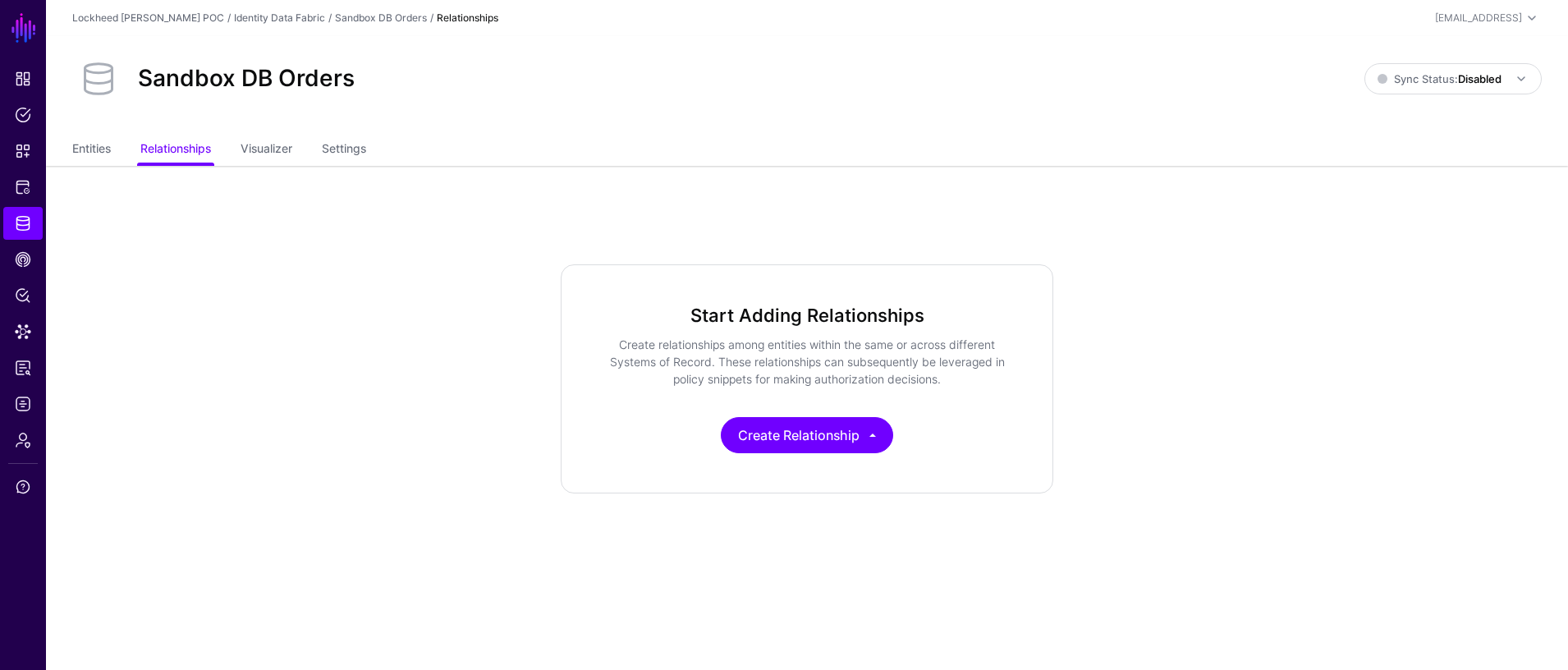
click at [113, 146] on ul "Entities Relationships Visualizer Settings" at bounding box center [806, 150] width 1469 height 31
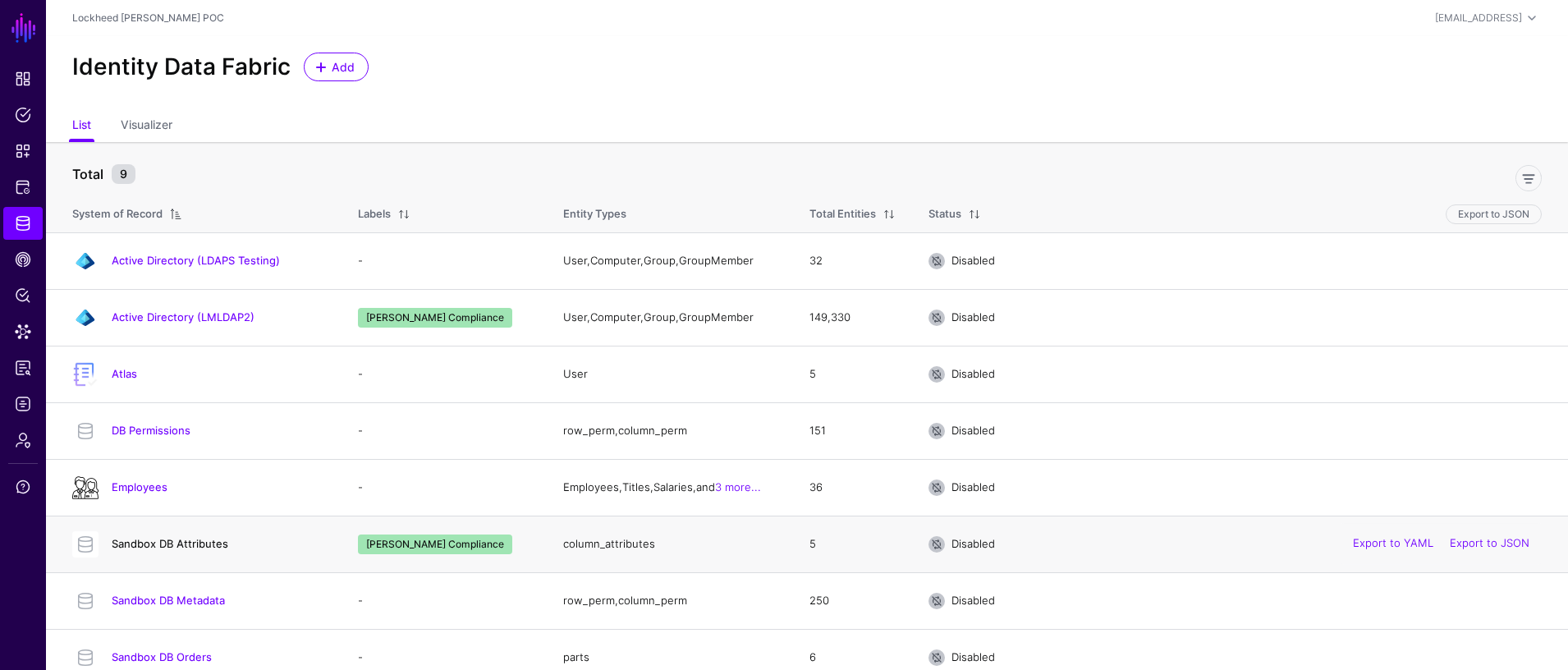
scroll to position [73, 0]
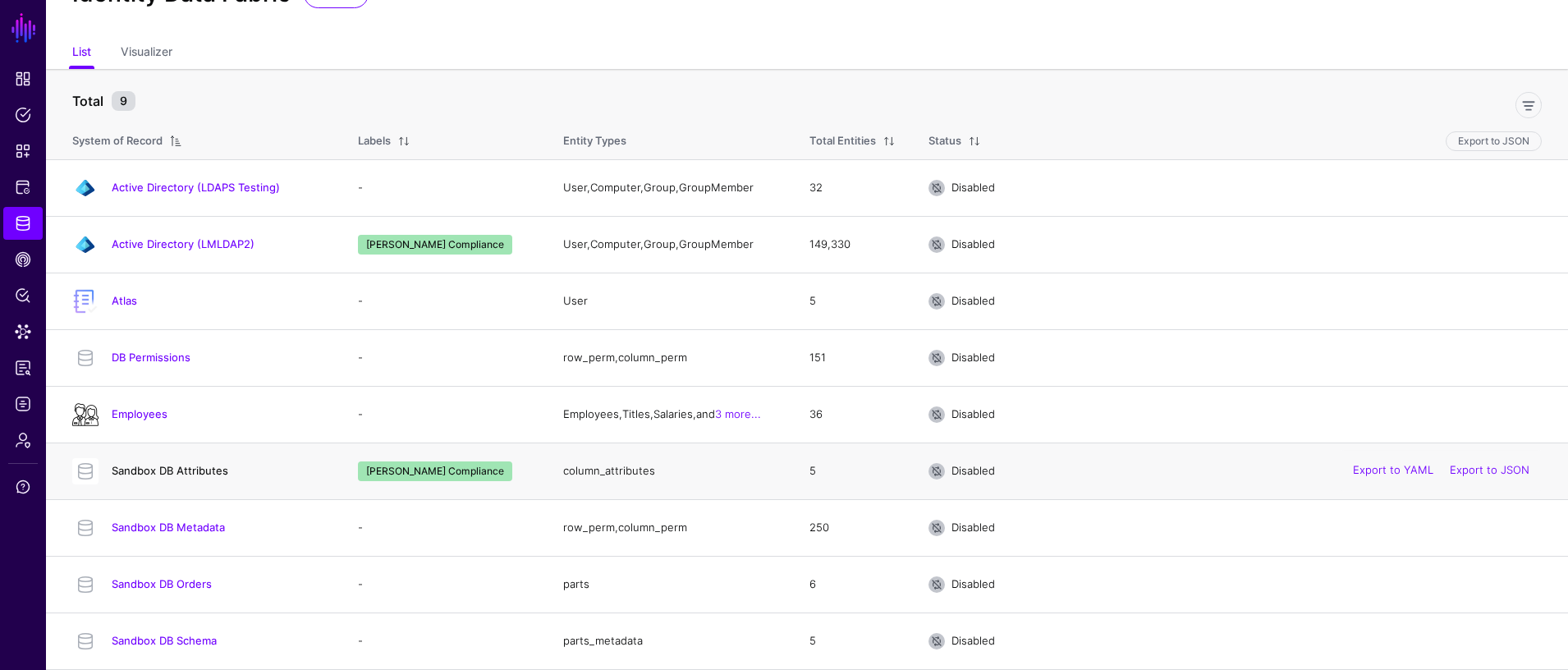
click at [160, 471] on link "Sandbox DB Attributes" at bounding box center [170, 469] width 117 height 13
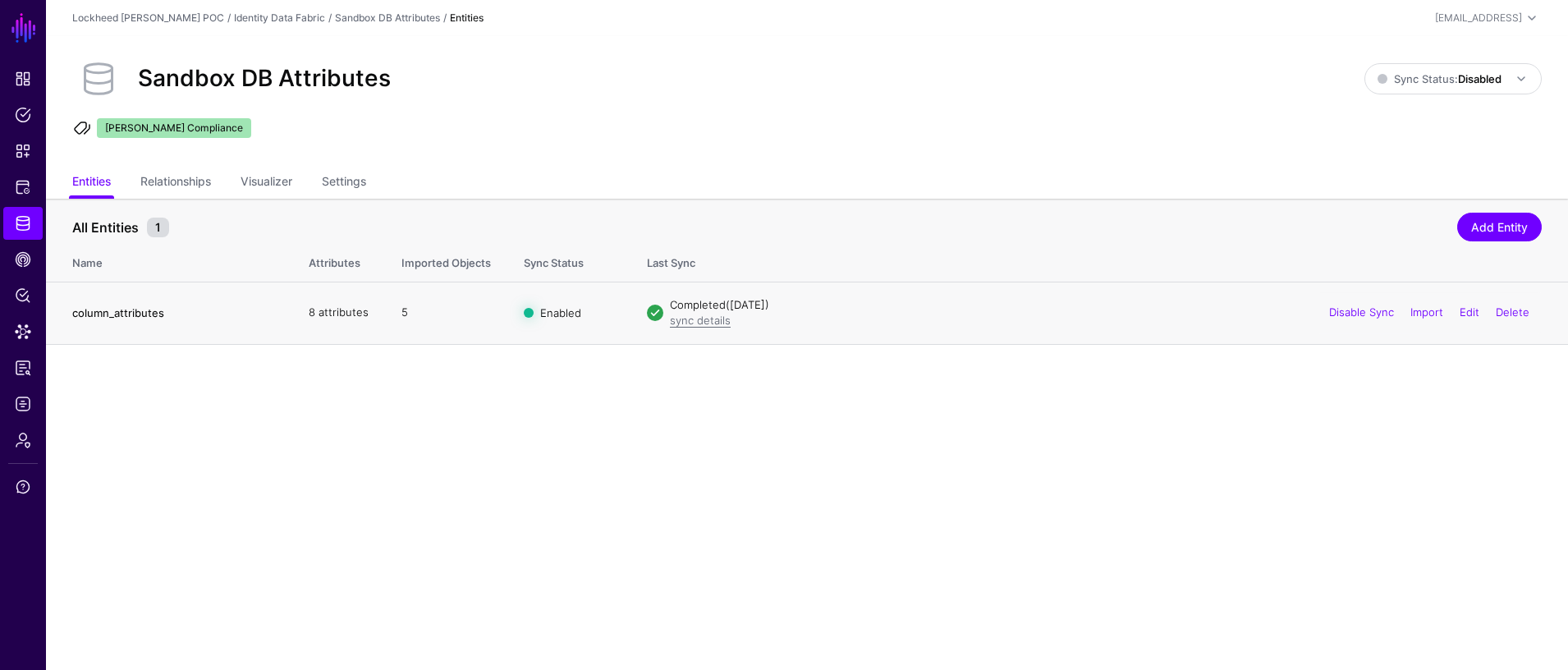
click at [125, 308] on link "column_attributes" at bounding box center [118, 313] width 92 height 13
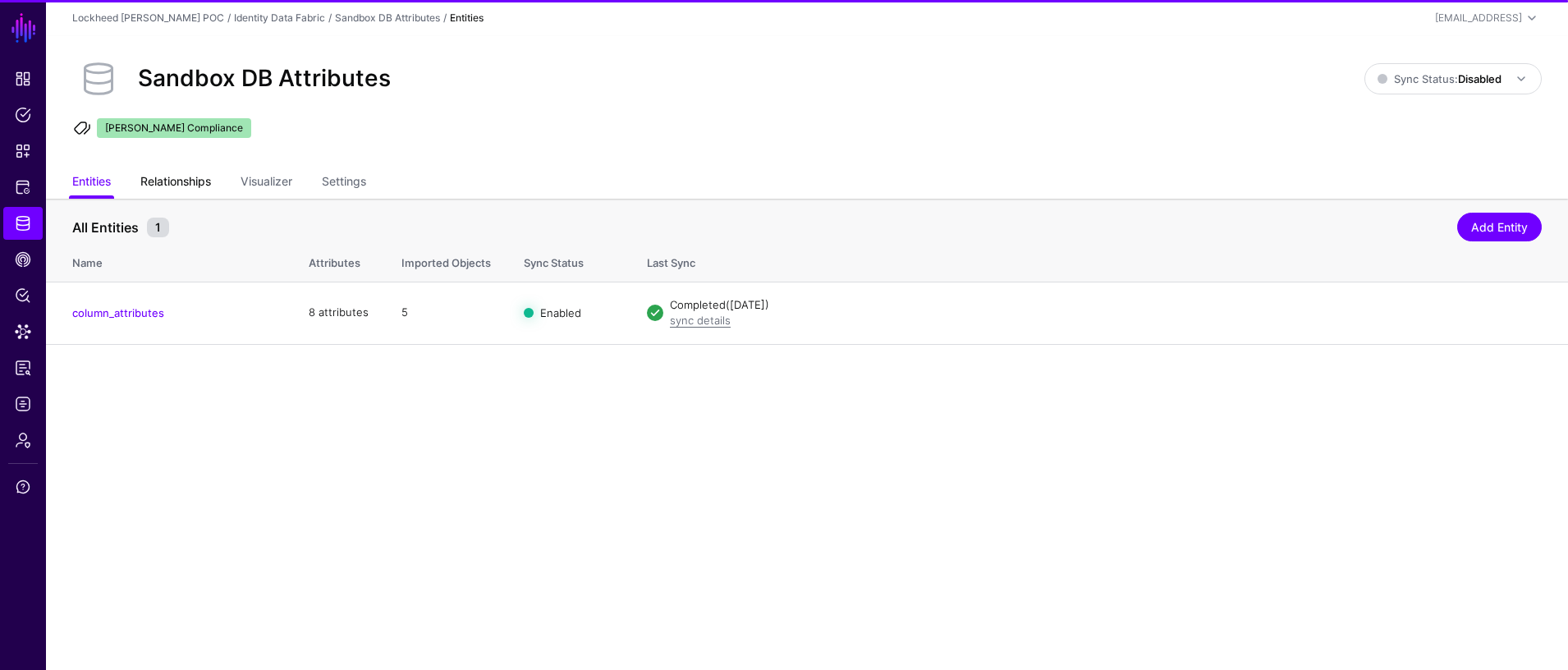
click at [188, 175] on link "Relationships" at bounding box center [176, 183] width 71 height 31
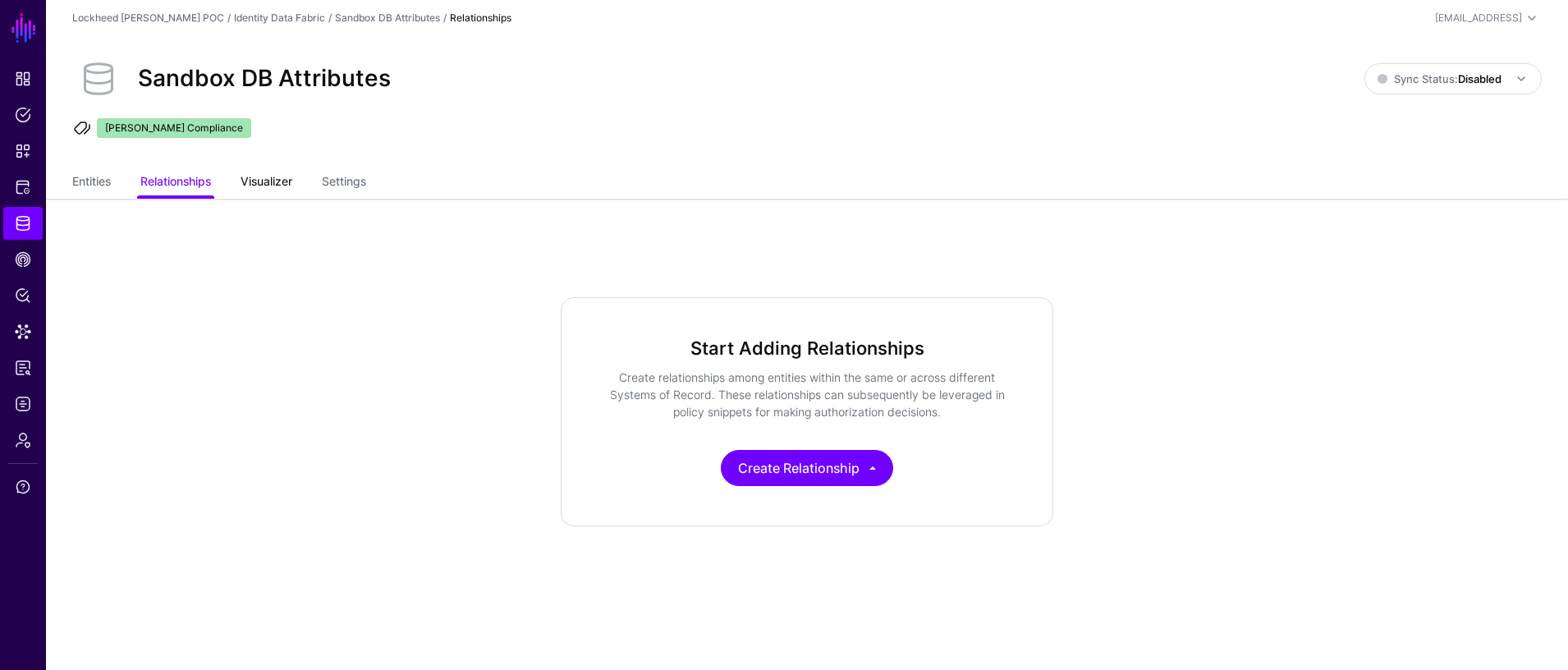
click at [274, 182] on link "Visualizer" at bounding box center [267, 183] width 52 height 31
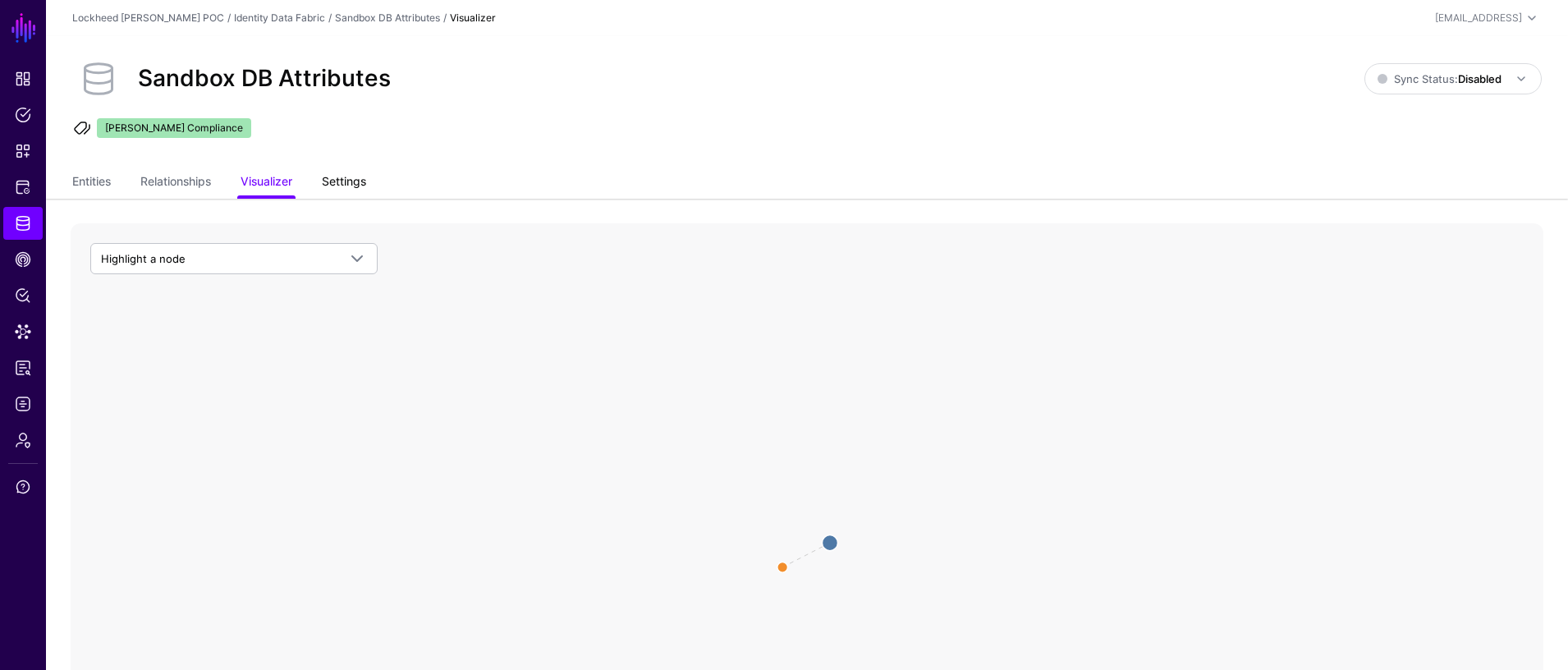
click at [353, 187] on link "Settings" at bounding box center [344, 183] width 44 height 31
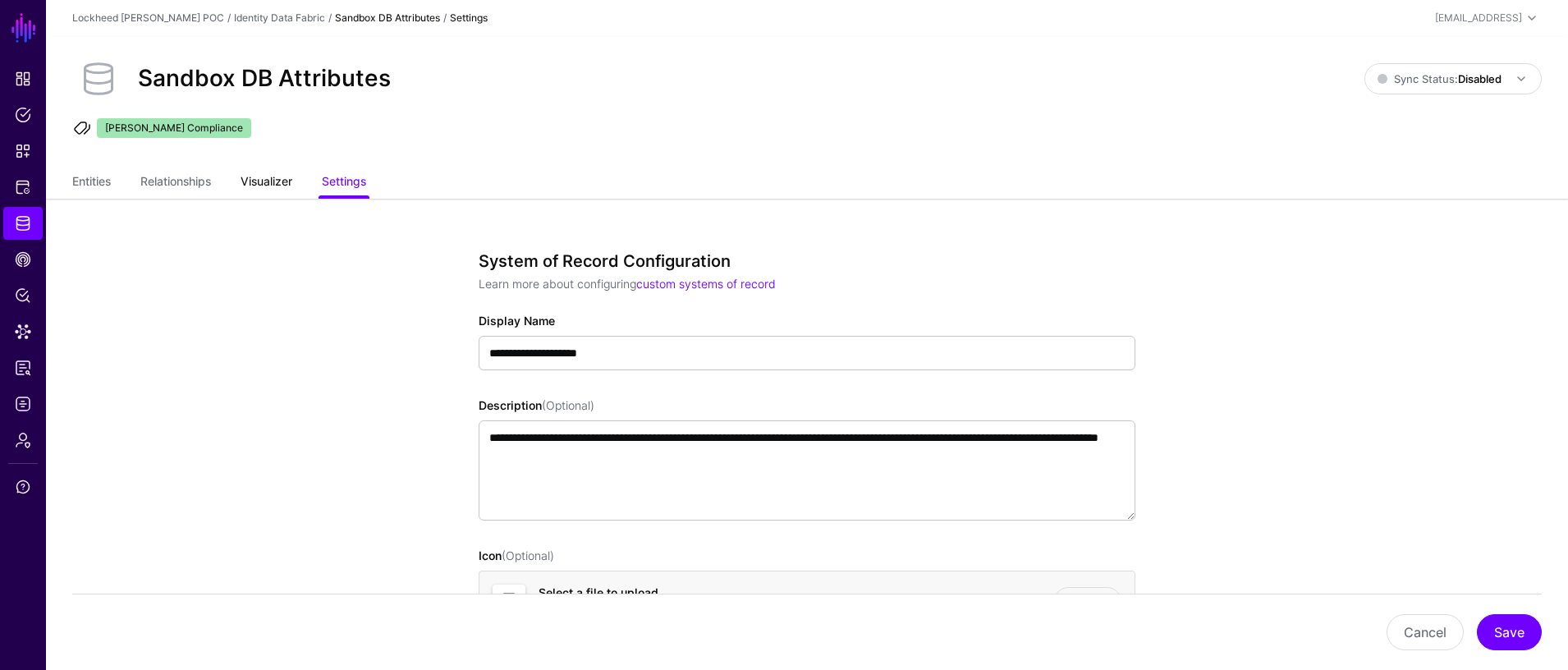
click at [282, 187] on link "Visualizer" at bounding box center [267, 183] width 52 height 31
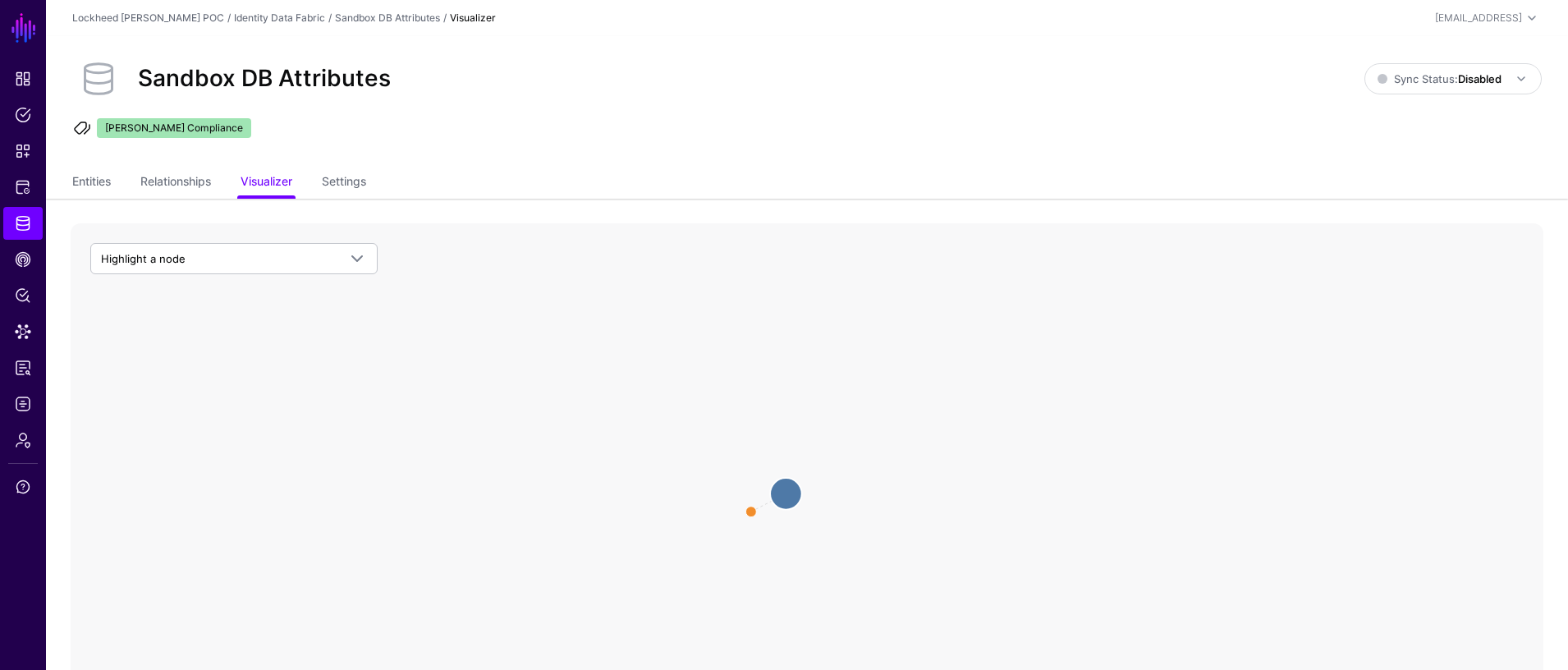
click at [783, 488] on circle at bounding box center [786, 493] width 32 height 32
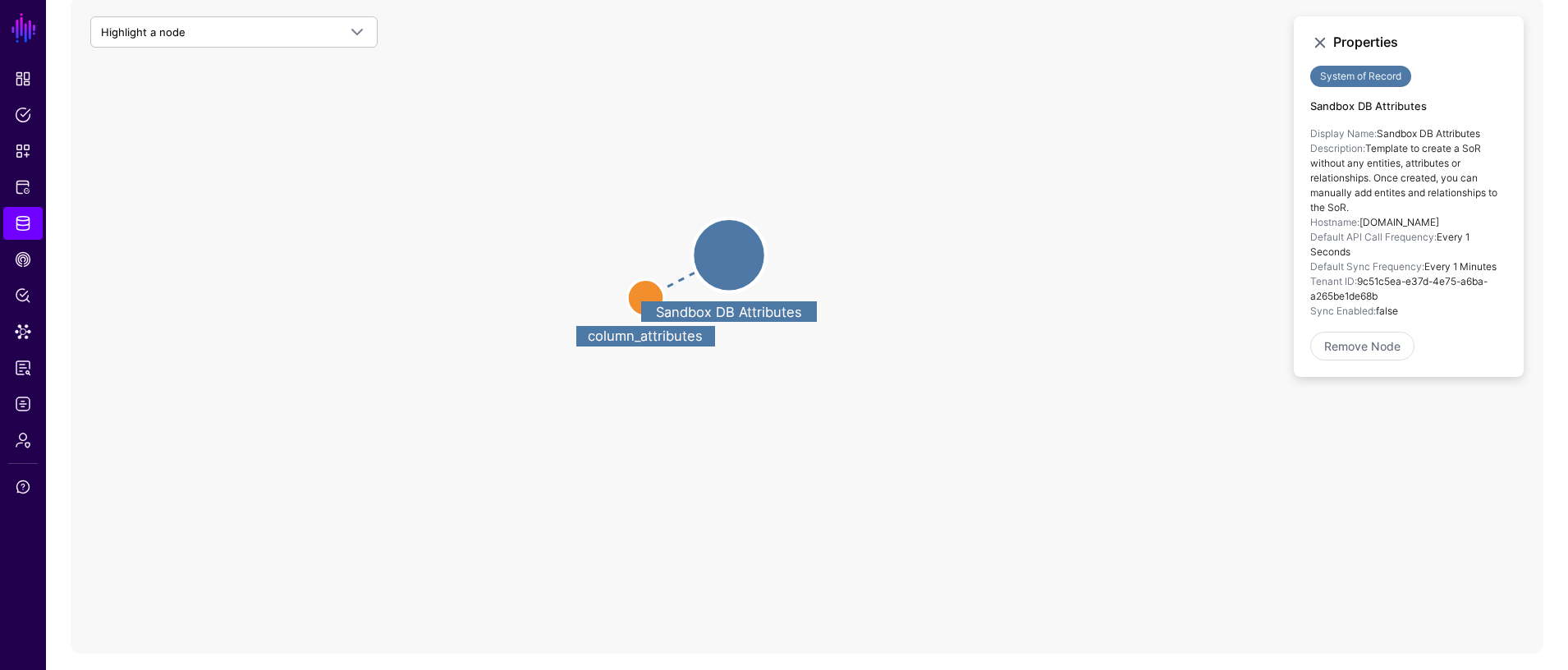
scroll to position [235, 0]
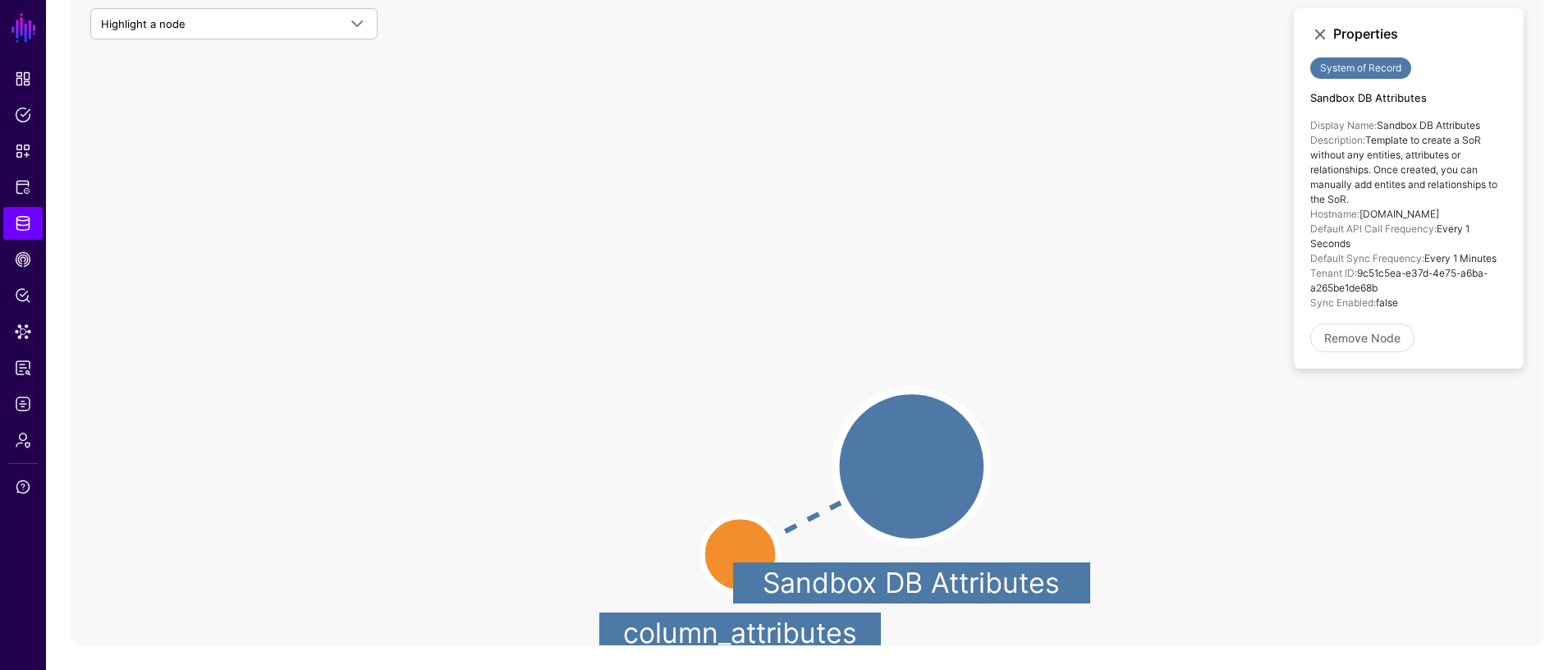
click at [711, 545] on circle at bounding box center [740, 554] width 76 height 76
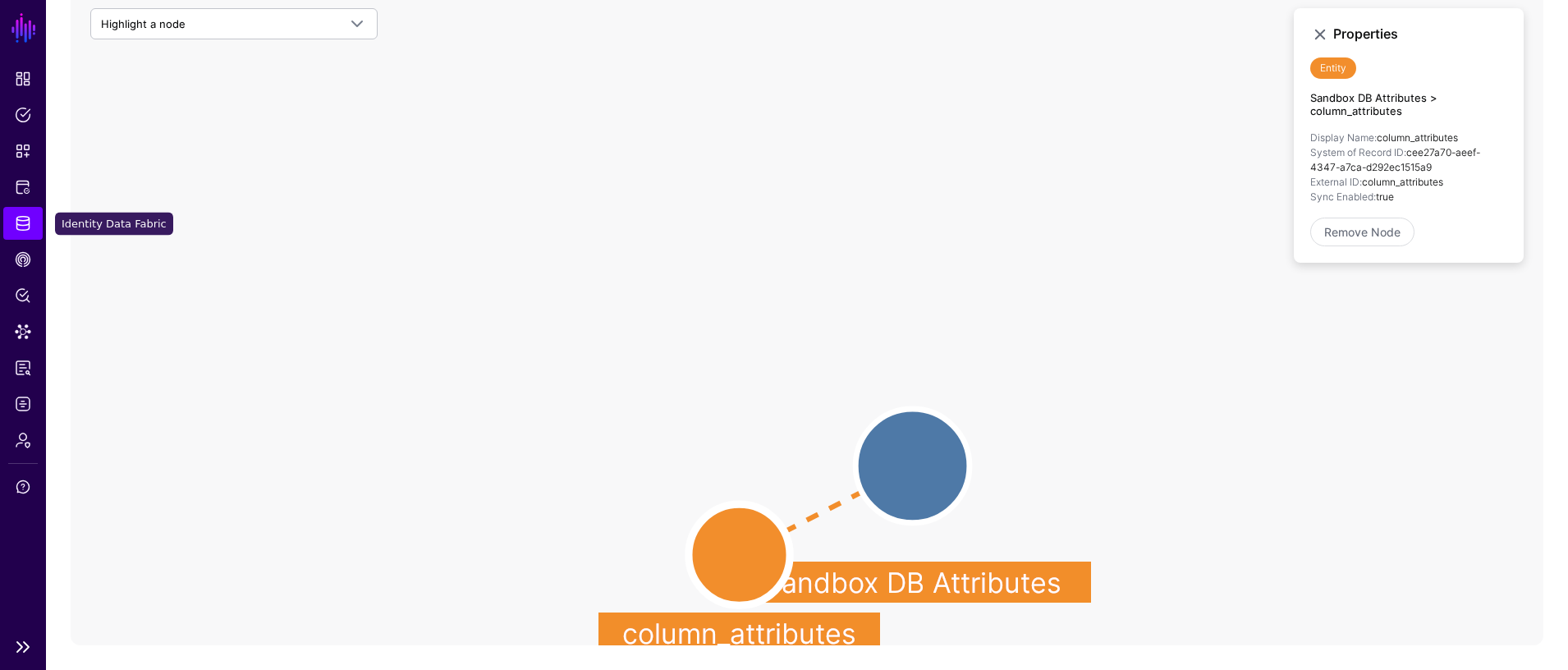
click at [18, 224] on span "Identity Data Fabric" at bounding box center [23, 223] width 16 height 16
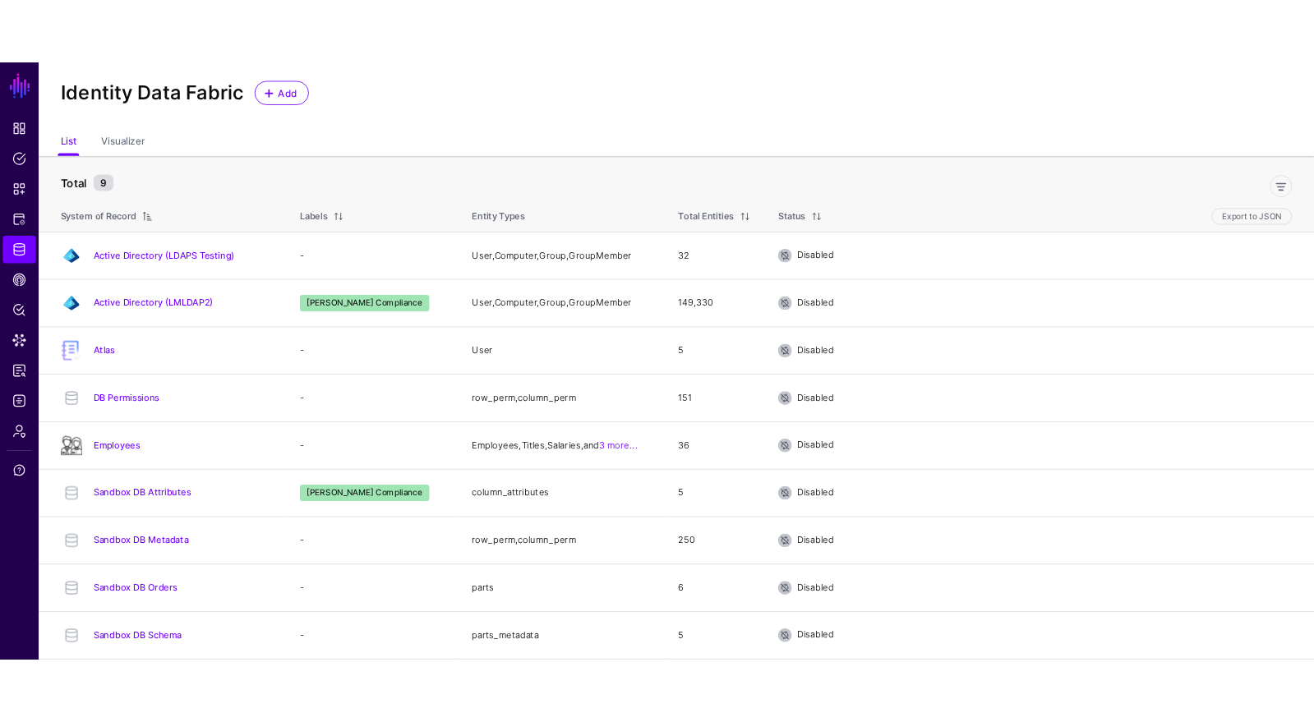
scroll to position [21, 0]
